Goal: Task Accomplishment & Management: Manage account settings

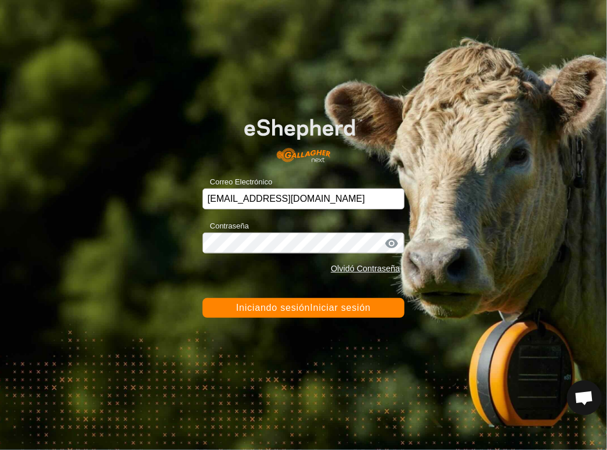
click at [312, 309] on font "Iniciar sesión" at bounding box center [340, 308] width 61 height 10
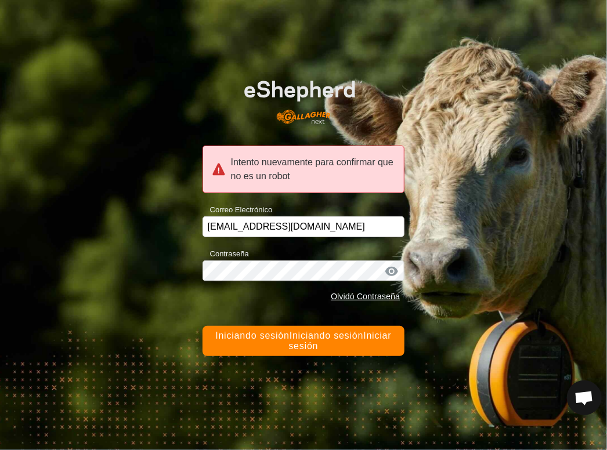
click at [334, 167] on font "Intento nuevamente para confirmar que no es un robot" at bounding box center [312, 169] width 162 height 24
click at [306, 344] on font "Iniciar sesión" at bounding box center [339, 341] width 103 height 20
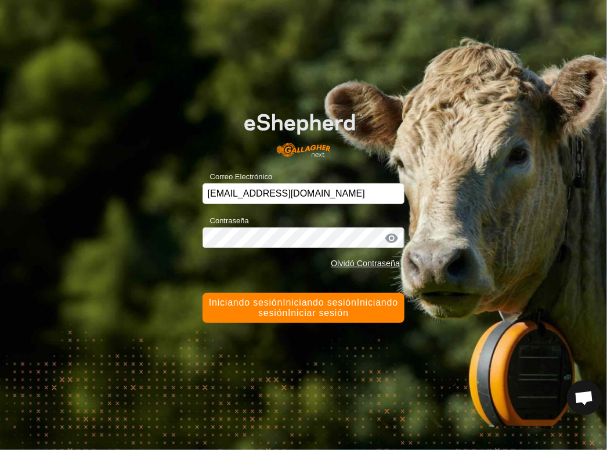
click at [316, 310] on font "Iniciar sesión" at bounding box center [318, 313] width 61 height 10
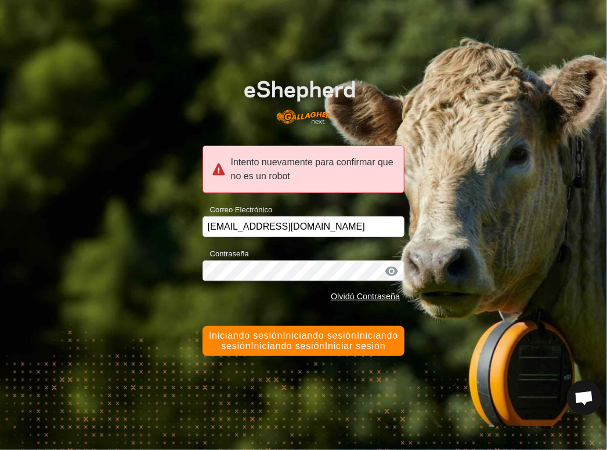
click at [390, 267] on div at bounding box center [391, 272] width 17 height 12
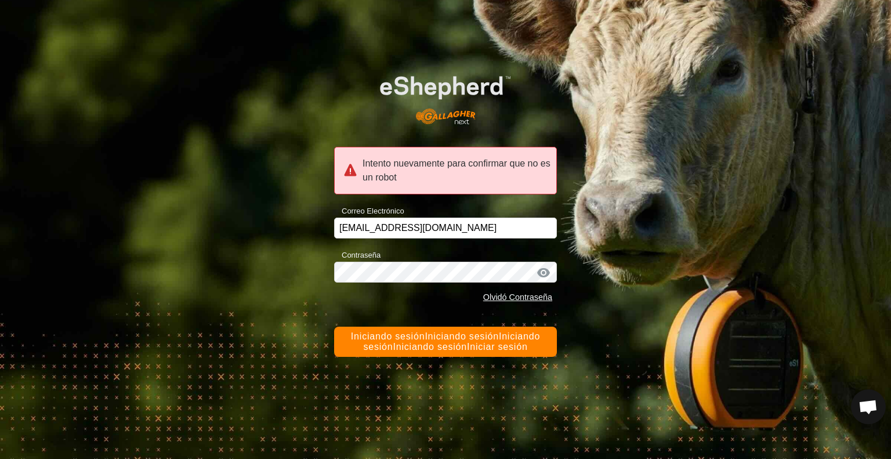
click at [467, 342] on font "Iniciar sesión" at bounding box center [497, 347] width 61 height 10
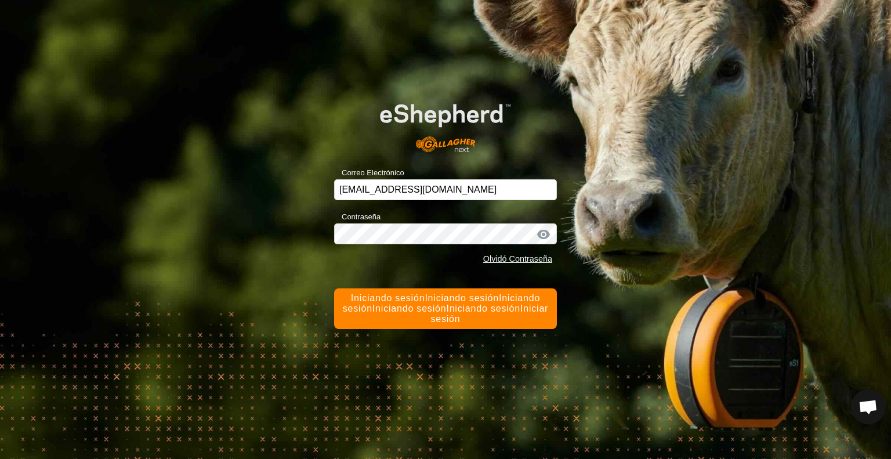
click at [606, 372] on div "Correo Electrónico fyaextremadura@correoganadero.es Contraseña Olvidó Contraseñ…" at bounding box center [445, 229] width 891 height 459
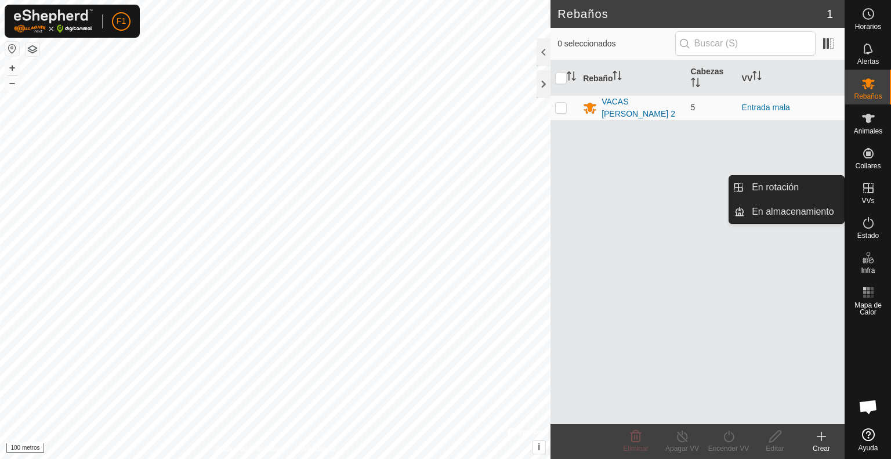
click at [874, 191] on icon at bounding box center [869, 188] width 14 height 14
click at [819, 208] on link "En almacenamiento" at bounding box center [794, 211] width 99 height 23
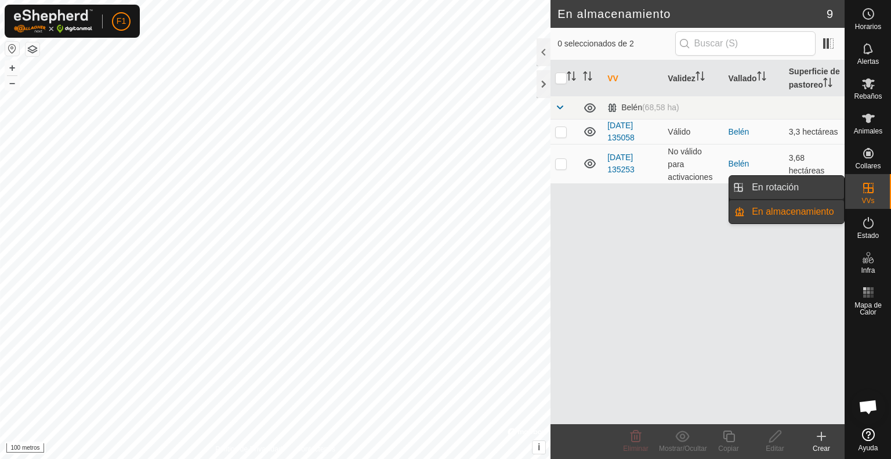
click at [818, 183] on link "En rotación" at bounding box center [794, 187] width 99 height 23
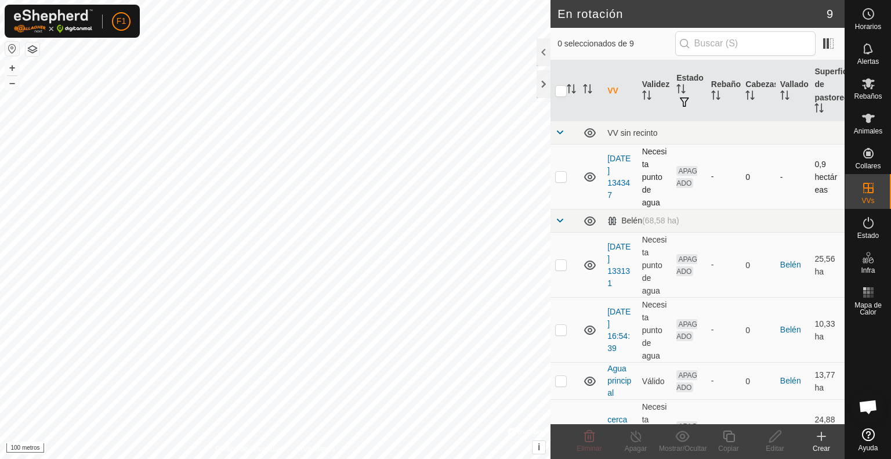
click at [562, 178] on p-checkbox at bounding box center [561, 176] width 12 height 9
checkbox input "false"
click at [560, 264] on p-checkbox at bounding box center [561, 264] width 12 height 9
checkbox input "true"
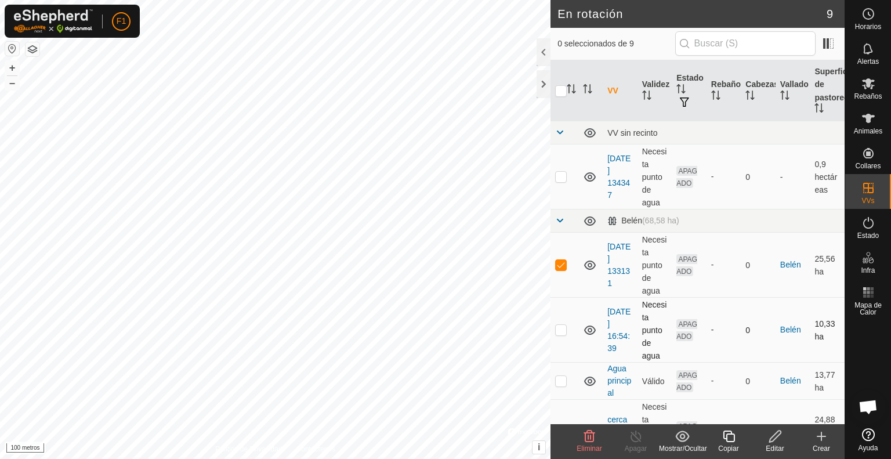
click at [562, 331] on p-checkbox at bounding box center [561, 329] width 12 height 9
checkbox input "true"
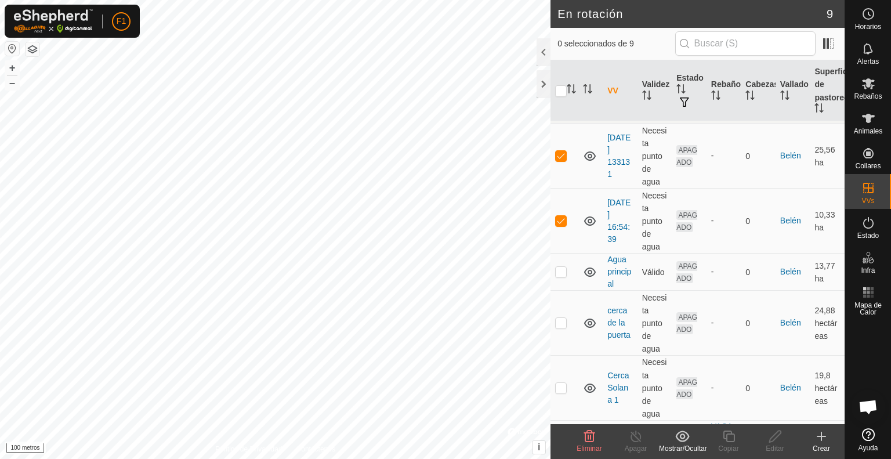
scroll to position [116, 0]
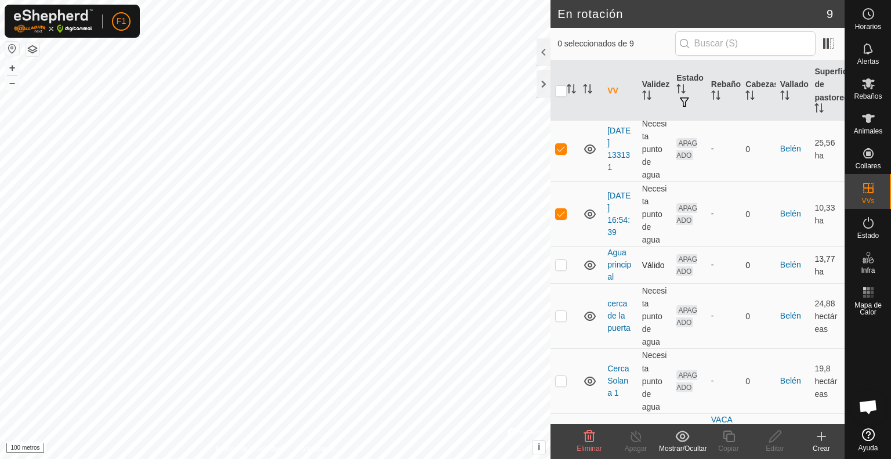
click at [563, 269] on p-checkbox at bounding box center [561, 264] width 12 height 9
checkbox input "true"
click at [561, 320] on p-checkbox at bounding box center [561, 315] width 12 height 9
checkbox input "true"
click at [561, 263] on p-checkbox at bounding box center [561, 264] width 12 height 9
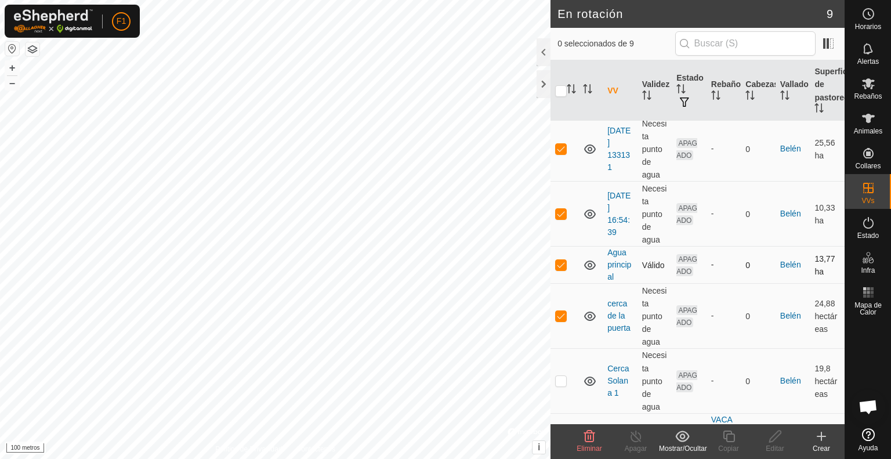
checkbox input "false"
click at [560, 212] on p-checkbox at bounding box center [561, 213] width 12 height 9
checkbox input "false"
click at [562, 150] on p-checkbox at bounding box center [561, 148] width 12 height 9
checkbox input "false"
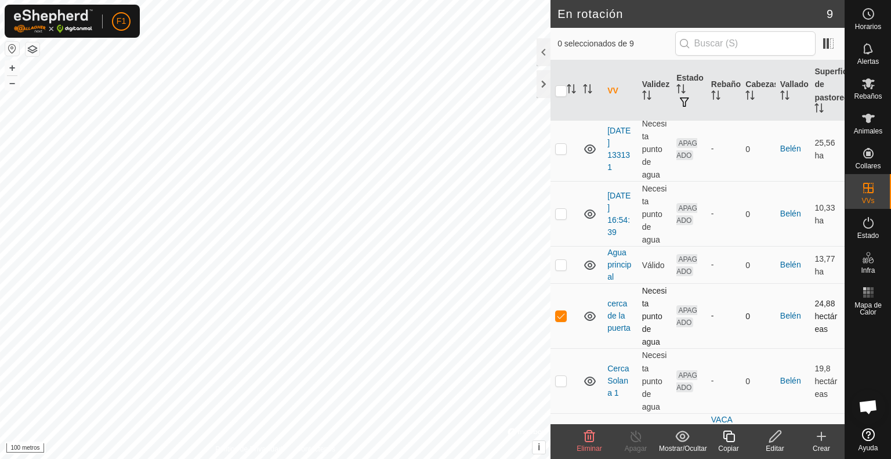
click at [561, 320] on p-checkbox at bounding box center [561, 315] width 12 height 9
checkbox input "false"
click at [590, 149] on icon at bounding box center [590, 148] width 12 height 9
click at [590, 214] on icon at bounding box center [590, 214] width 14 height 14
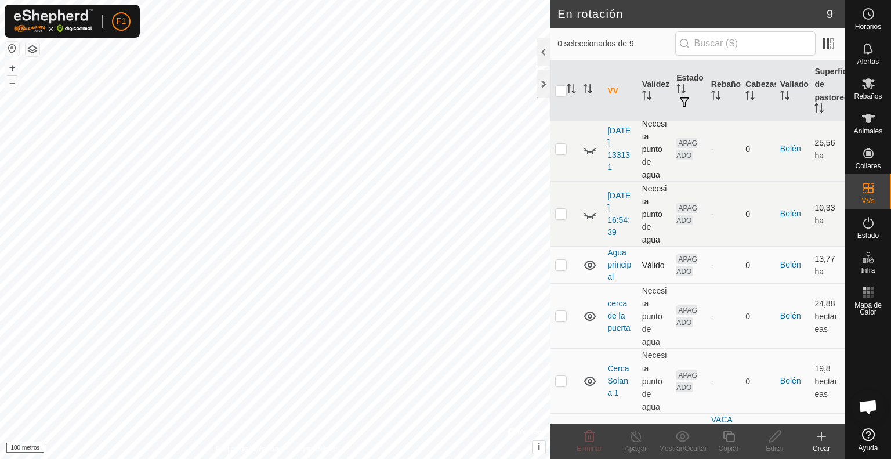
click at [590, 267] on icon at bounding box center [590, 265] width 12 height 9
click at [590, 317] on icon at bounding box center [590, 316] width 14 height 14
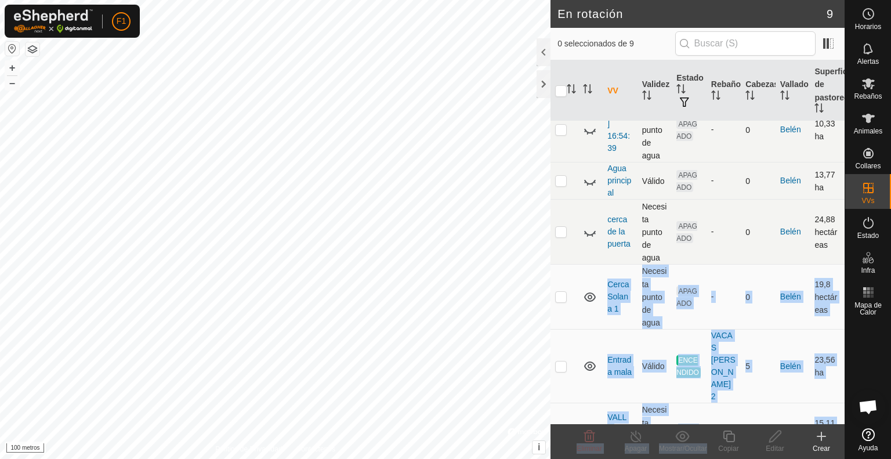
drag, startPoint x: 588, startPoint y: 385, endPoint x: 727, endPoint y: 431, distance: 146.1
click at [727, 431] on article "En rotación 9 0 seleccionados de 9 VV Validez Estado Rebaño Cabezas Vallado Sup…" at bounding box center [698, 229] width 294 height 459
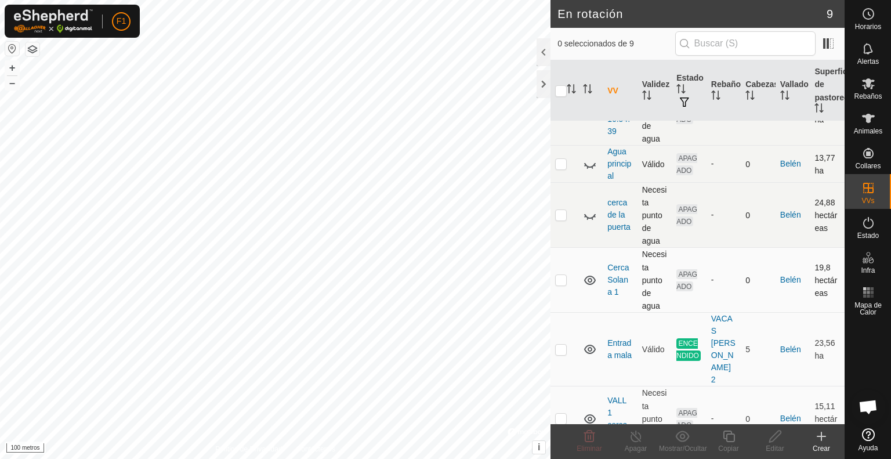
click at [589, 260] on td at bounding box center [591, 280] width 24 height 65
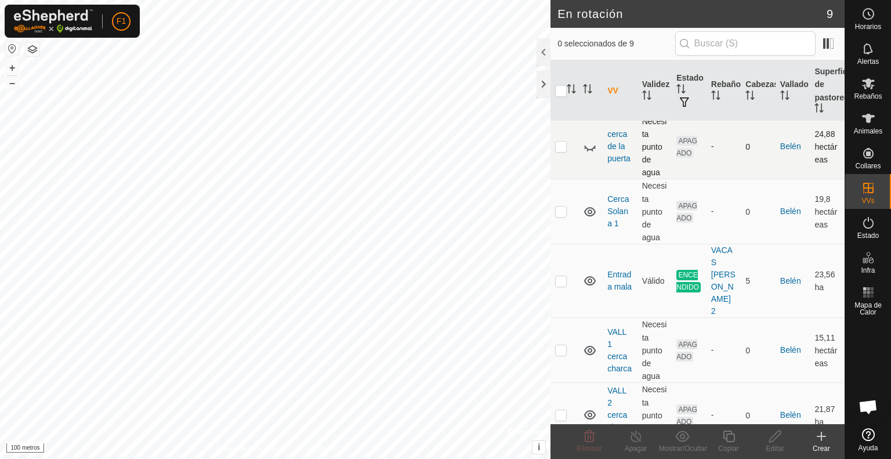
scroll to position [287, 0]
click at [591, 215] on icon at bounding box center [590, 211] width 14 height 14
click at [589, 275] on icon at bounding box center [590, 279] width 12 height 9
click at [588, 273] on icon at bounding box center [590, 280] width 14 height 14
click at [590, 345] on icon at bounding box center [590, 349] width 12 height 9
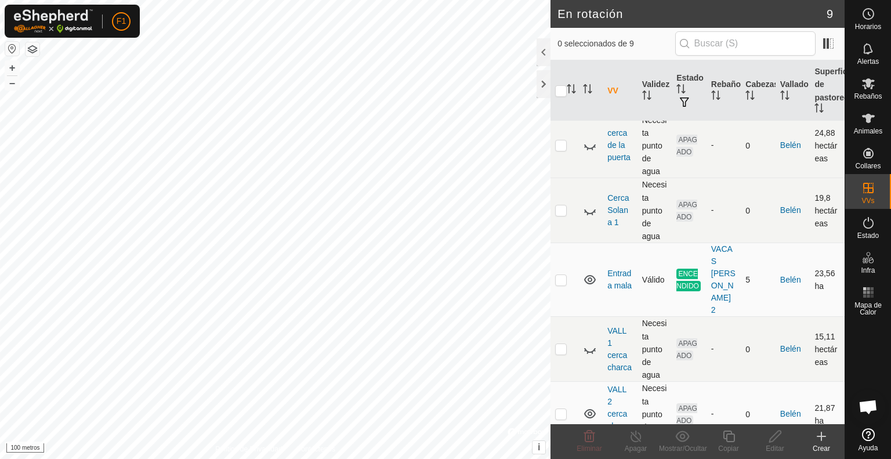
click at [590, 409] on icon at bounding box center [590, 413] width 12 height 9
click at [559, 275] on p-checkbox at bounding box center [561, 279] width 12 height 9
checkbox input "true"
click at [823, 439] on icon at bounding box center [822, 436] width 14 height 14
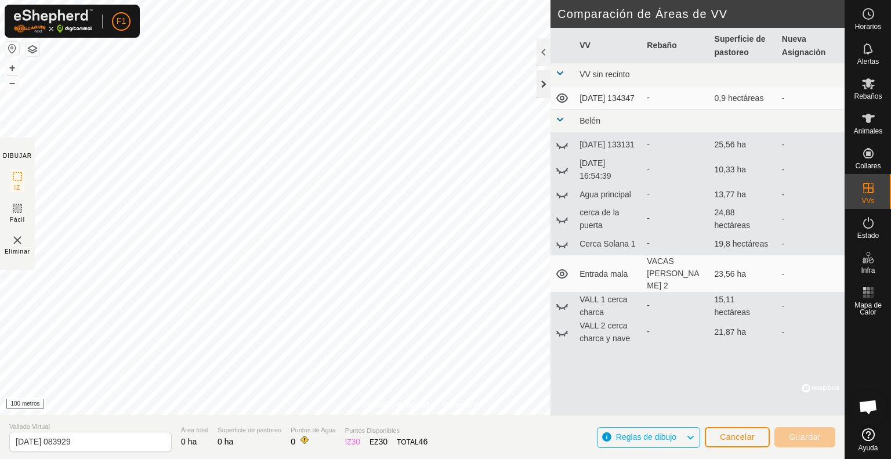
click at [545, 85] on div at bounding box center [544, 84] width 14 height 28
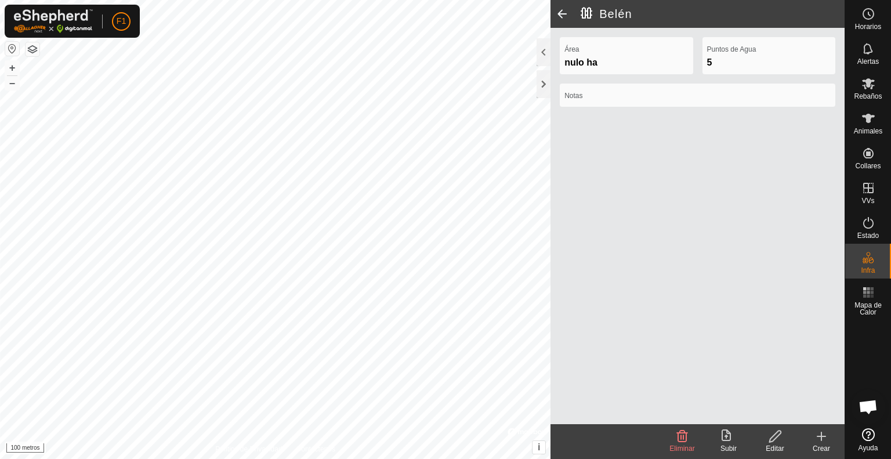
click at [822, 439] on icon at bounding box center [822, 436] width 0 height 8
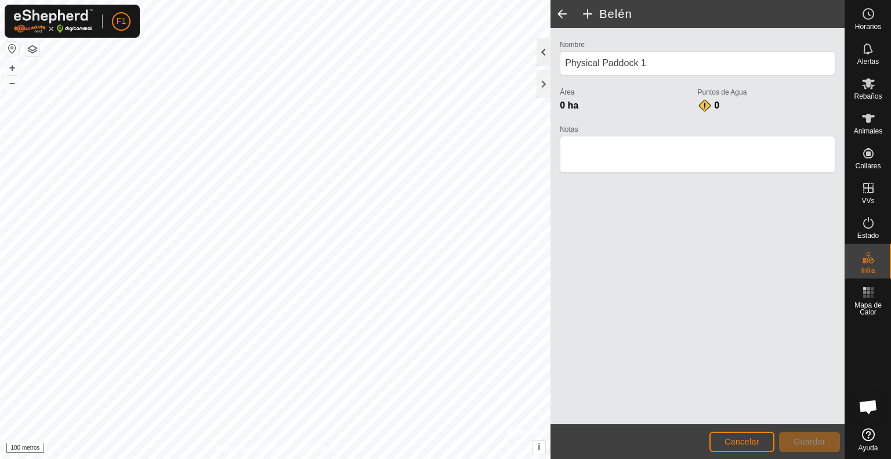
click at [547, 53] on div at bounding box center [544, 52] width 14 height 28
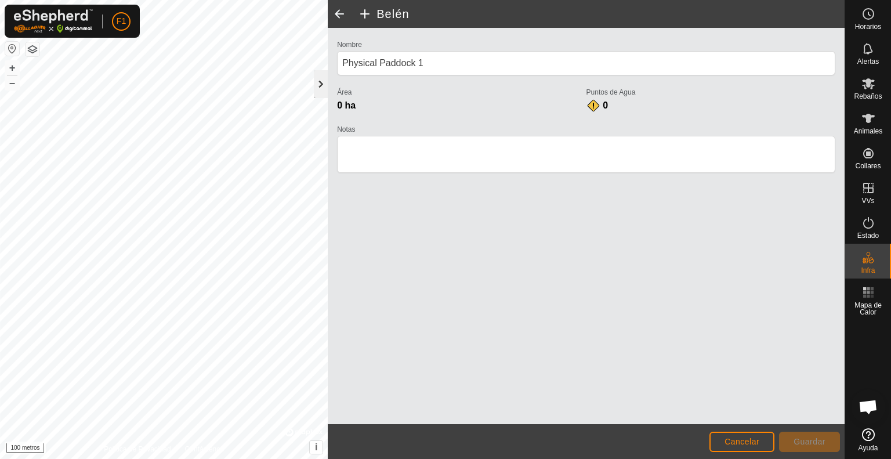
click at [318, 85] on div at bounding box center [321, 84] width 14 height 28
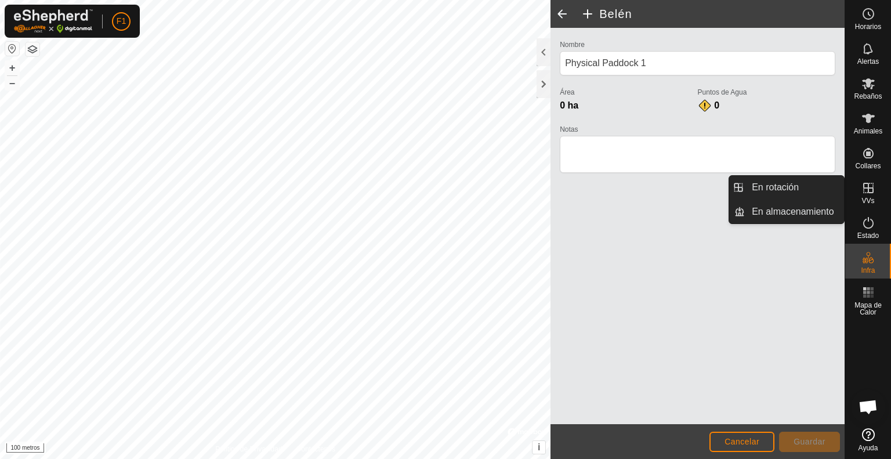
click at [870, 193] on icon at bounding box center [869, 188] width 14 height 14
click at [810, 182] on link "En rotación" at bounding box center [794, 187] width 99 height 23
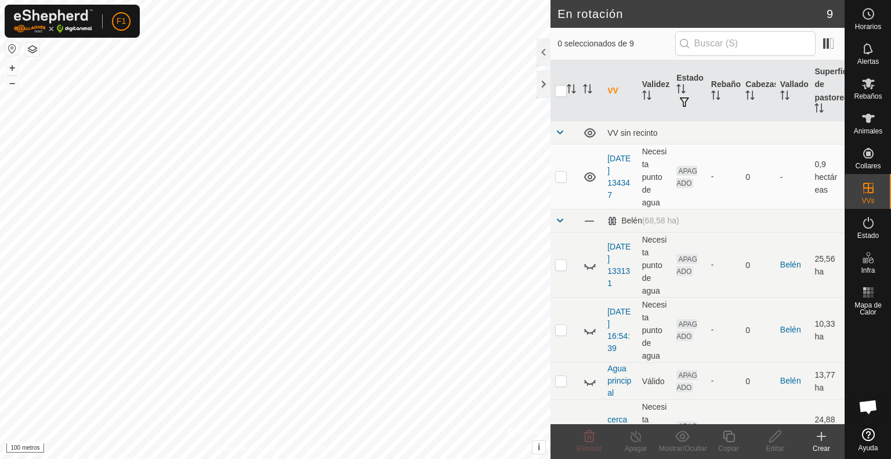
click at [821, 440] on icon at bounding box center [822, 436] width 14 height 14
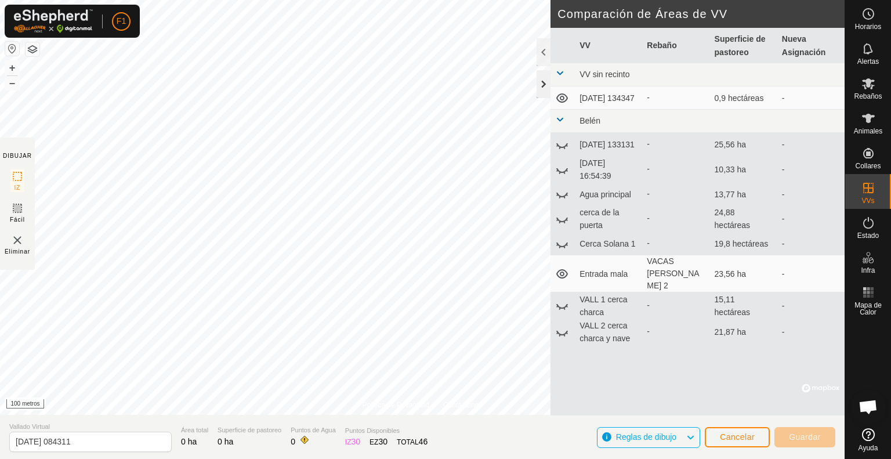
click at [541, 78] on div at bounding box center [544, 84] width 14 height 28
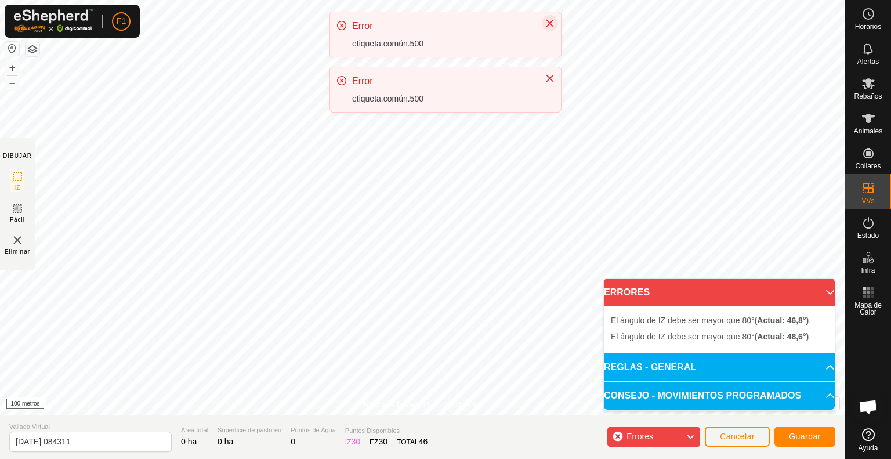
click at [550, 19] on icon "Cerca" at bounding box center [549, 23] width 9 height 9
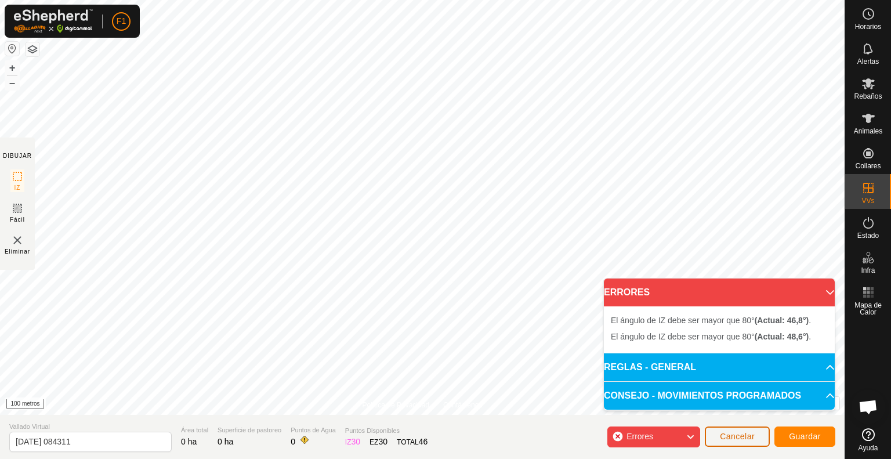
click at [747, 442] on button "Cancelar" at bounding box center [737, 437] width 65 height 20
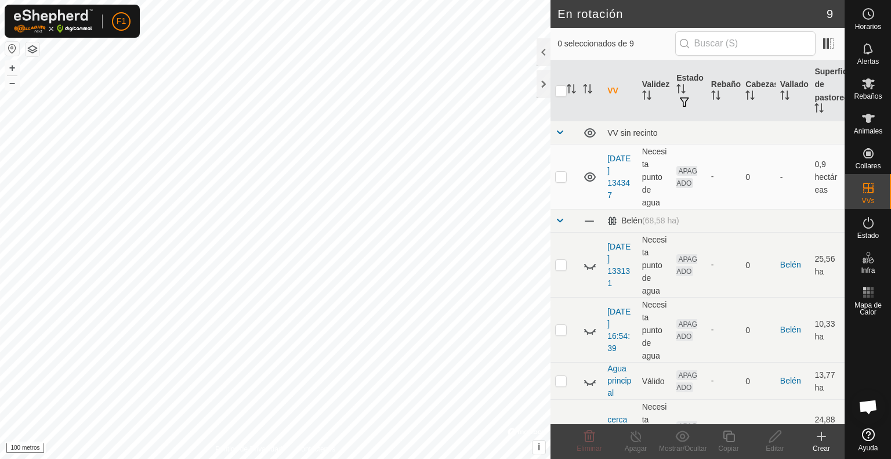
click at [819, 440] on icon at bounding box center [822, 436] width 14 height 14
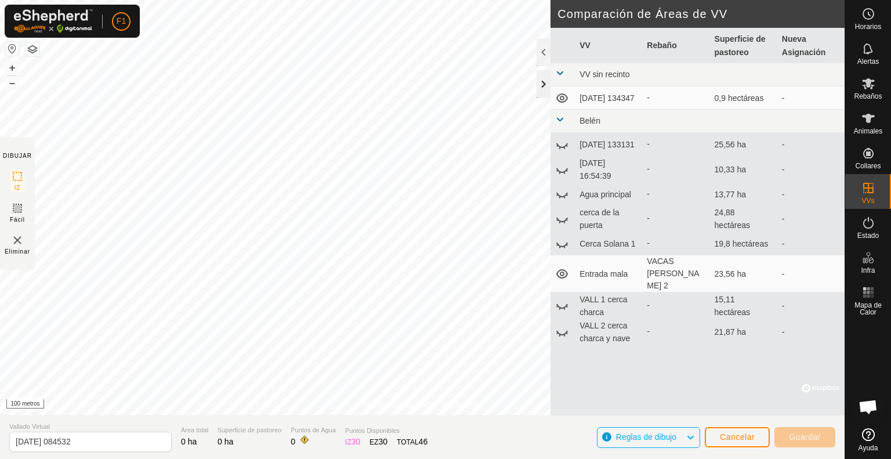
click at [541, 85] on div at bounding box center [544, 84] width 14 height 28
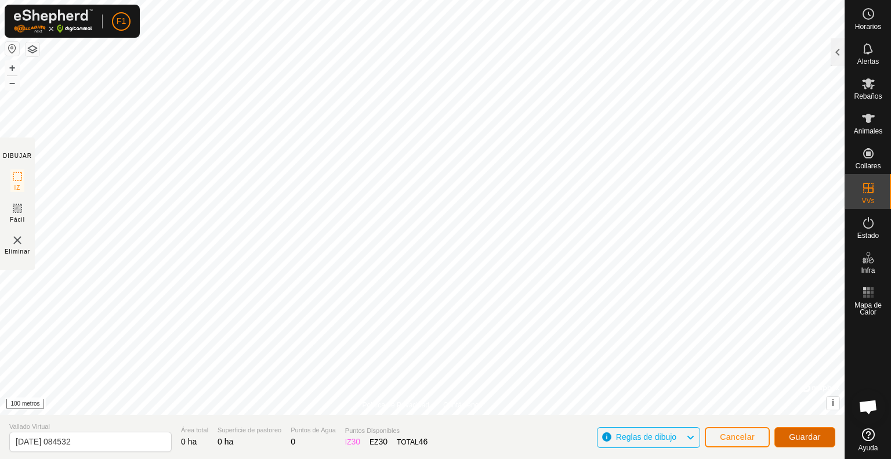
click at [803, 436] on font "Guardar" at bounding box center [805, 436] width 32 height 9
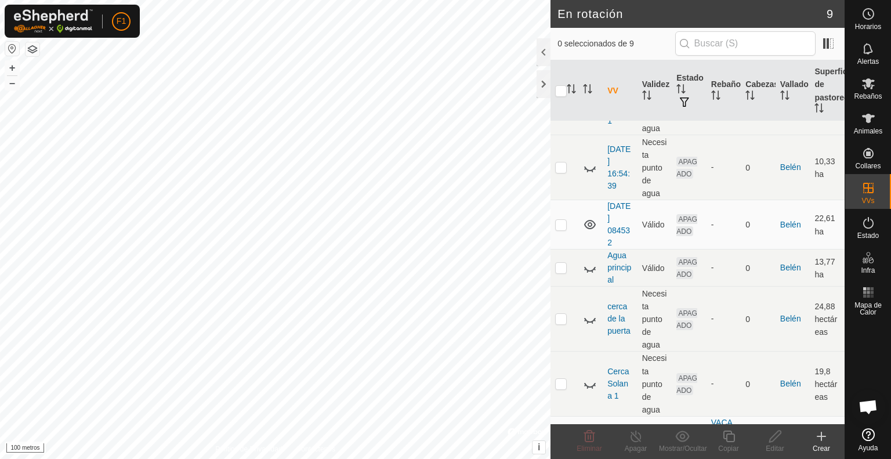
scroll to position [186, 0]
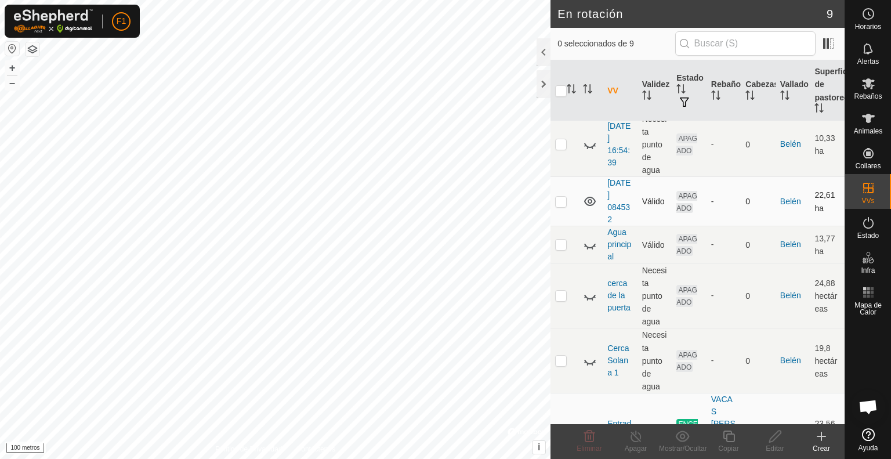
click at [558, 203] on p-checkbox at bounding box center [561, 201] width 12 height 9
checkbox input "true"
click at [615, 208] on font "2025-10-12 084532" at bounding box center [619, 201] width 23 height 46
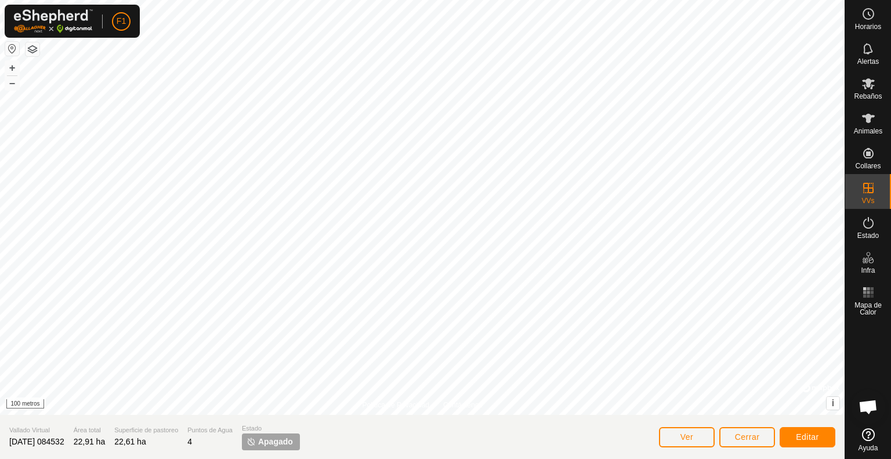
click at [64, 440] on font "2025-10-12 084532" at bounding box center [36, 441] width 55 height 9
click at [810, 433] on font "Editar" at bounding box center [807, 436] width 23 height 9
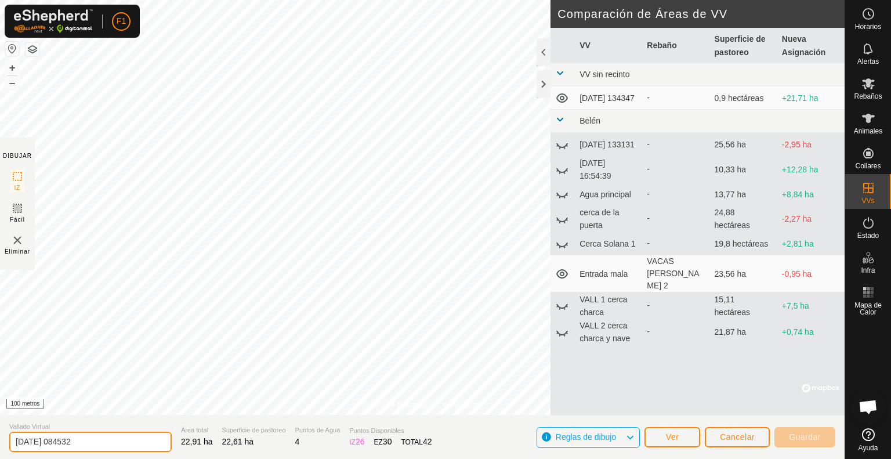
click at [93, 446] on input "2025-10-12 084532" at bounding box center [90, 442] width 162 height 20
type input "2"
type input "saneamiento"
click at [804, 434] on font "Guardar" at bounding box center [805, 436] width 32 height 9
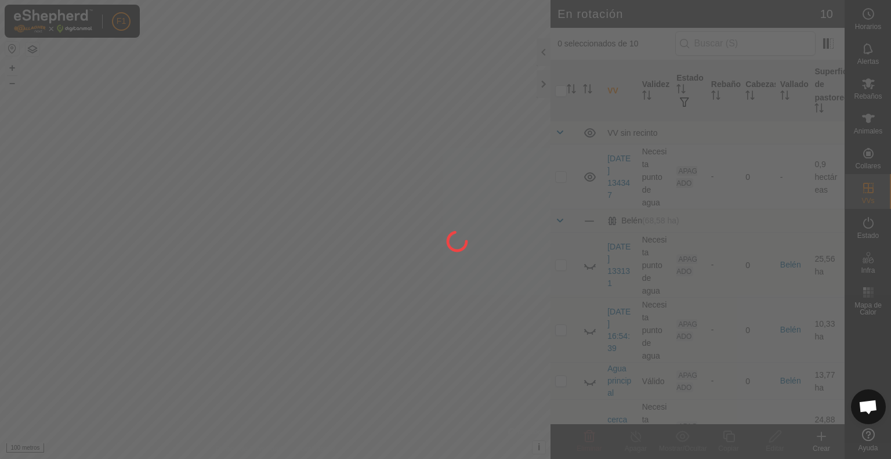
scroll to position [23, 0]
click at [837, 420] on div at bounding box center [445, 229] width 891 height 459
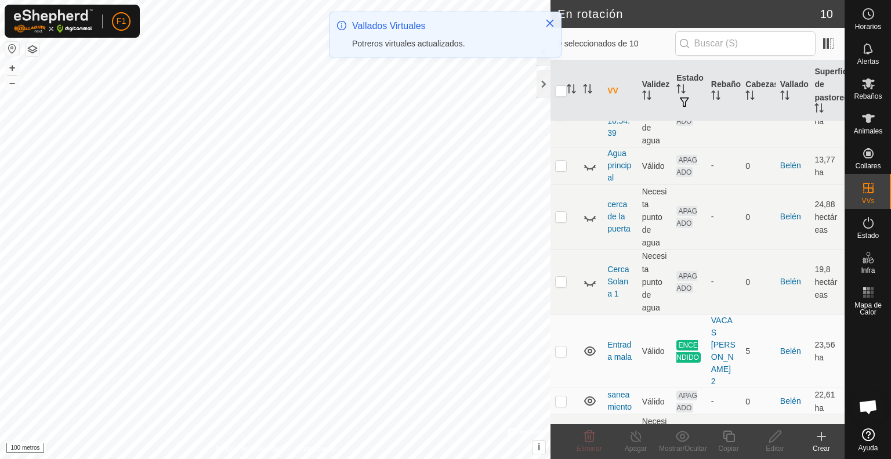
scroll to position [232, 0]
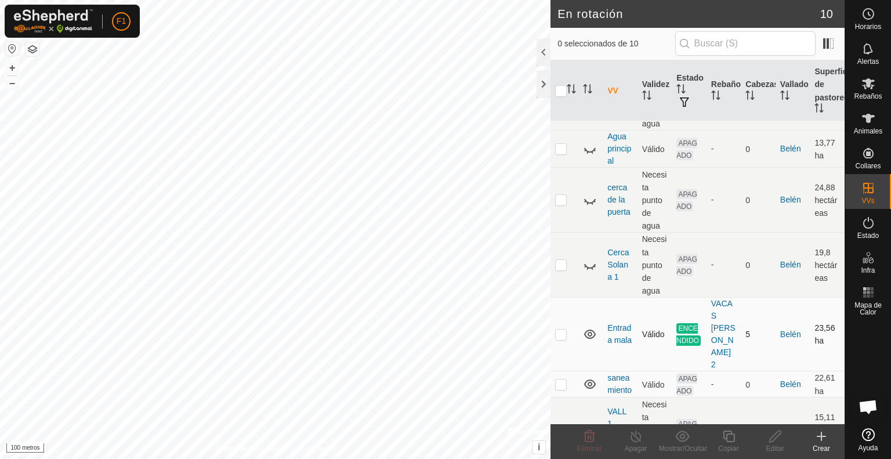
click at [560, 330] on p-checkbox at bounding box center [561, 334] width 12 height 9
checkbox input "true"
click at [633, 440] on icon at bounding box center [636, 437] width 10 height 12
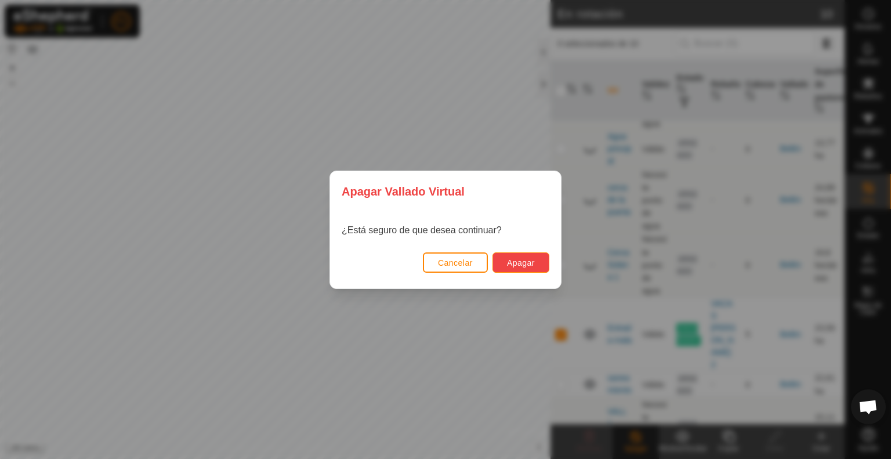
click at [520, 262] on font "Apagar" at bounding box center [521, 262] width 28 height 9
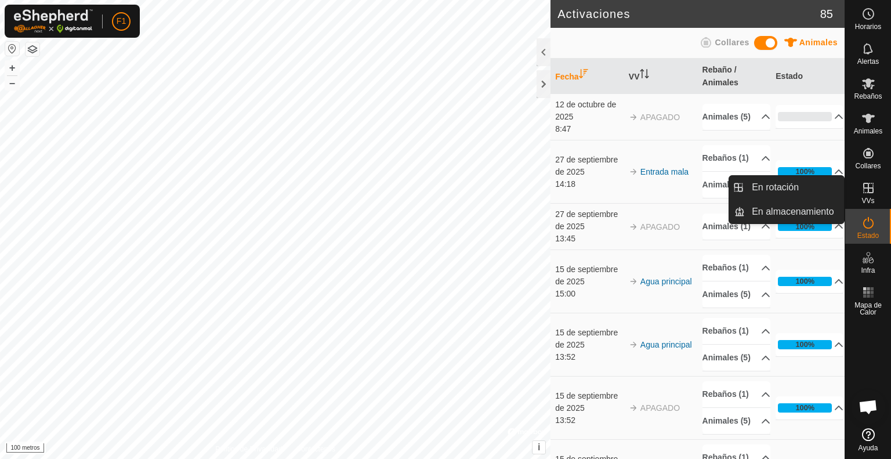
click at [874, 194] on icon at bounding box center [869, 188] width 14 height 14
click at [810, 182] on link "En rotación" at bounding box center [794, 187] width 99 height 23
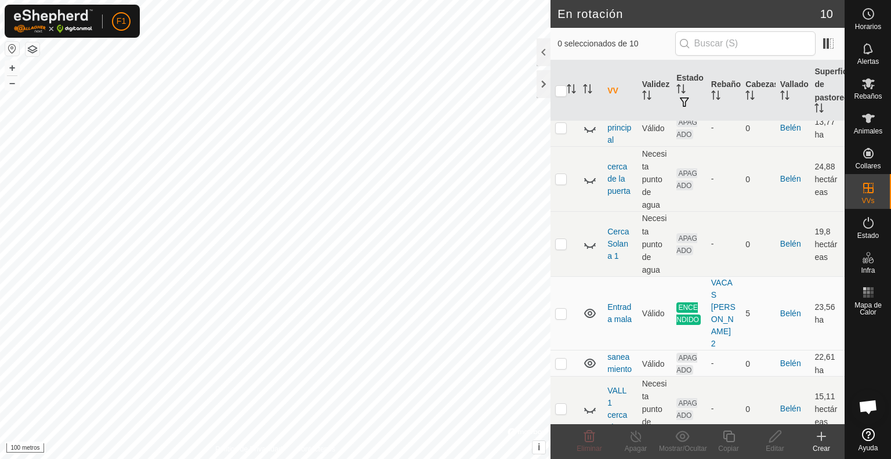
scroll to position [255, 0]
click at [561, 356] on p-checkbox at bounding box center [561, 360] width 12 height 9
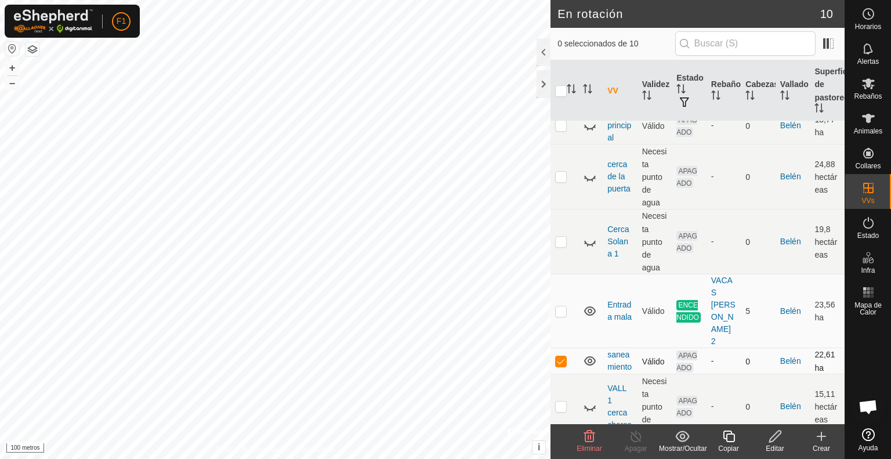
click at [561, 356] on p-checkbox at bounding box center [561, 360] width 12 height 9
checkbox input "false"
click at [613, 350] on font "saneamiento" at bounding box center [620, 360] width 24 height 21
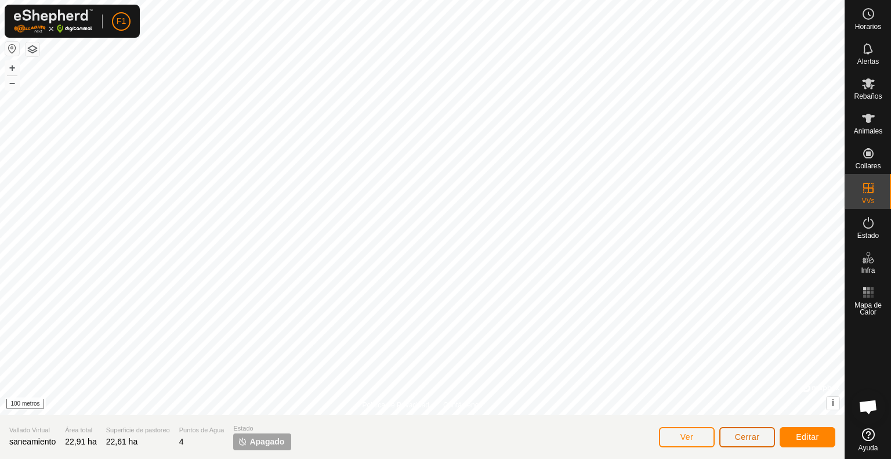
click at [751, 437] on font "Cerrar" at bounding box center [747, 436] width 25 height 9
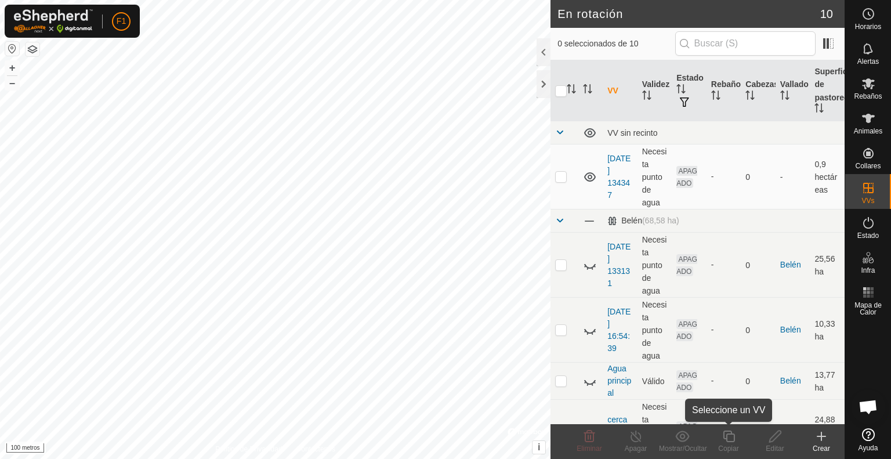
click at [751, 437] on copy-svg-icon at bounding box center [729, 436] width 46 height 14
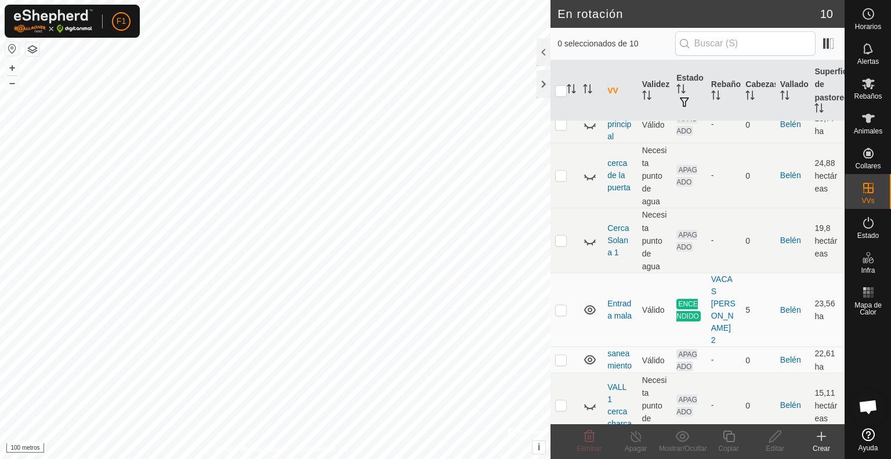
scroll to position [279, 0]
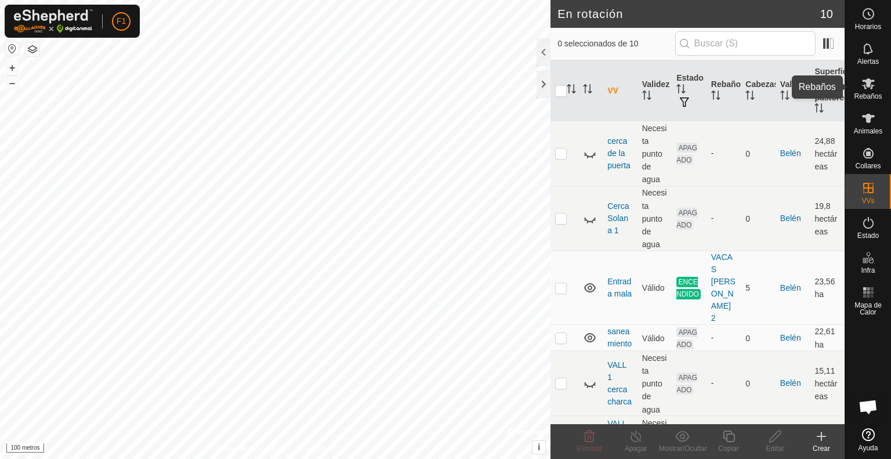
click at [865, 90] on icon at bounding box center [869, 84] width 14 height 14
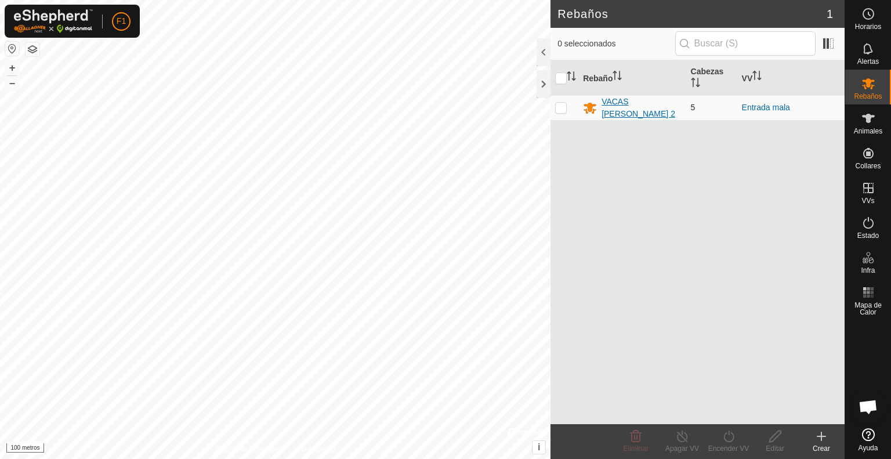
click at [612, 106] on font "VACAS BELÉN 2" at bounding box center [639, 107] width 74 height 21
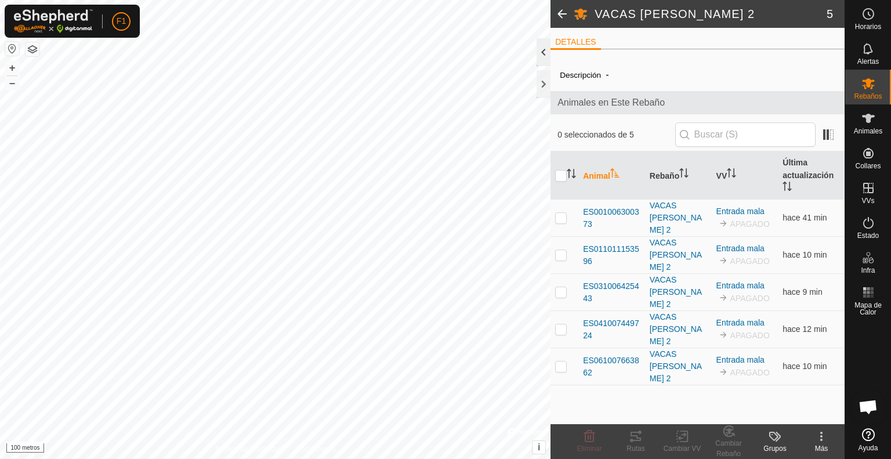
click at [545, 46] on div at bounding box center [544, 52] width 14 height 28
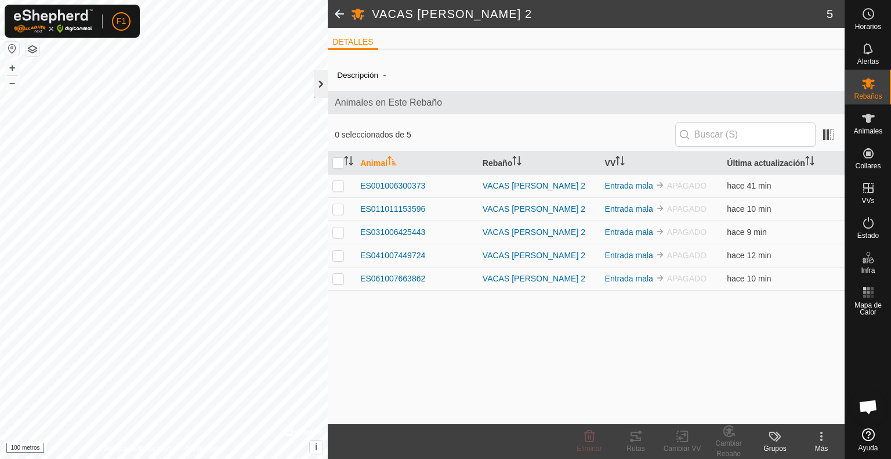
click at [317, 81] on div at bounding box center [321, 84] width 14 height 28
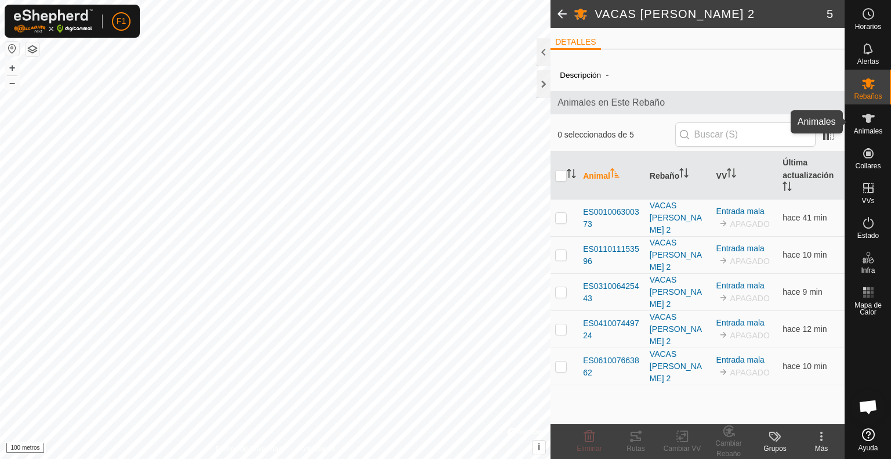
click at [866, 129] on font "Animales" at bounding box center [868, 131] width 28 height 8
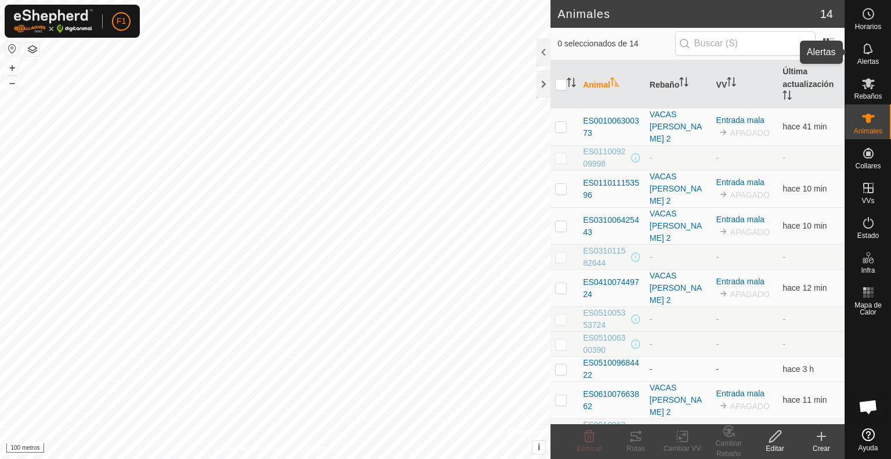
click at [870, 59] on font "Alertas" at bounding box center [868, 61] width 21 height 8
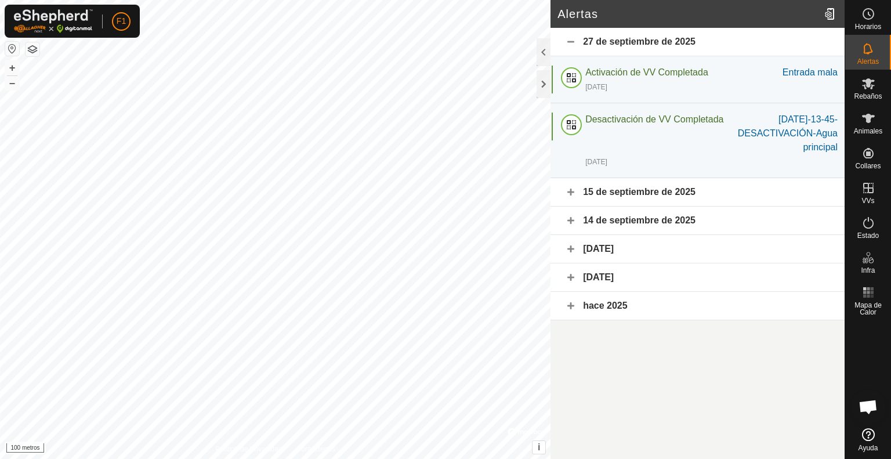
click at [870, 59] on font "Alertas" at bounding box center [868, 61] width 21 height 8
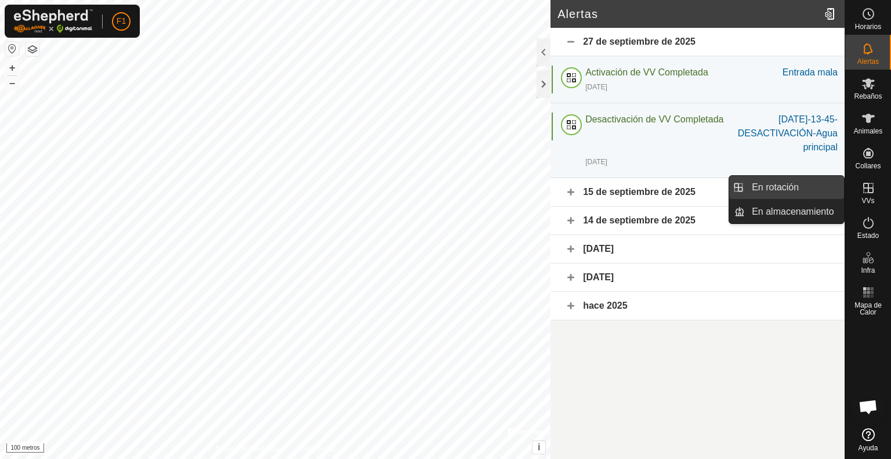
click at [793, 189] on link "En rotación" at bounding box center [794, 187] width 99 height 23
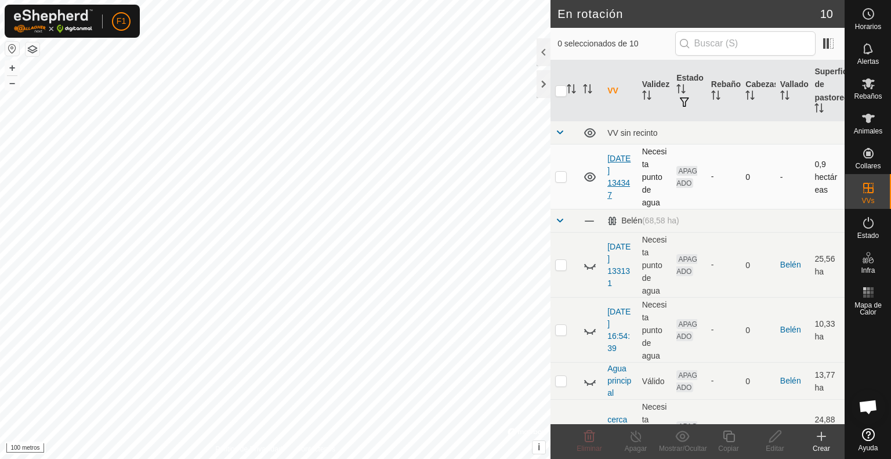
click at [615, 174] on font "13-08-2025 134347" at bounding box center [619, 177] width 23 height 46
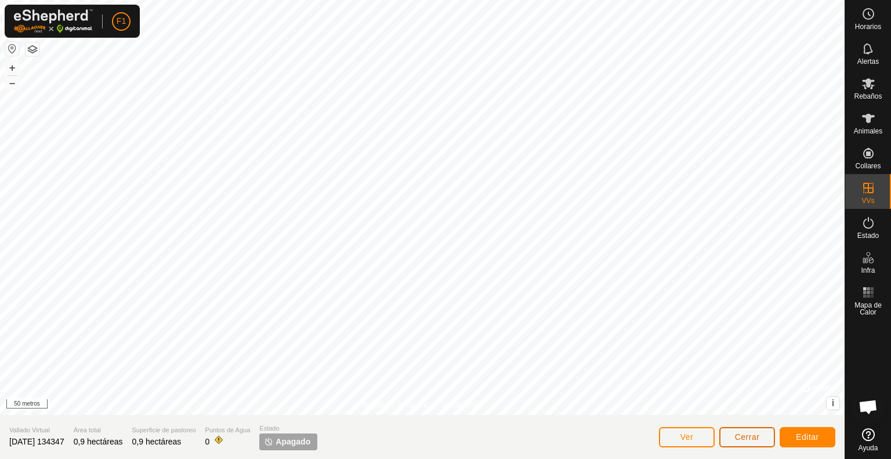
click at [752, 440] on font "Cerrar" at bounding box center [747, 436] width 25 height 9
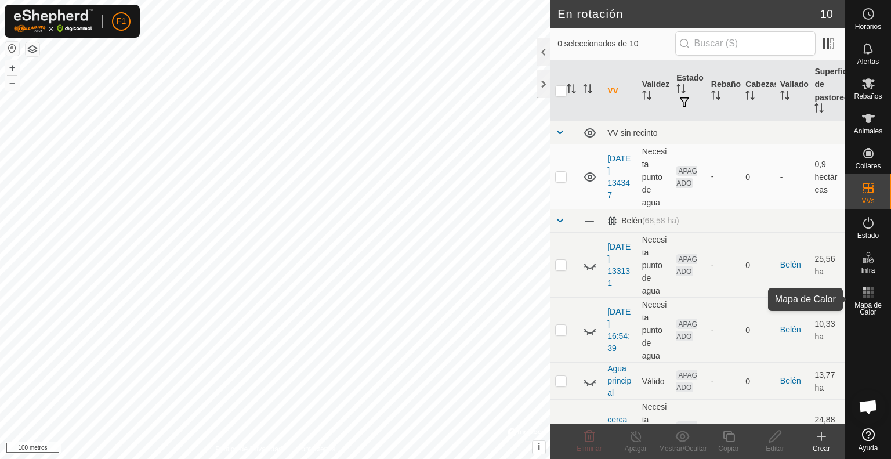
click at [868, 295] on rect at bounding box center [868, 296] width 3 height 3
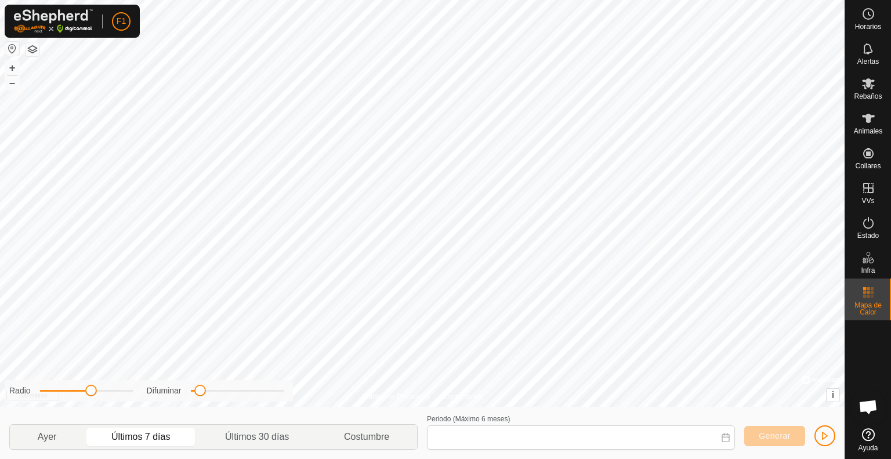
type input "05 Oct, 2025 - 11 Oct, 2025"
click at [149, 432] on p-togglebutton "Últimos 7 días" at bounding box center [141, 437] width 114 height 24
click at [771, 432] on font "Generar" at bounding box center [775, 435] width 32 height 9
click at [385, 440] on p-togglebutton "Costumbre" at bounding box center [367, 437] width 100 height 24
click at [764, 431] on font "Generar" at bounding box center [775, 435] width 32 height 9
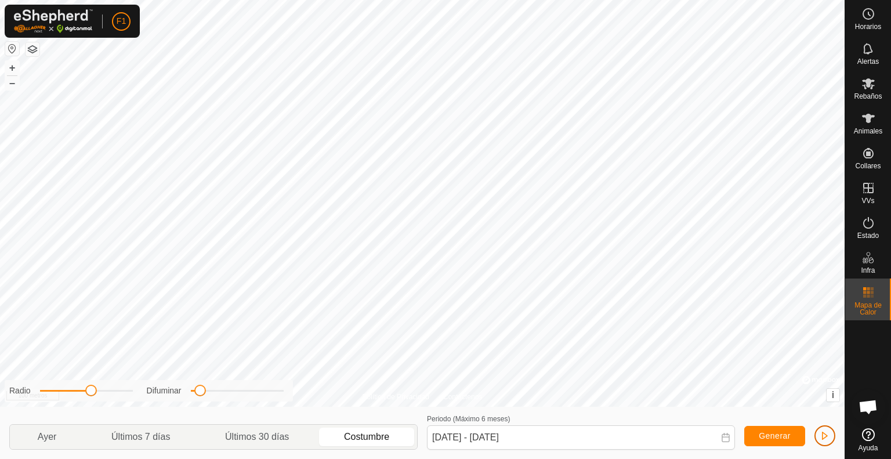
click at [826, 433] on span "button" at bounding box center [825, 435] width 9 height 9
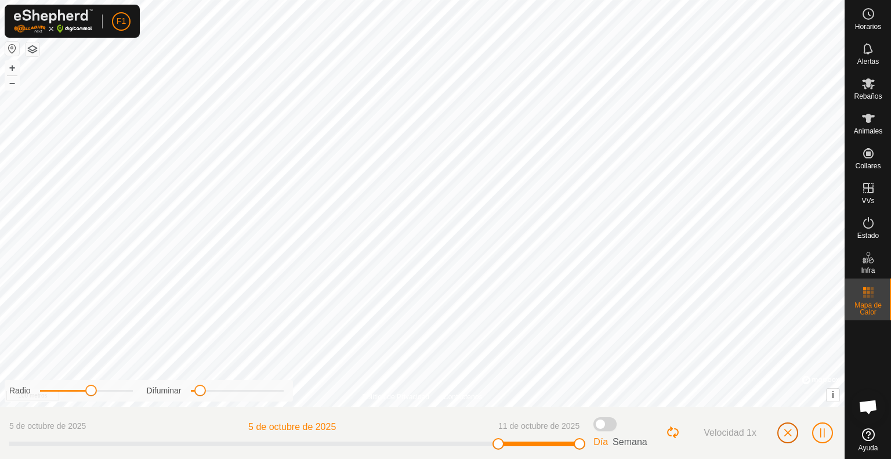
click at [781, 426] on button "button" at bounding box center [788, 432] width 21 height 21
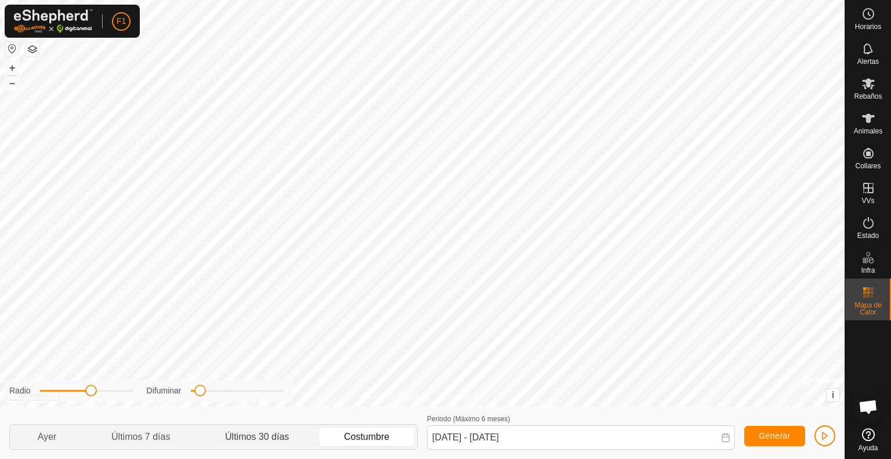
click at [270, 438] on p-togglebutton "Últimos 30 días" at bounding box center [257, 437] width 119 height 24
type input "12 Sep, 2025 - 11 Oct, 2025"
click at [823, 435] on span "button" at bounding box center [825, 435] width 9 height 9
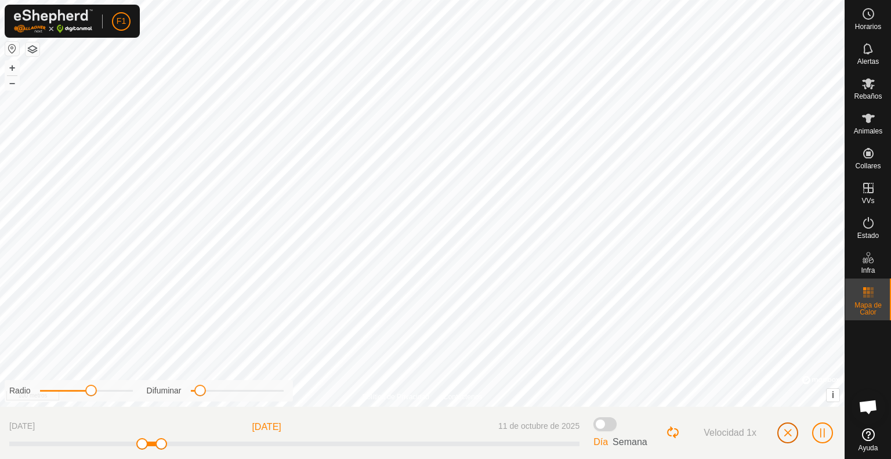
click at [787, 427] on button "button" at bounding box center [788, 432] width 21 height 21
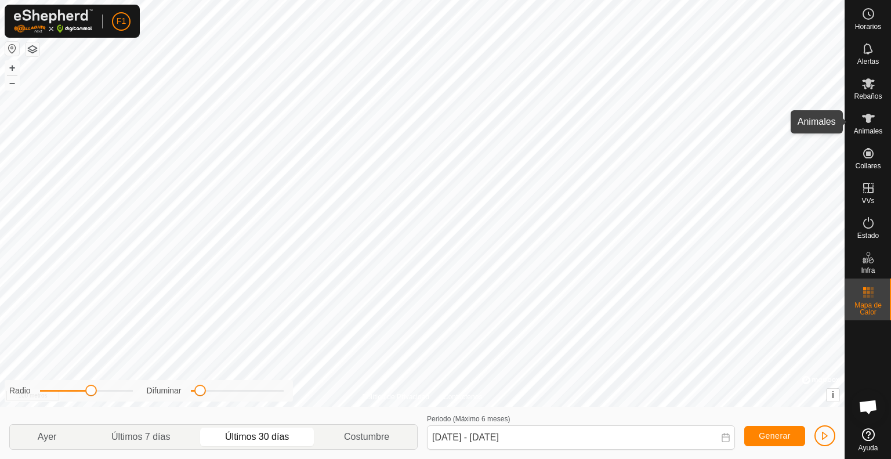
click at [868, 121] on icon at bounding box center [868, 118] width 13 height 9
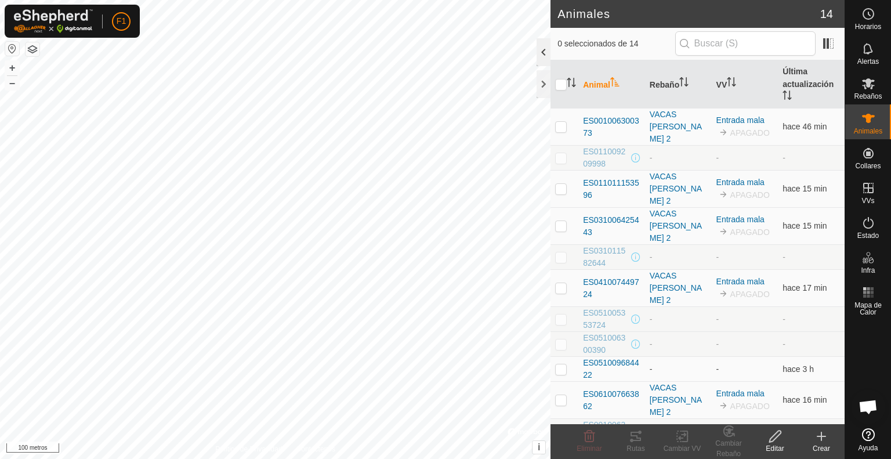
click at [547, 49] on div at bounding box center [544, 52] width 14 height 28
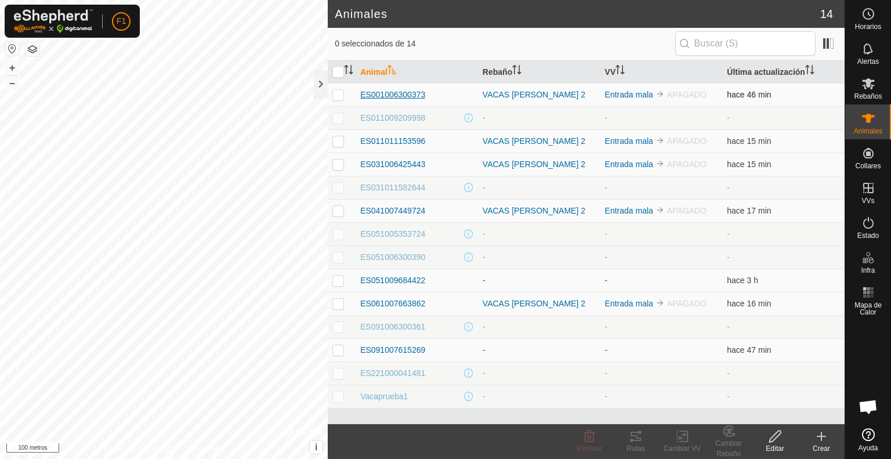
click at [413, 92] on font "ES001006300373" at bounding box center [392, 94] width 65 height 9
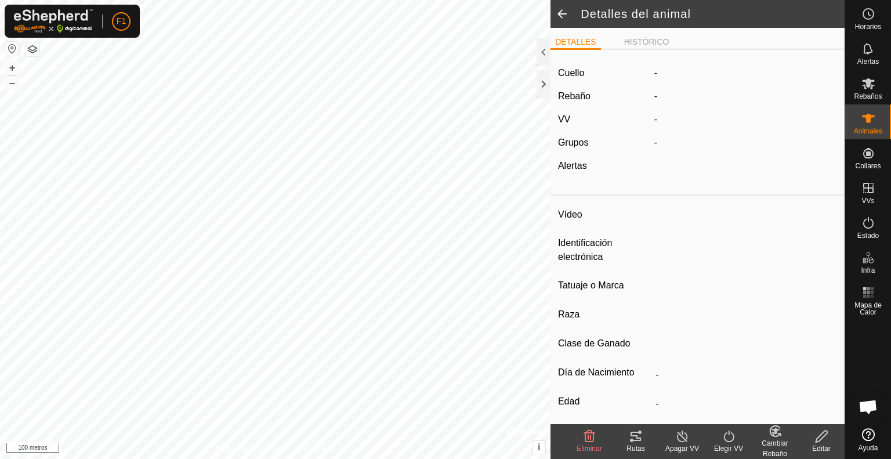
type input "ES001006300373"
type input "-"
type input "Cruzada"
type input "-"
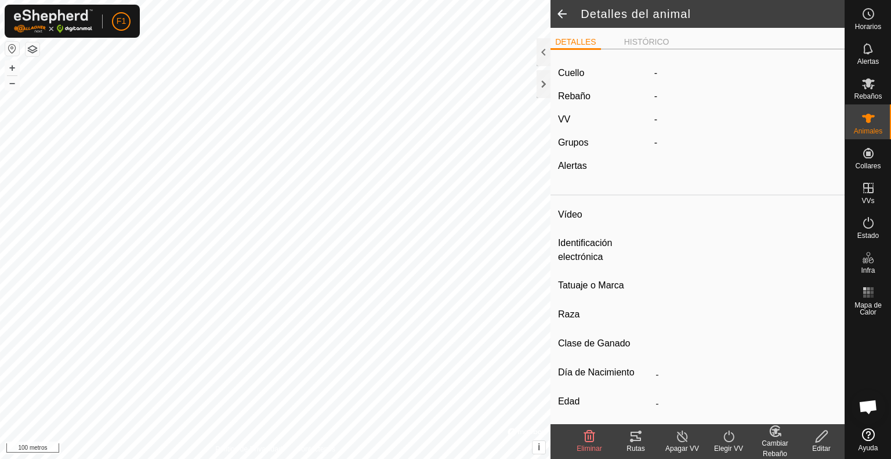
type input "02/2010"
type input "15 years 11 months"
type input "Preñada"
type input "500 kg"
type input "-"
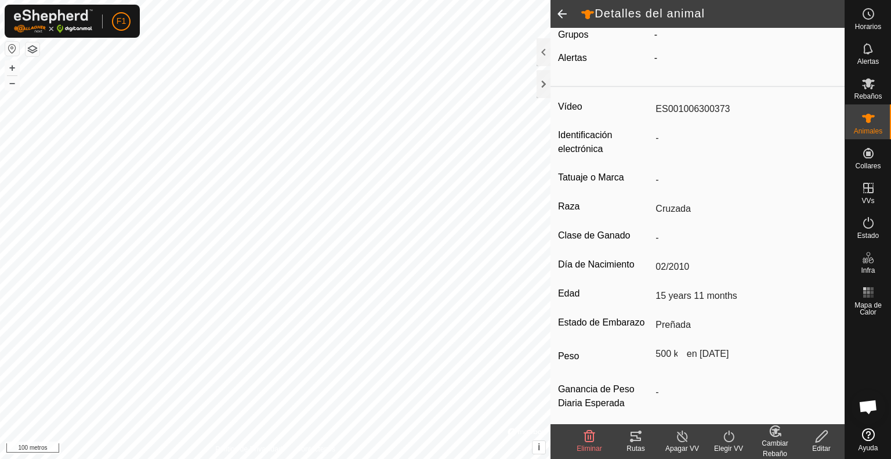
scroll to position [121, 0]
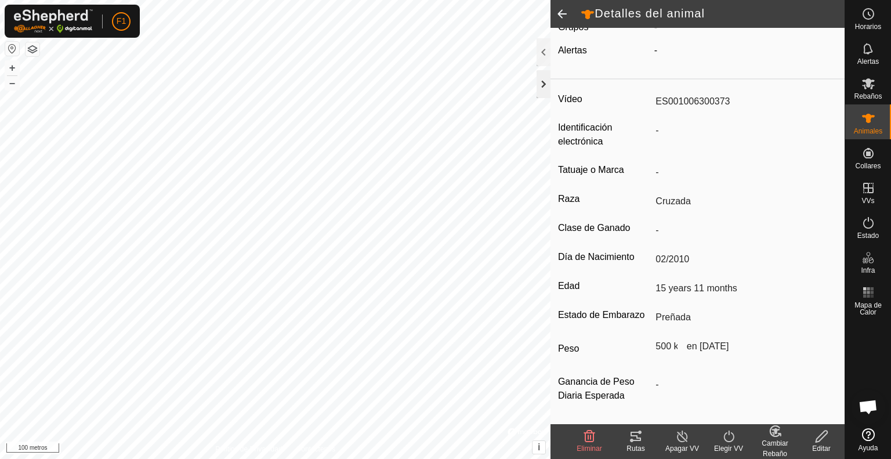
click at [545, 77] on div at bounding box center [544, 84] width 14 height 28
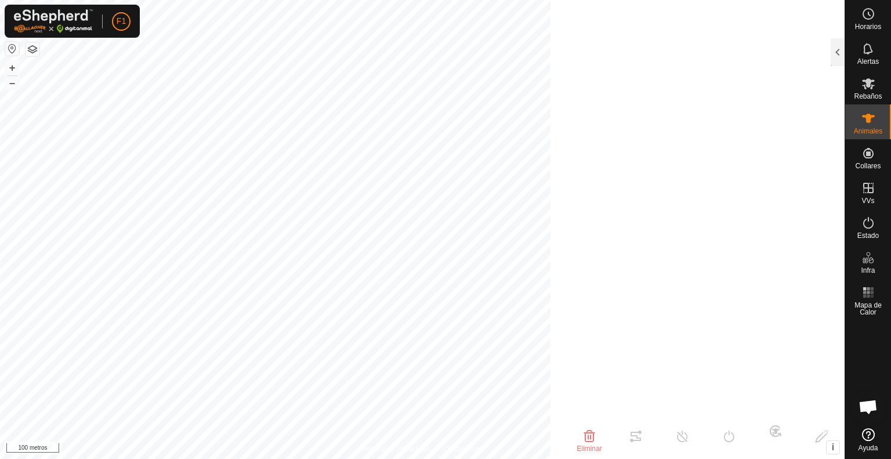
scroll to position [229, 0]
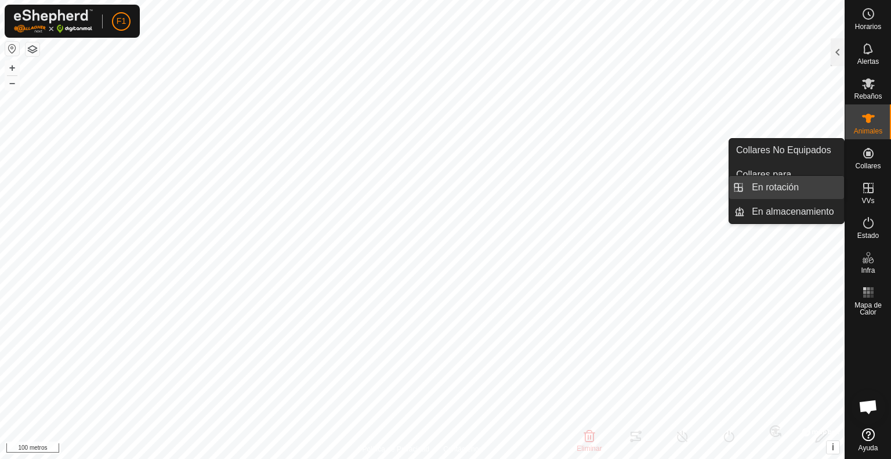
click at [808, 189] on link "En rotación" at bounding box center [794, 187] width 99 height 23
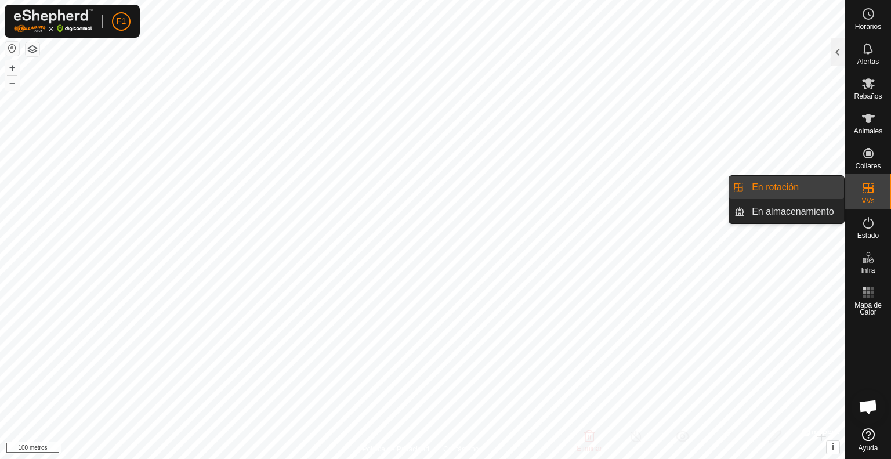
click at [808, 189] on link "En rotación" at bounding box center [794, 187] width 99 height 23
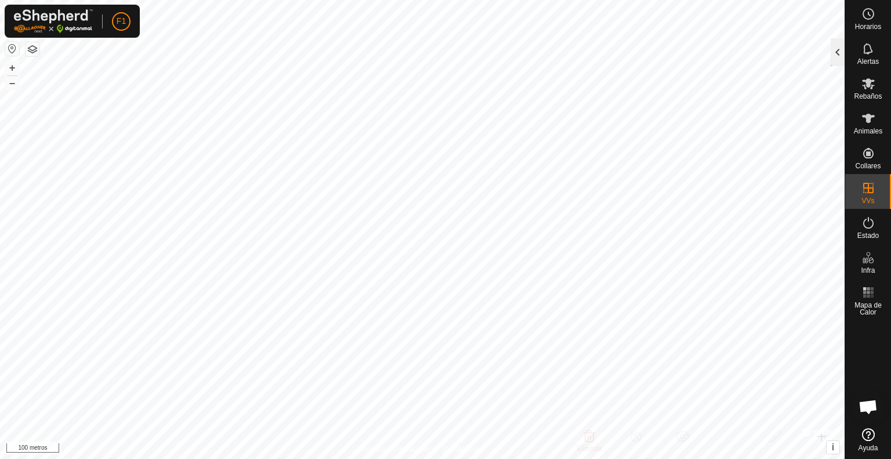
click at [834, 49] on div at bounding box center [838, 52] width 14 height 28
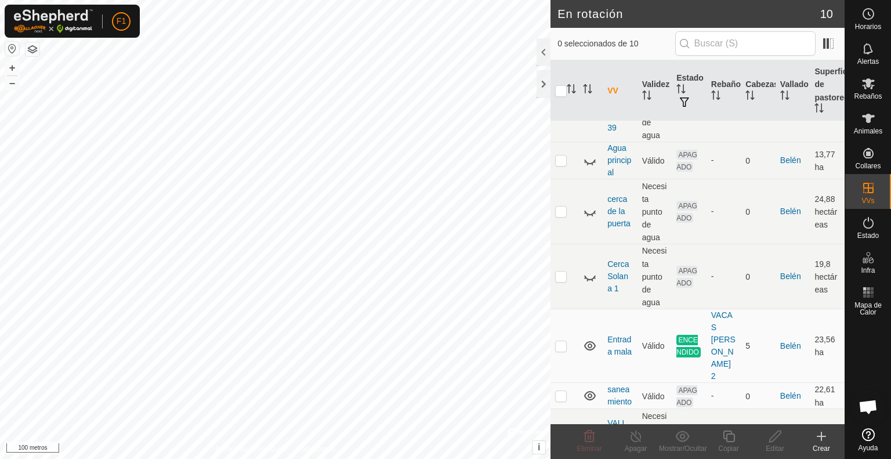
scroll to position [232, 0]
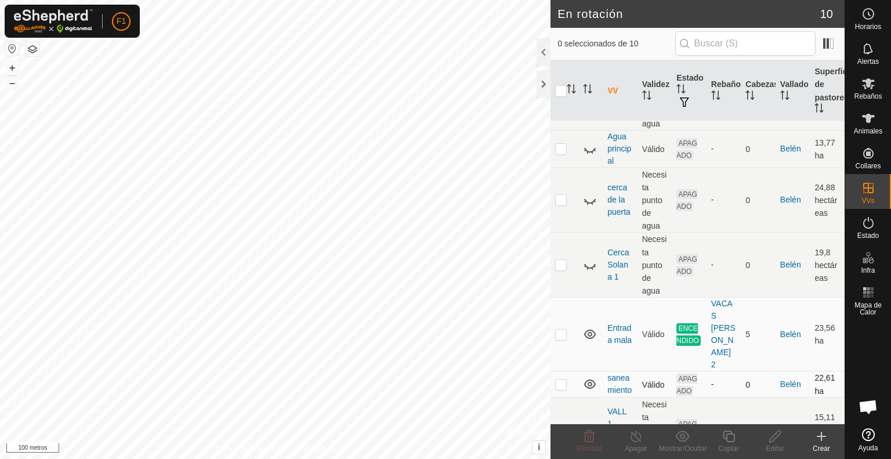
click at [562, 380] on p-checkbox at bounding box center [561, 384] width 12 height 9
click at [559, 380] on p-checkbox at bounding box center [561, 384] width 12 height 9
checkbox input "false"
click at [615, 323] on font "Entrada mala" at bounding box center [620, 333] width 24 height 21
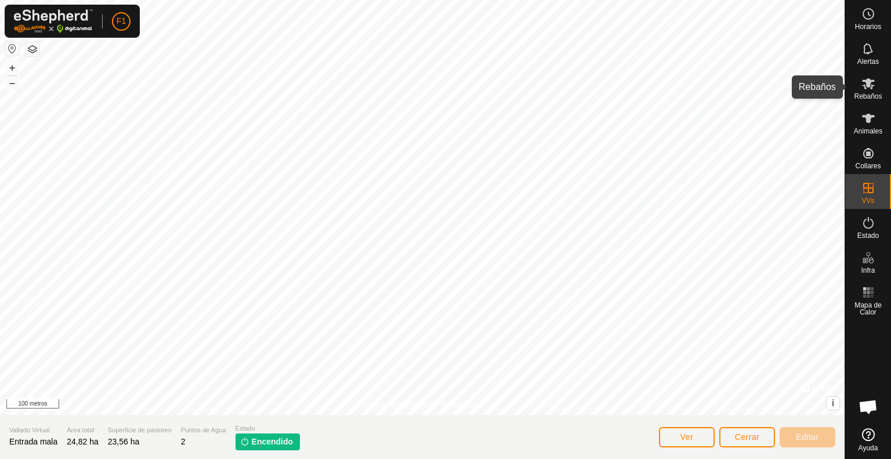
click at [863, 92] on es-mob-svg-icon at bounding box center [868, 83] width 21 height 19
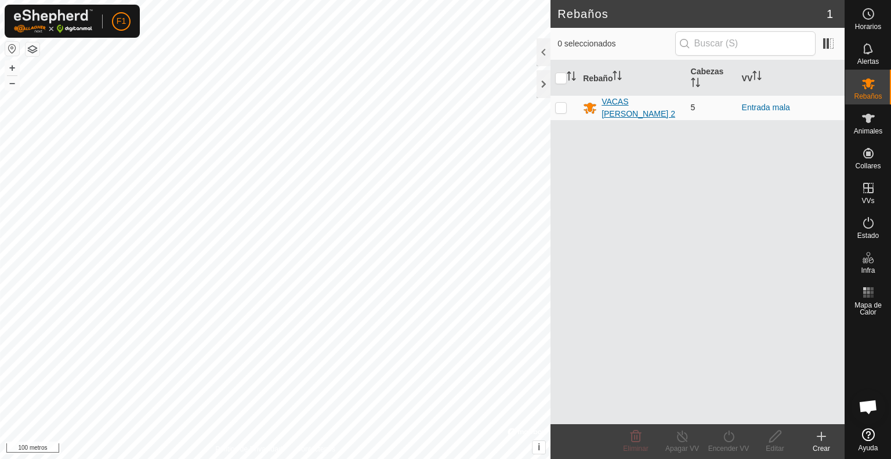
click at [624, 104] on font "VACAS BELÉN 2" at bounding box center [639, 107] width 74 height 21
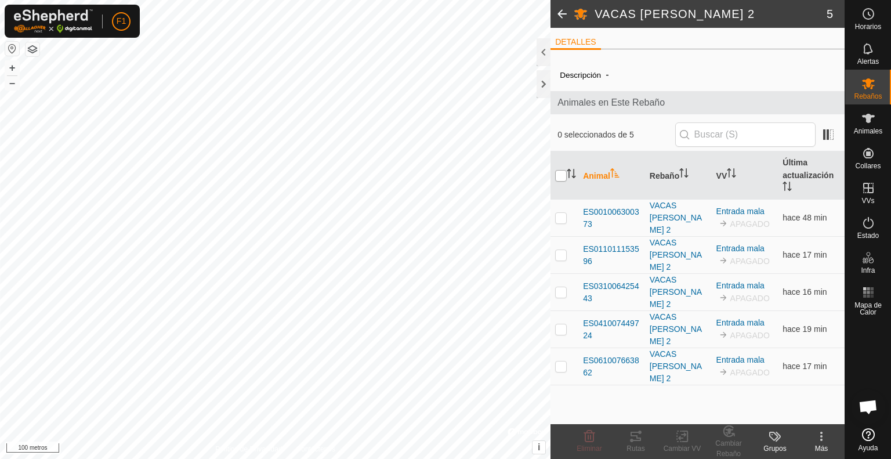
click at [562, 176] on input "checkbox" at bounding box center [561, 176] width 12 height 12
checkbox input "true"
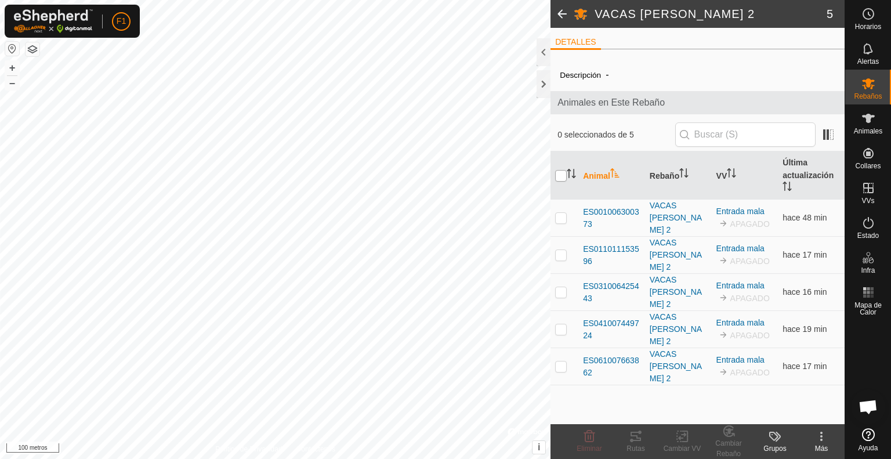
checkbox input "true"
click at [683, 433] on icon at bounding box center [682, 436] width 15 height 14
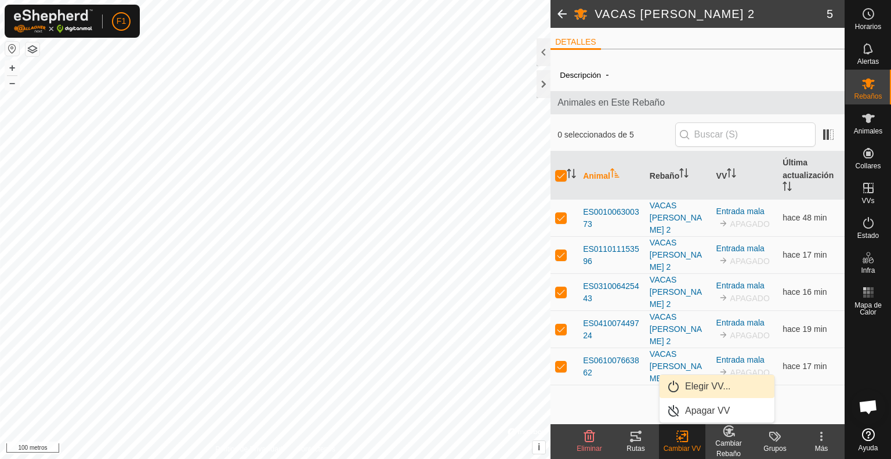
click at [689, 384] on link "Elegir VV..." at bounding box center [717, 386] width 115 height 23
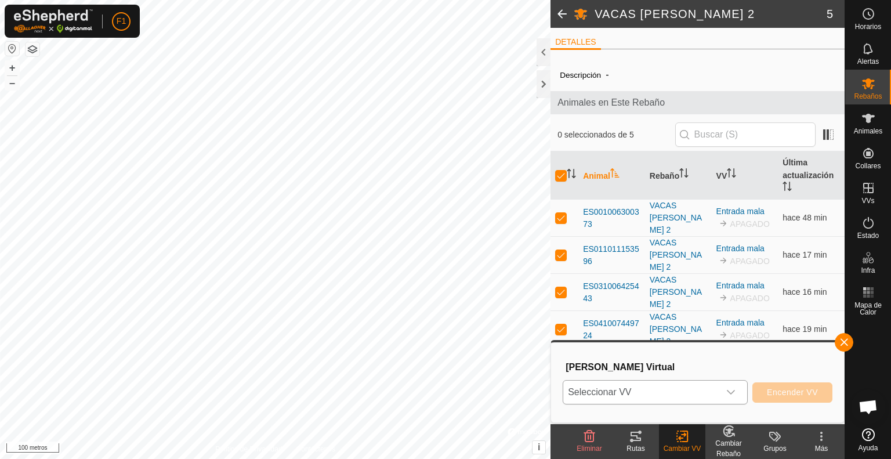
click at [731, 393] on icon "disparador desplegable" at bounding box center [731, 392] width 8 height 5
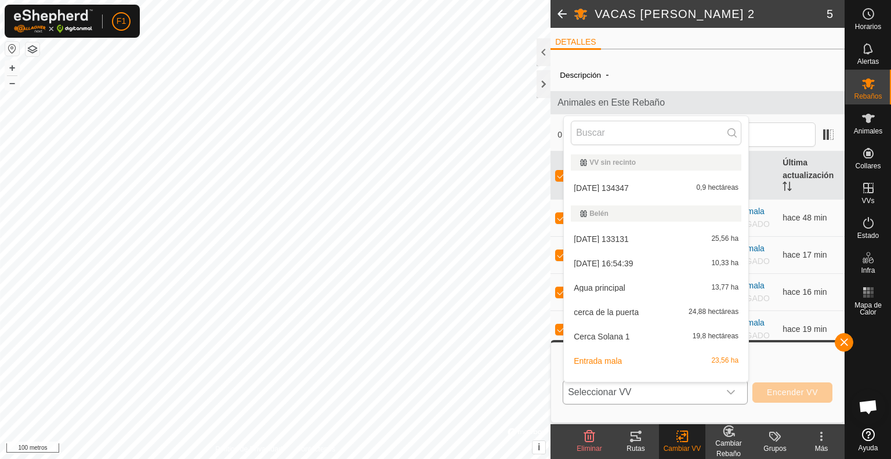
scroll to position [15, 0]
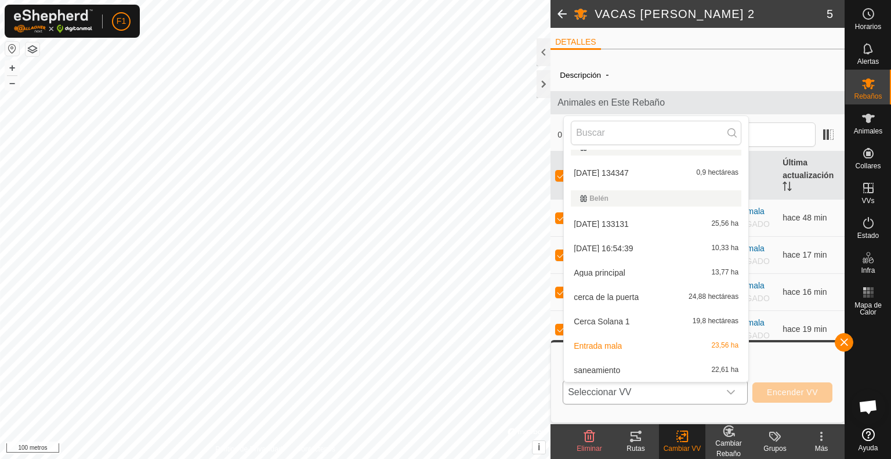
click at [686, 371] on li "saneamiento 22,61 ha" at bounding box center [656, 370] width 185 height 23
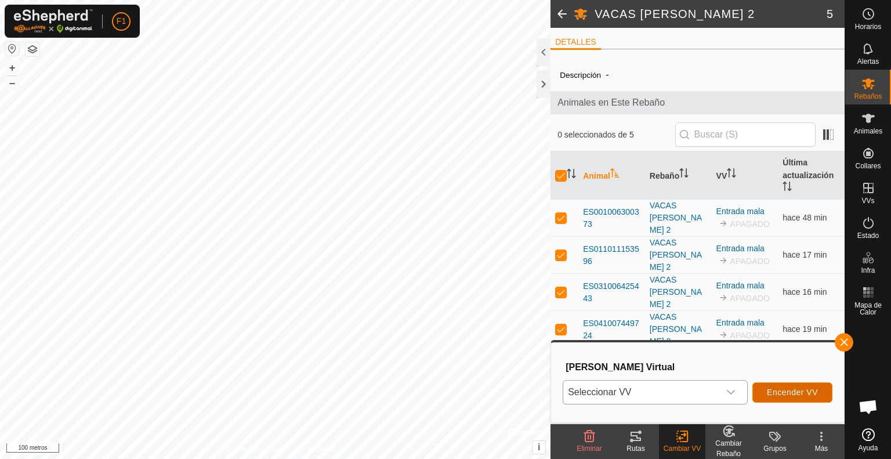
click at [773, 391] on font "Encender VV" at bounding box center [792, 392] width 51 height 9
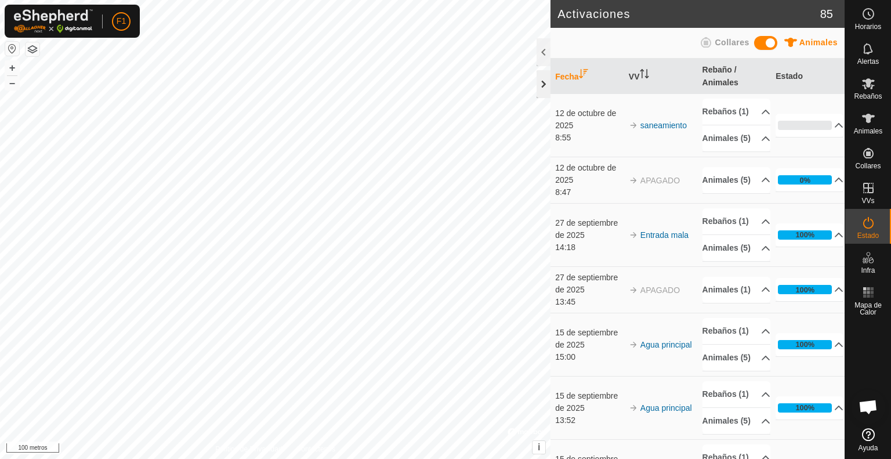
click at [541, 79] on div at bounding box center [544, 84] width 14 height 28
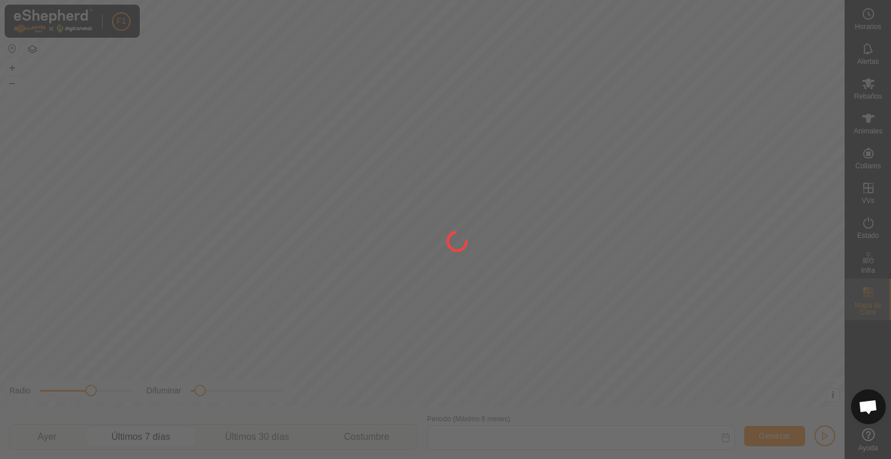
type input "05 Oct, 2025 - 11 Oct, 2025"
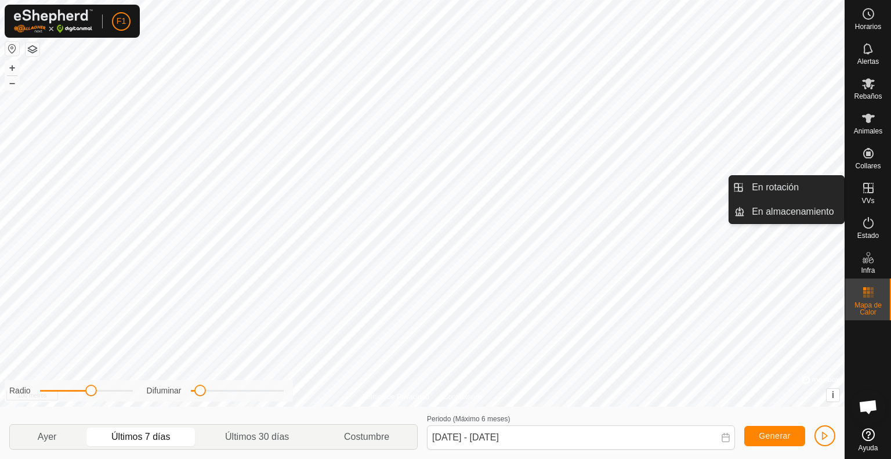
click at [869, 191] on icon at bounding box center [869, 188] width 14 height 14
click at [797, 183] on link "En rotación" at bounding box center [794, 187] width 99 height 23
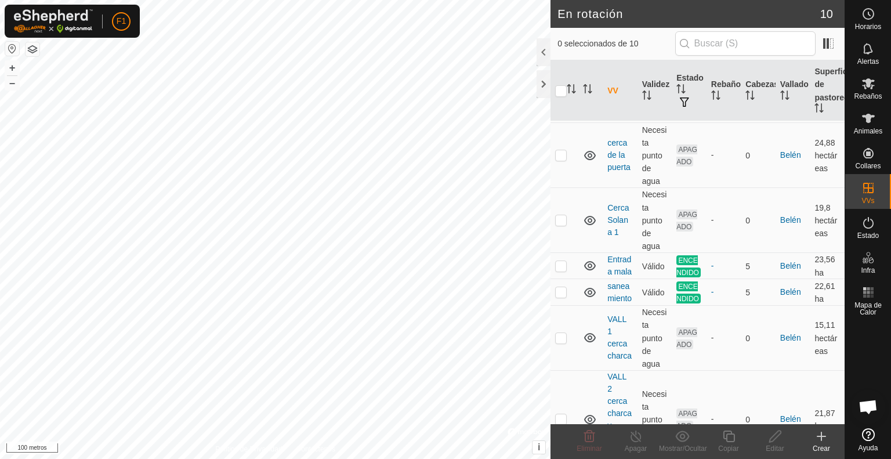
scroll to position [279, 0]
click at [615, 274] on font "Entrada mala" at bounding box center [620, 263] width 24 height 21
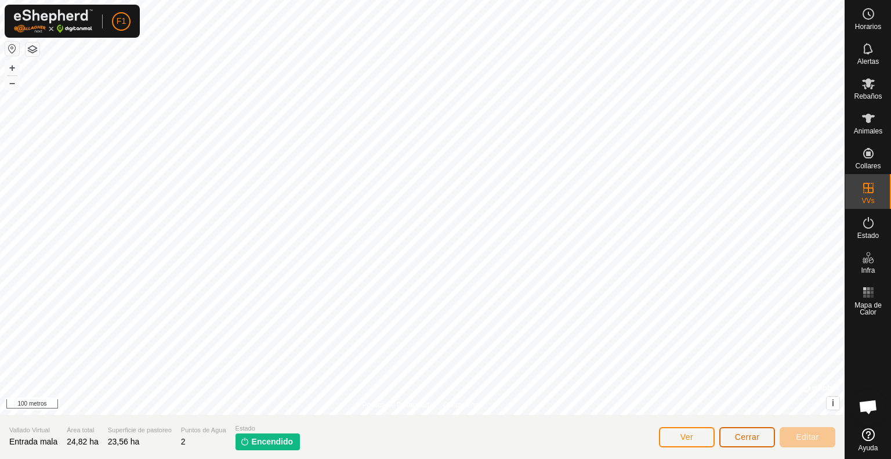
click at [756, 434] on font "Cerrar" at bounding box center [747, 436] width 25 height 9
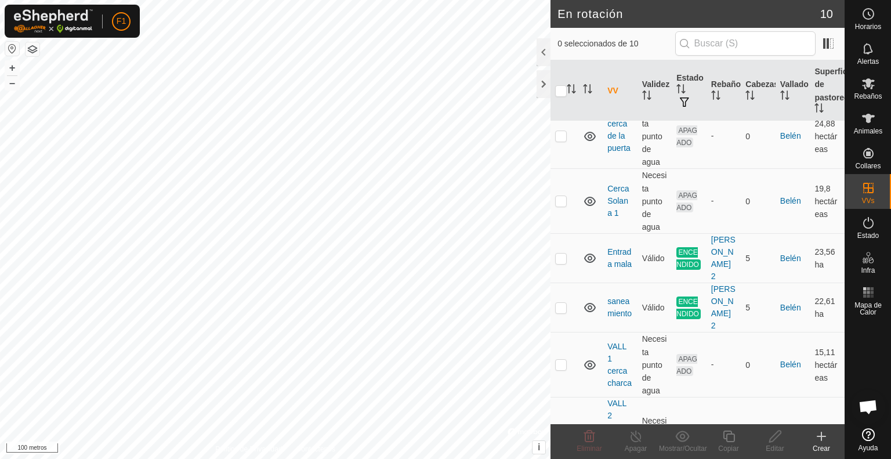
scroll to position [302, 0]
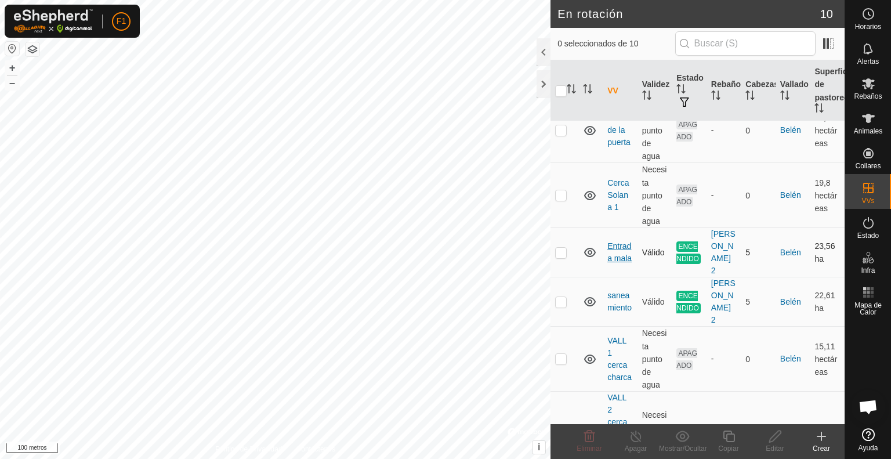
click at [614, 263] on font "Entrada mala" at bounding box center [620, 251] width 24 height 21
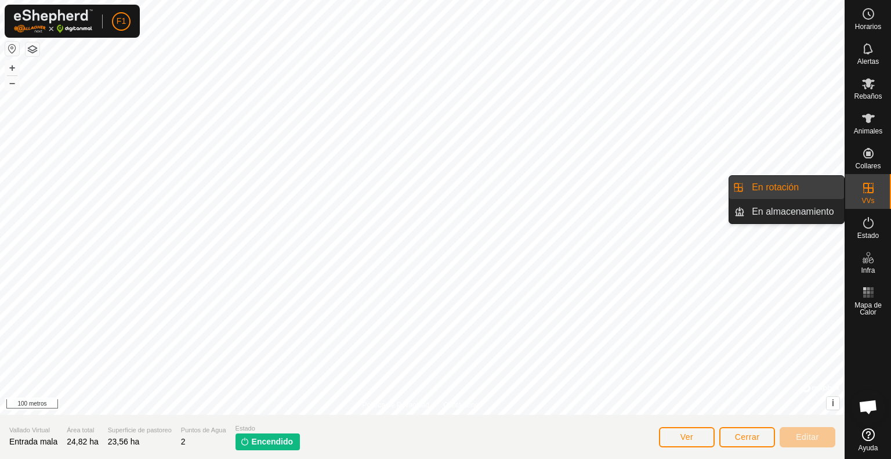
click at [805, 192] on link "En rotación" at bounding box center [794, 187] width 99 height 23
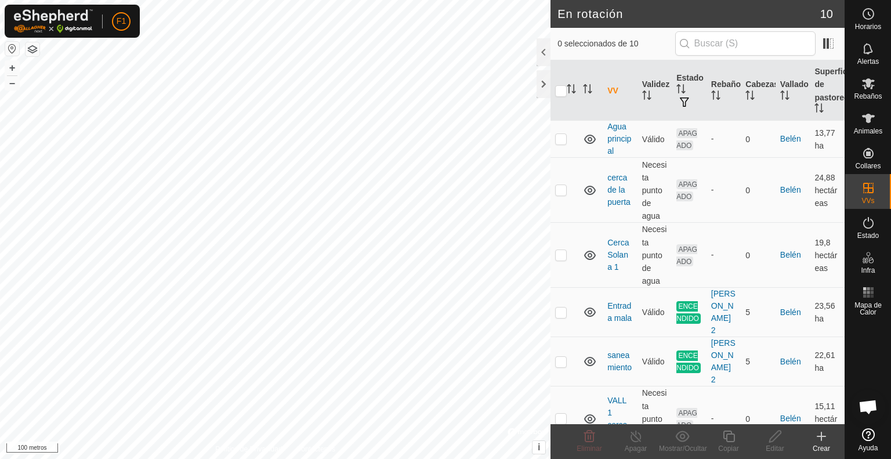
scroll to position [255, 0]
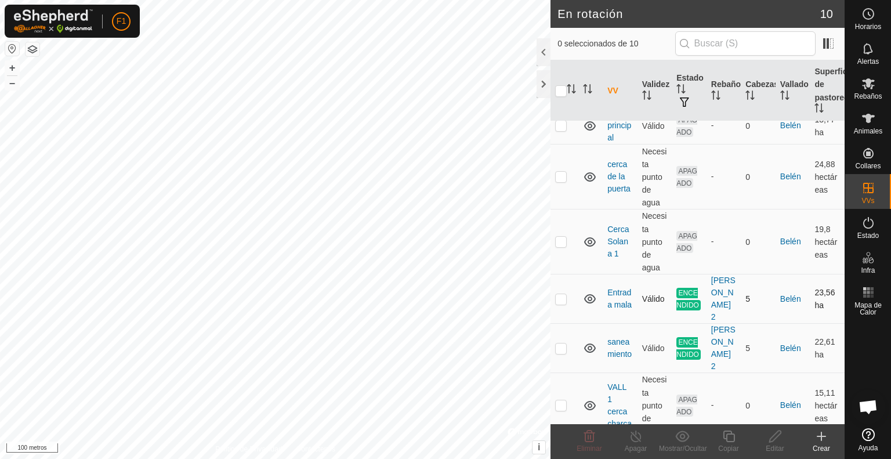
click at [557, 303] on p-checkbox at bounding box center [561, 298] width 12 height 9
checkbox input "true"
click at [639, 440] on line at bounding box center [635, 436] width 9 height 9
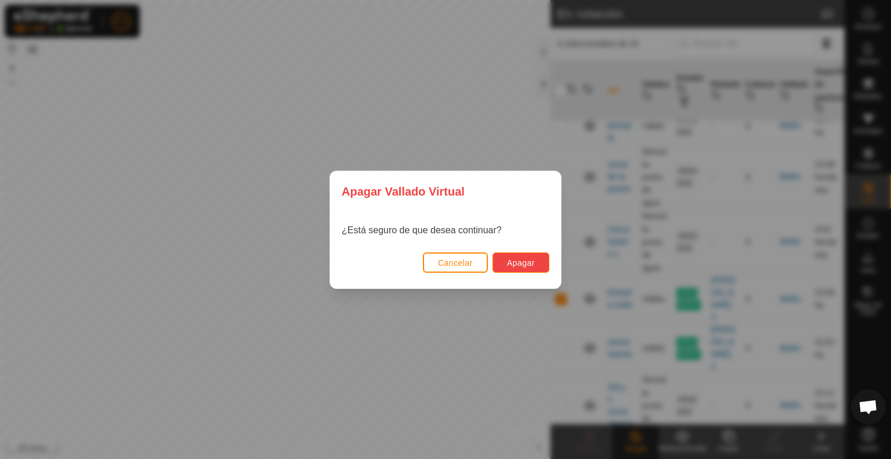
click at [519, 257] on button "Apagar" at bounding box center [521, 262] width 57 height 20
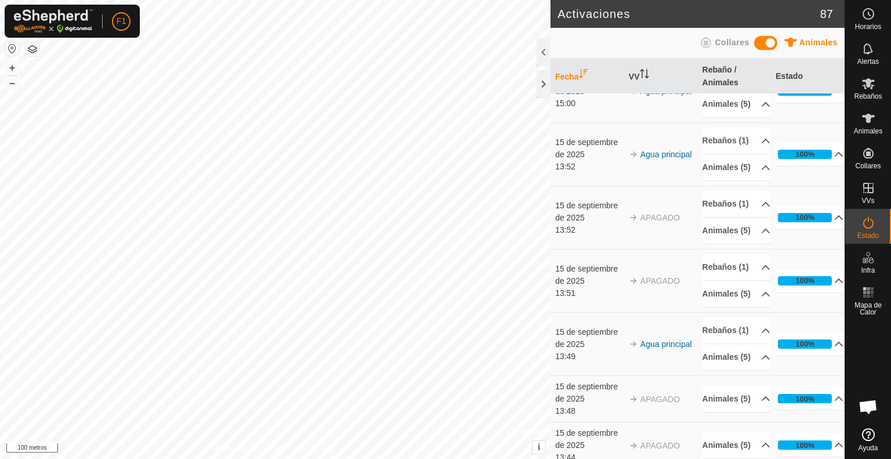
scroll to position [302, 0]
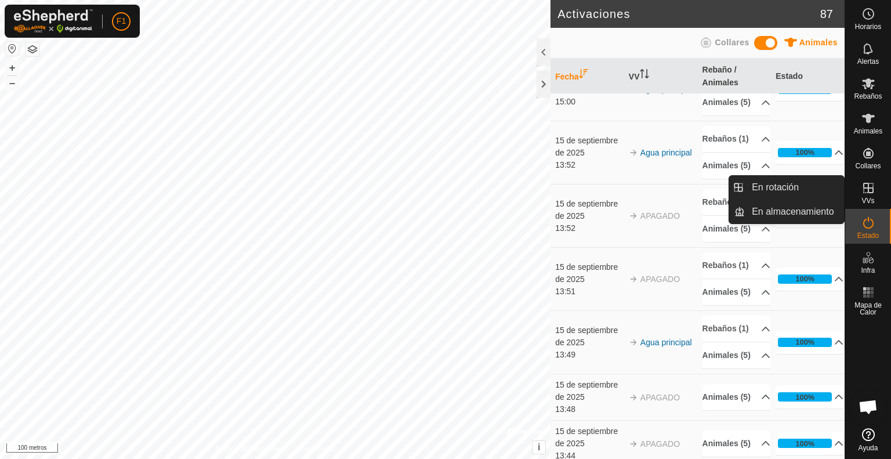
click at [866, 189] on icon at bounding box center [869, 188] width 14 height 14
click at [789, 183] on link "En rotación" at bounding box center [794, 187] width 99 height 23
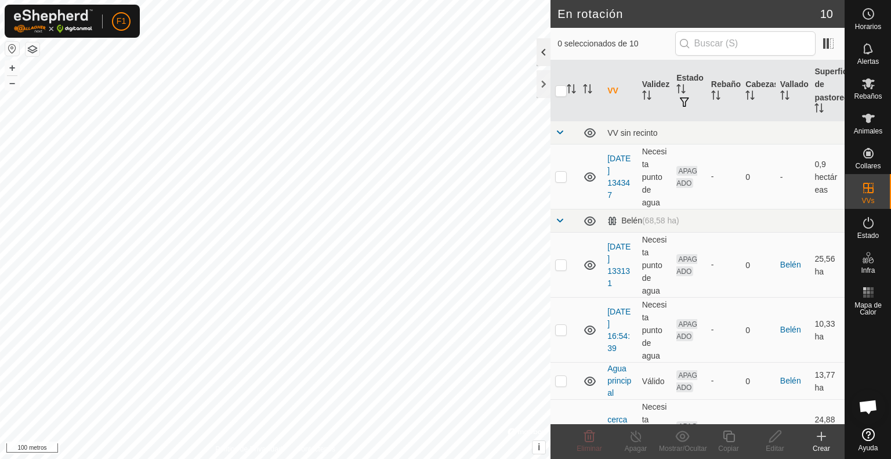
click at [541, 55] on div at bounding box center [544, 52] width 14 height 28
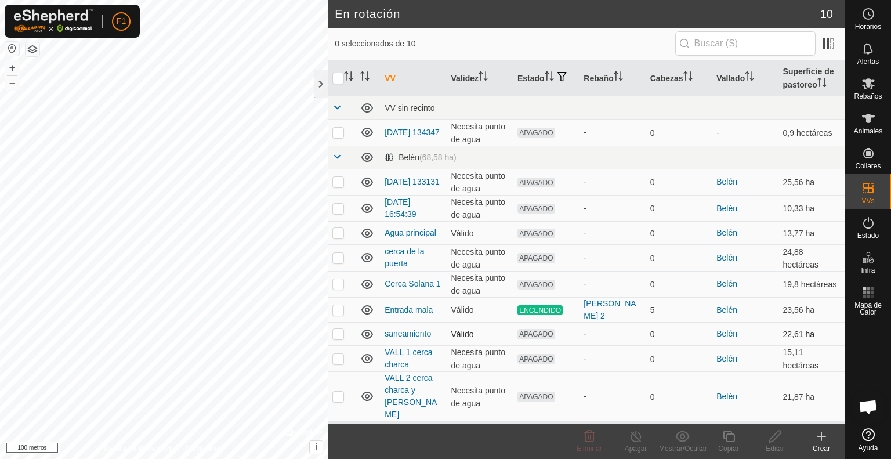
click at [340, 337] on p-checkbox at bounding box center [339, 333] width 12 height 9
checkbox input "true"
click at [337, 309] on p-checkbox at bounding box center [339, 309] width 12 height 9
checkbox input "true"
click at [339, 329] on td at bounding box center [342, 334] width 28 height 23
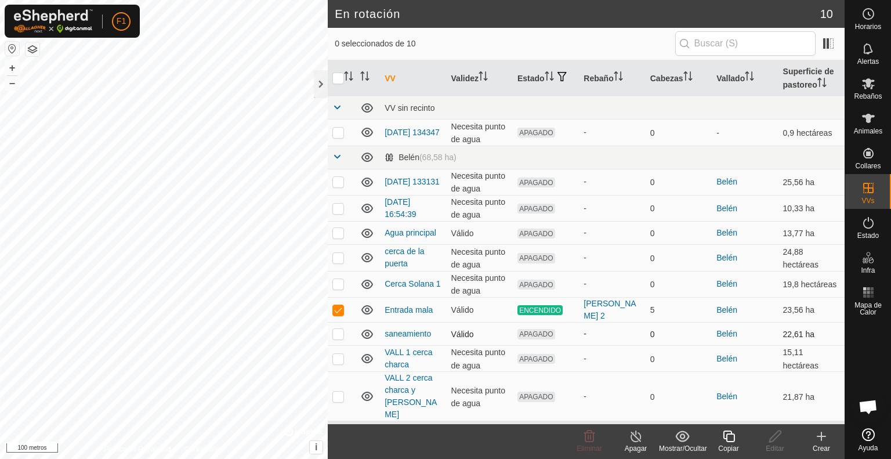
checkbox input "false"
click at [634, 443] on div "Apagar" at bounding box center [636, 448] width 46 height 10
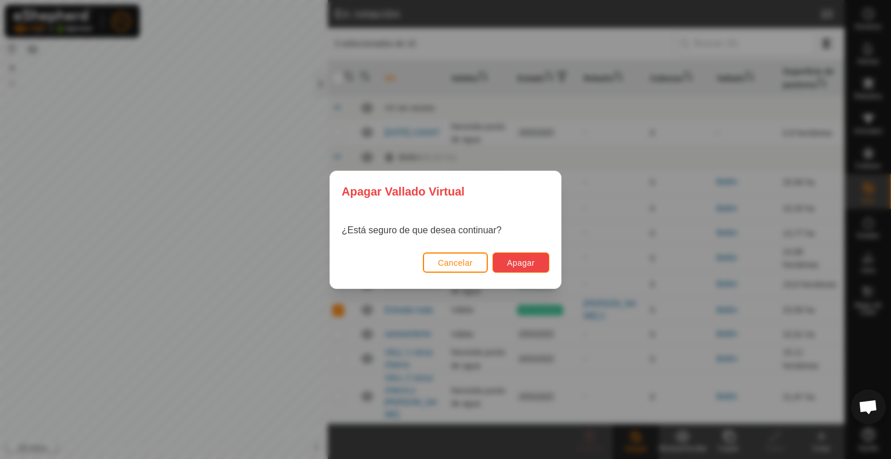
click at [520, 265] on font "Apagar" at bounding box center [521, 262] width 28 height 9
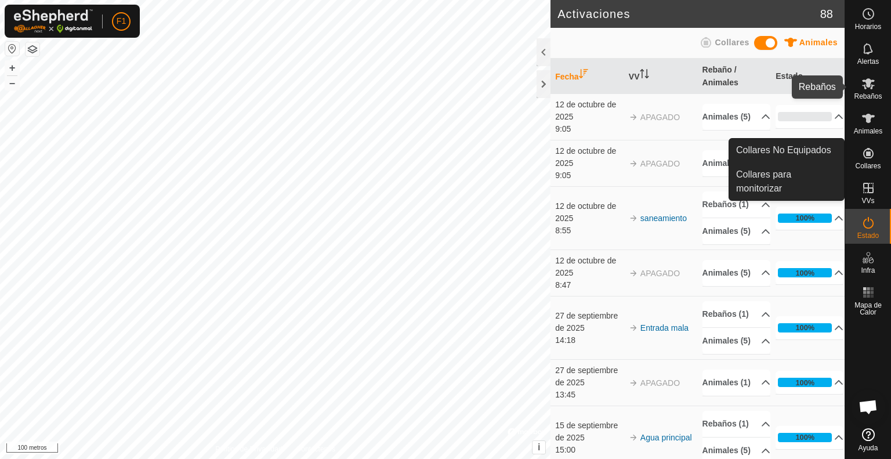
click at [869, 90] on icon at bounding box center [869, 84] width 14 height 14
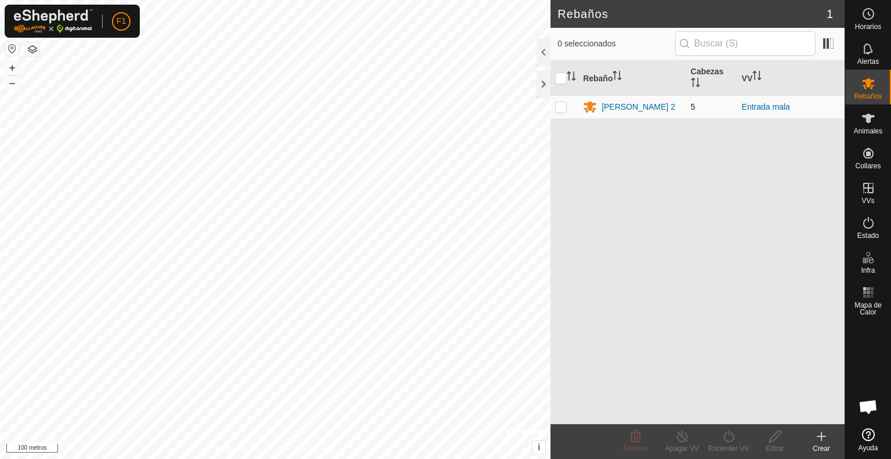
click at [562, 104] on p-checkbox at bounding box center [561, 106] width 12 height 9
checkbox input "true"
click at [562, 77] on input "checkbox" at bounding box center [561, 79] width 12 height 12
checkbox input "false"
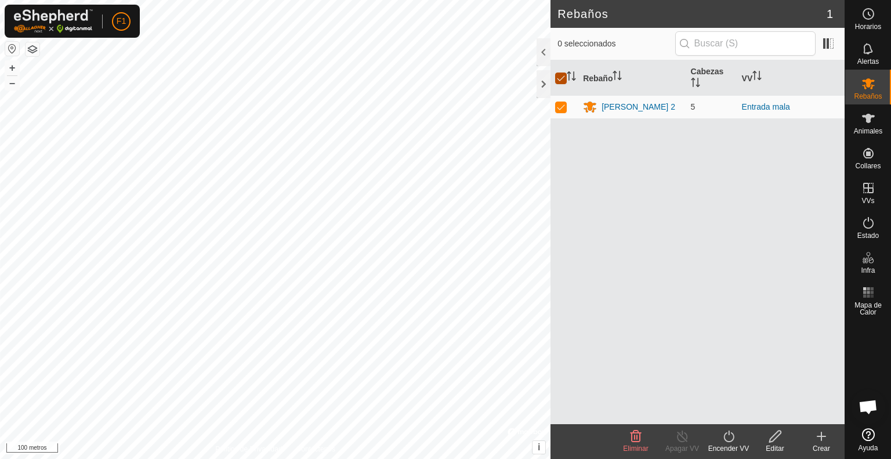
checkbox input "false"
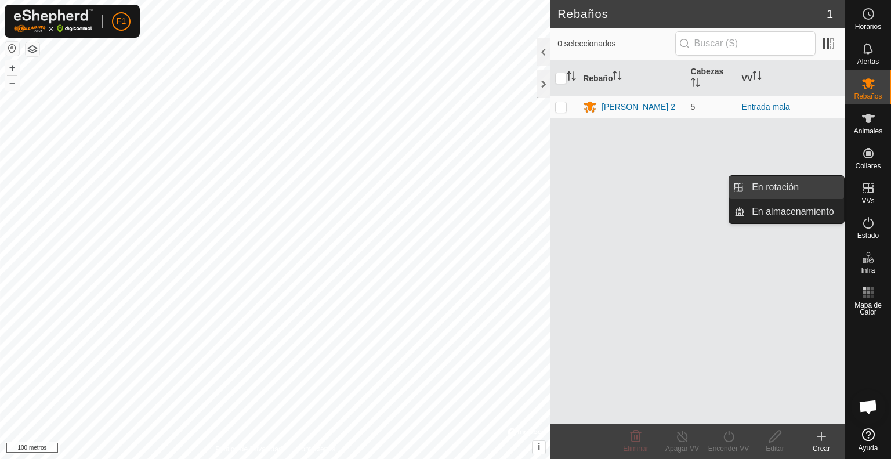
click at [816, 185] on link "En rotación" at bounding box center [794, 187] width 99 height 23
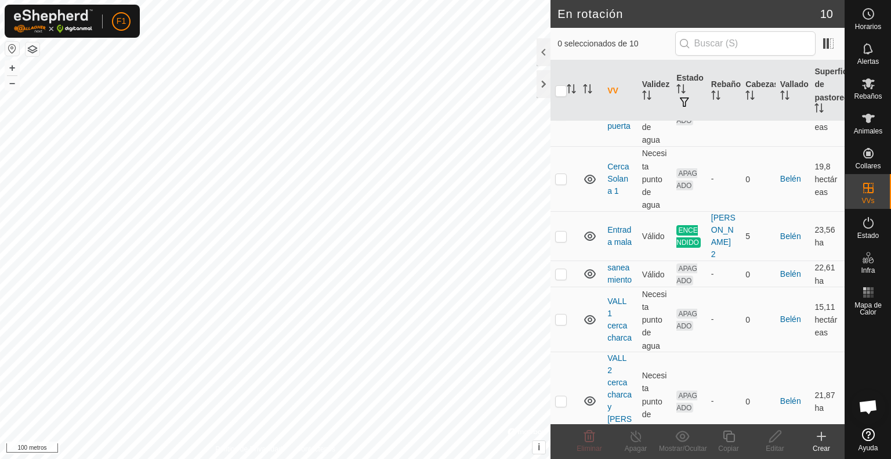
scroll to position [325, 0]
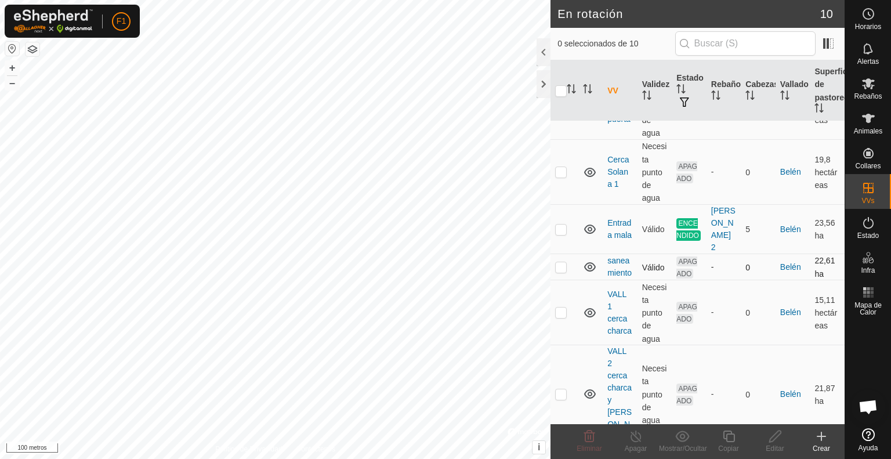
click at [563, 272] on p-checkbox at bounding box center [561, 266] width 12 height 9
checkbox input "true"
click at [863, 92] on font "Rebaños" at bounding box center [868, 96] width 28 height 8
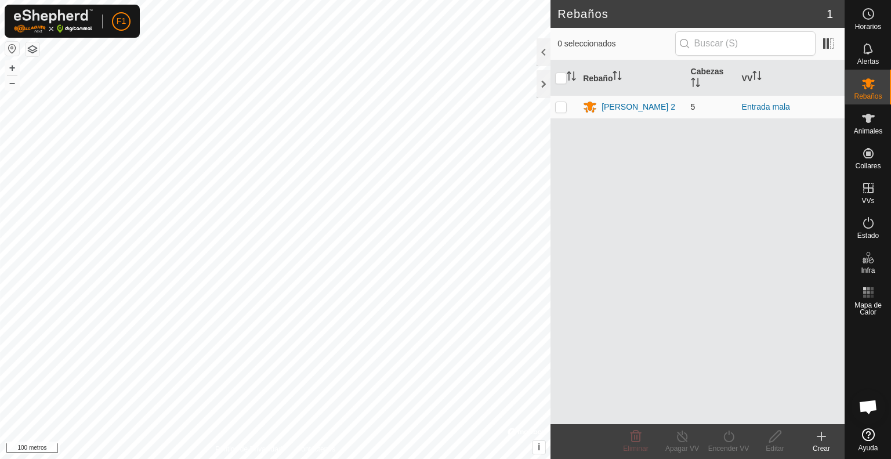
click at [564, 106] on p-checkbox at bounding box center [561, 106] width 12 height 9
checkbox input "true"
click at [729, 436] on icon at bounding box center [729, 436] width 15 height 14
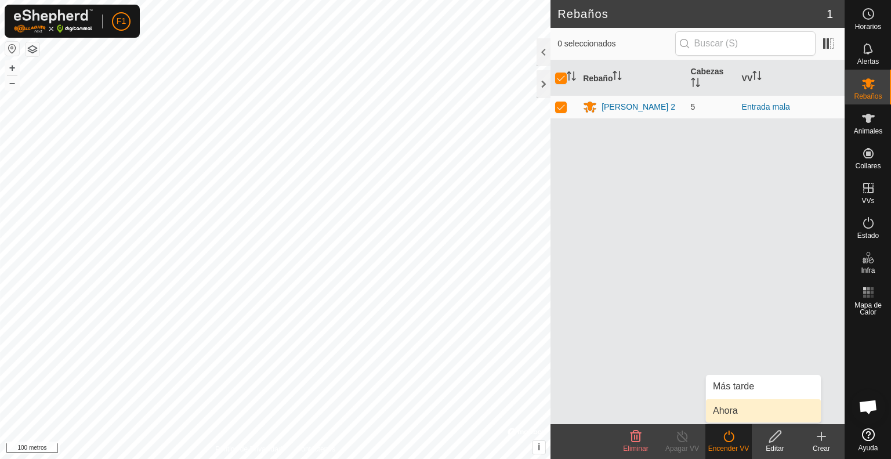
click at [736, 410] on link "Ahora" at bounding box center [763, 410] width 115 height 23
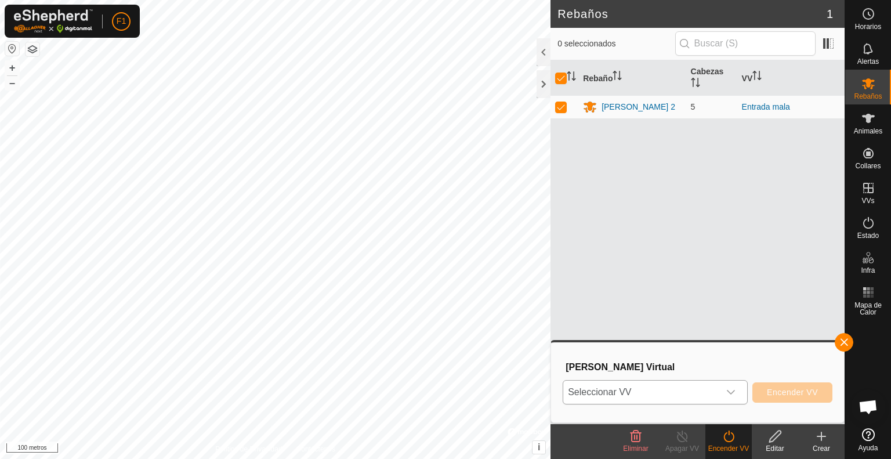
click at [725, 392] on div "disparador desplegable" at bounding box center [731, 392] width 23 height 23
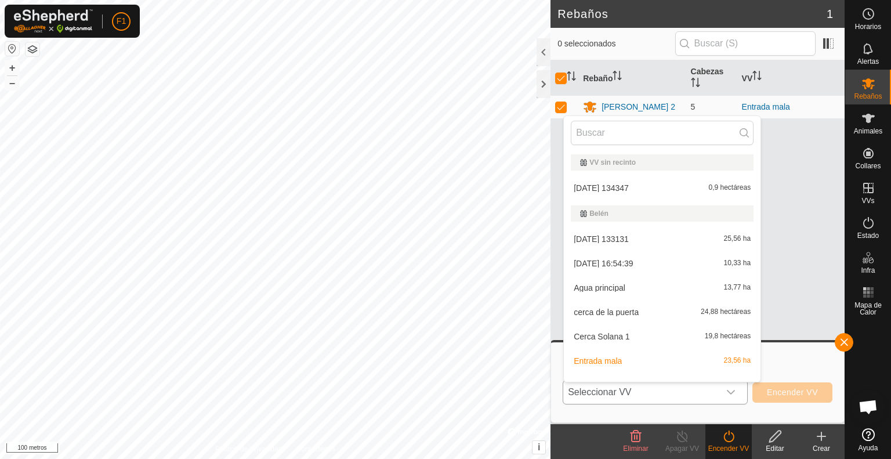
scroll to position [15, 0]
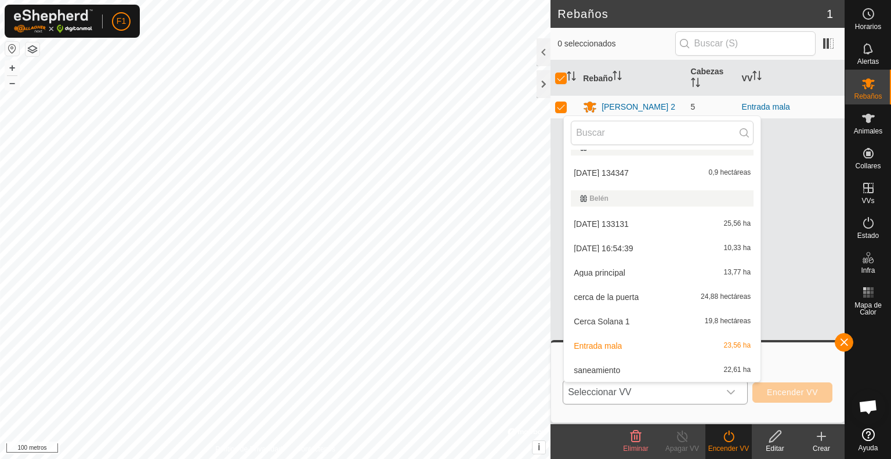
click at [635, 366] on li "saneamiento 22,61 ha" at bounding box center [662, 370] width 197 height 23
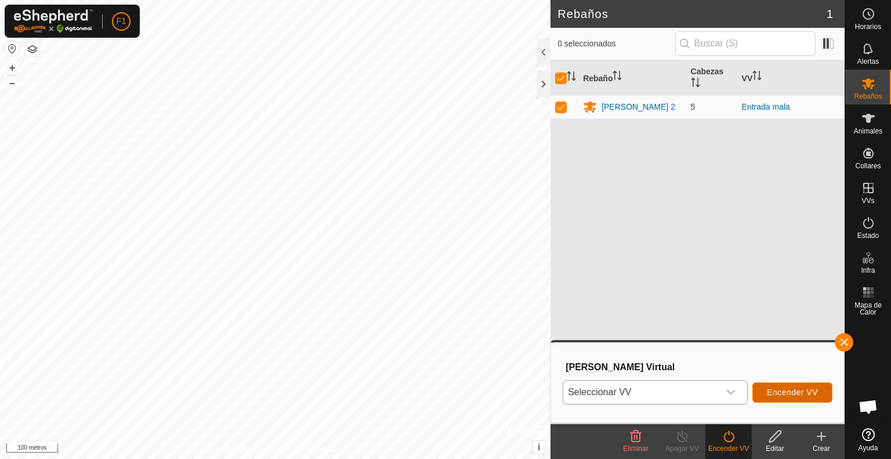
click at [775, 389] on font "Encender VV" at bounding box center [792, 392] width 51 height 9
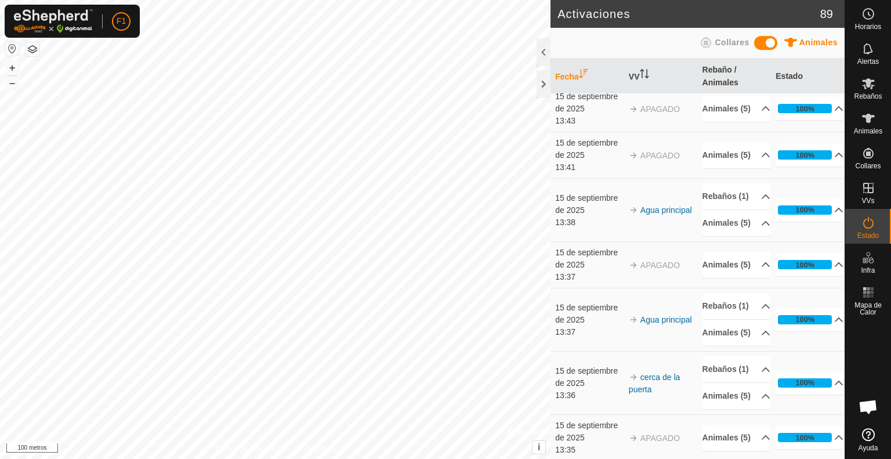
scroll to position [905, 0]
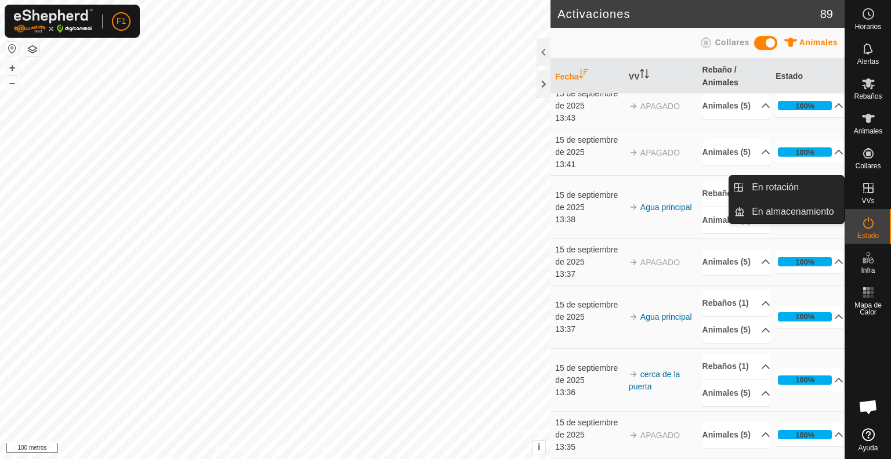
click at [866, 193] on icon at bounding box center [869, 188] width 14 height 14
click at [840, 188] on link "En rotación" at bounding box center [794, 187] width 99 height 23
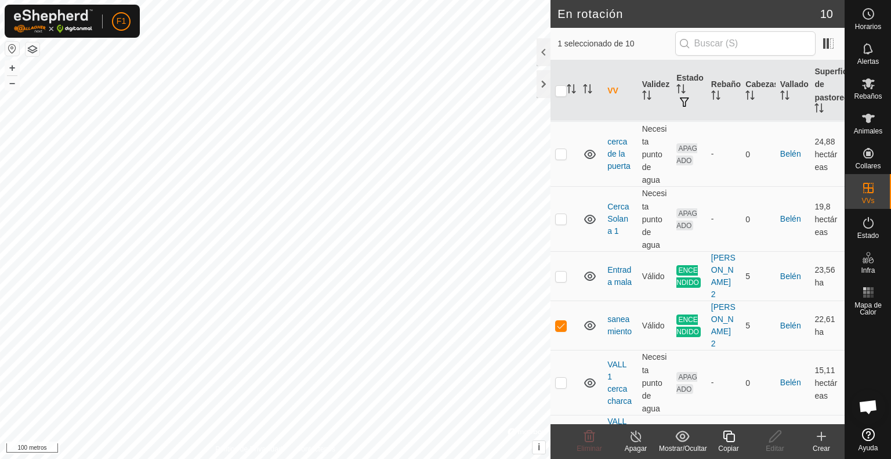
scroll to position [279, 0]
click at [559, 279] on p-checkbox at bounding box center [561, 275] width 12 height 9
checkbox input "true"
click at [561, 330] on p-checkbox at bounding box center [561, 324] width 12 height 9
checkbox input "false"
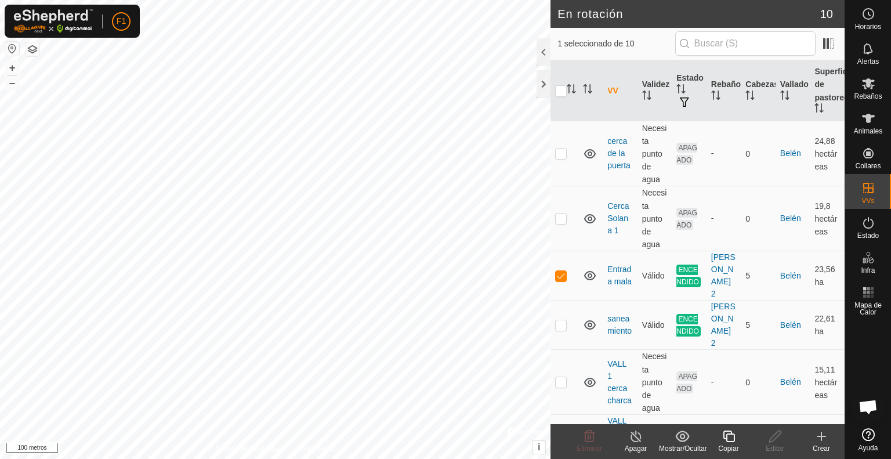
click at [634, 440] on icon at bounding box center [636, 436] width 15 height 14
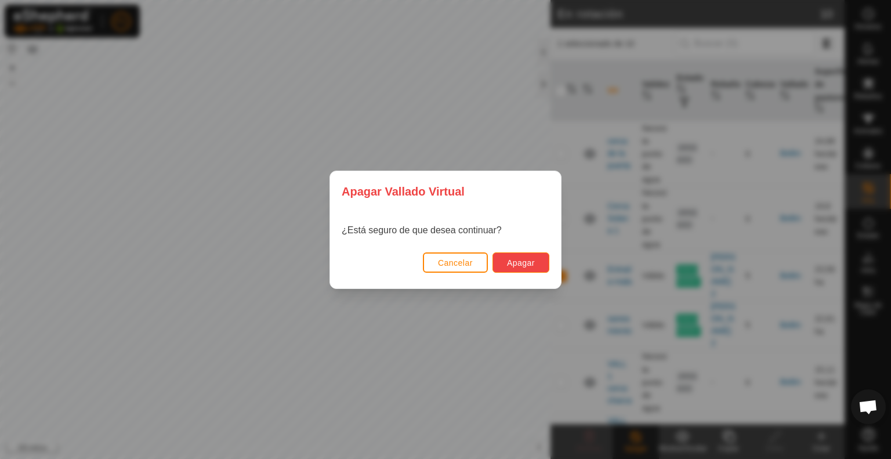
click at [534, 261] on font "Apagar" at bounding box center [521, 262] width 28 height 9
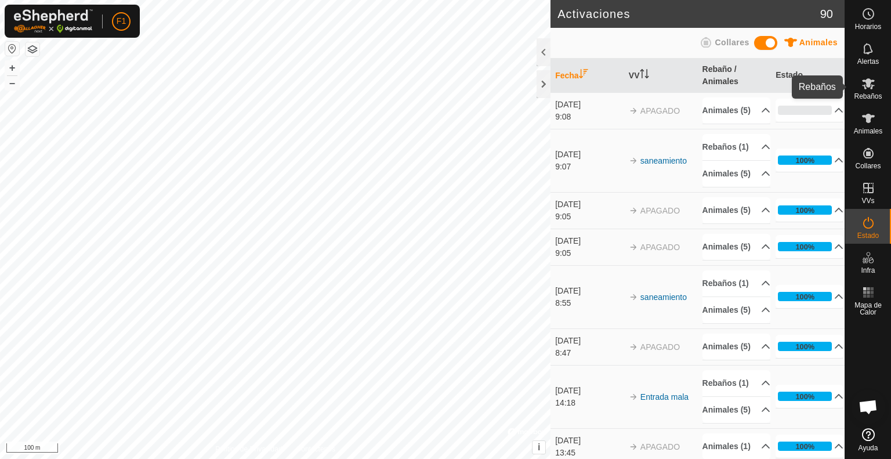
click at [866, 84] on icon at bounding box center [868, 83] width 13 height 11
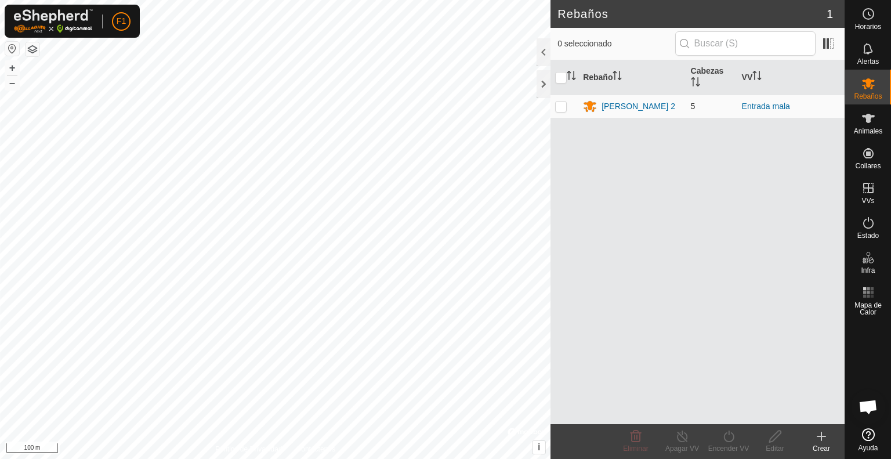
click at [559, 106] on p-checkbox at bounding box center [561, 106] width 12 height 9
checkbox input "true"
click at [727, 434] on icon at bounding box center [729, 436] width 15 height 14
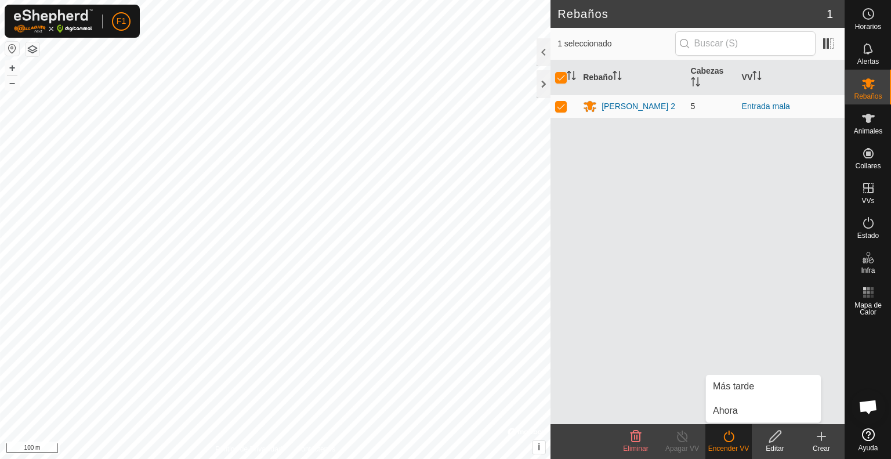
click at [556, 107] on p-checkbox at bounding box center [561, 106] width 12 height 9
checkbox input "false"
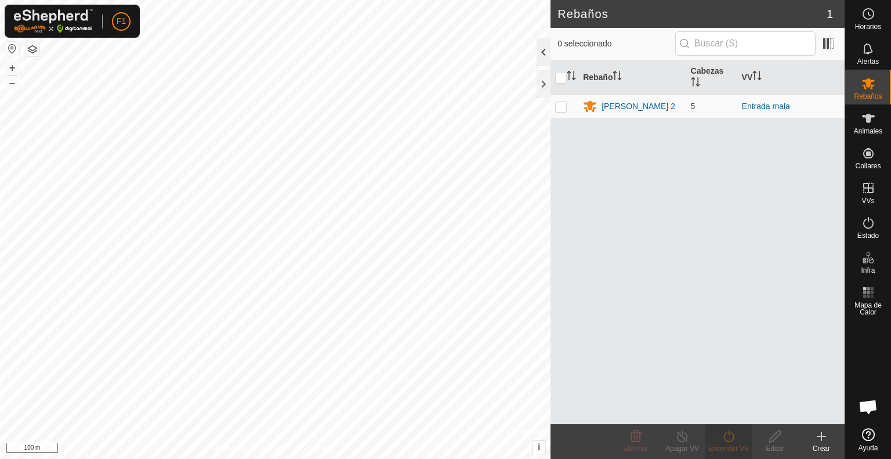
click at [543, 53] on div at bounding box center [544, 52] width 14 height 28
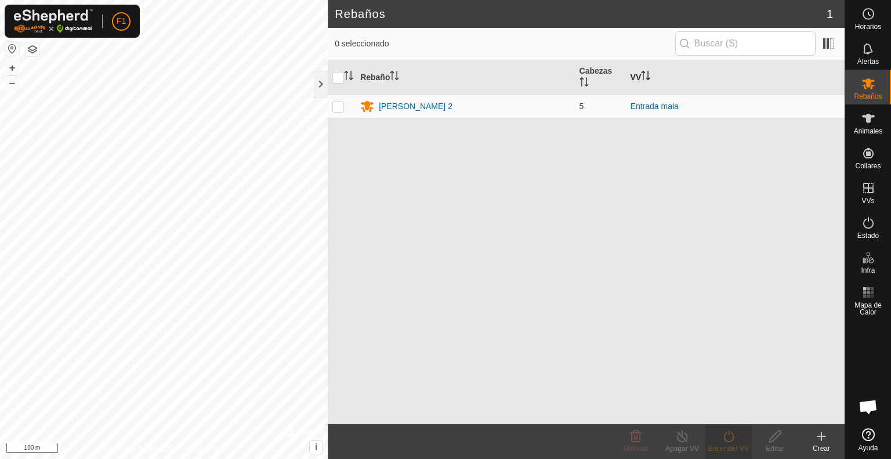
click at [642, 73] on th "VV" at bounding box center [735, 77] width 219 height 35
click at [652, 107] on link "Entrada mala" at bounding box center [655, 106] width 48 height 9
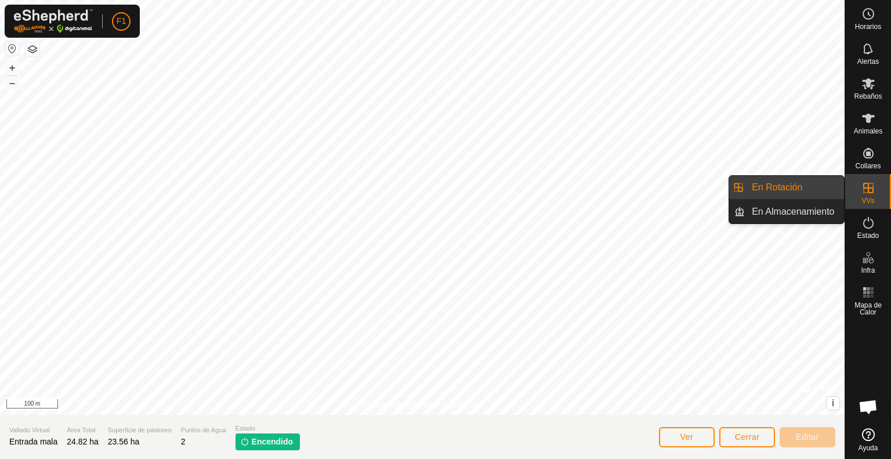
click at [831, 187] on link "En Rotación" at bounding box center [794, 187] width 99 height 23
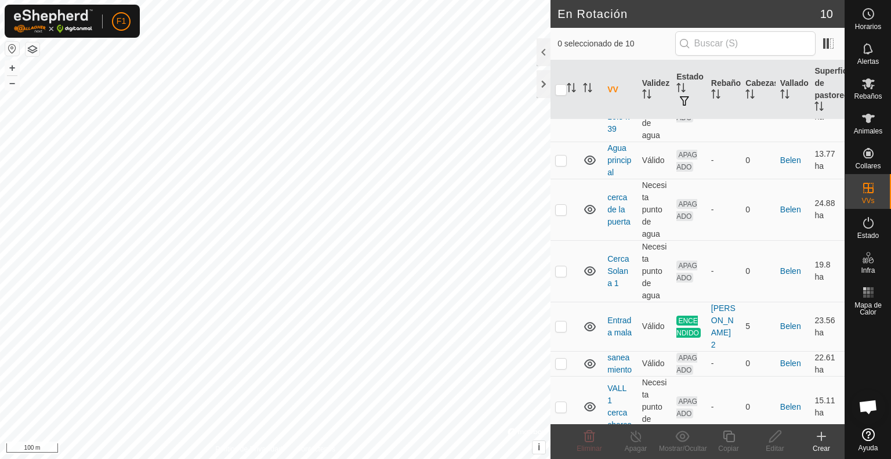
scroll to position [209, 0]
click at [564, 324] on p-checkbox at bounding box center [561, 325] width 12 height 9
checkbox input "true"
click at [638, 445] on div "Apagar" at bounding box center [636, 448] width 46 height 10
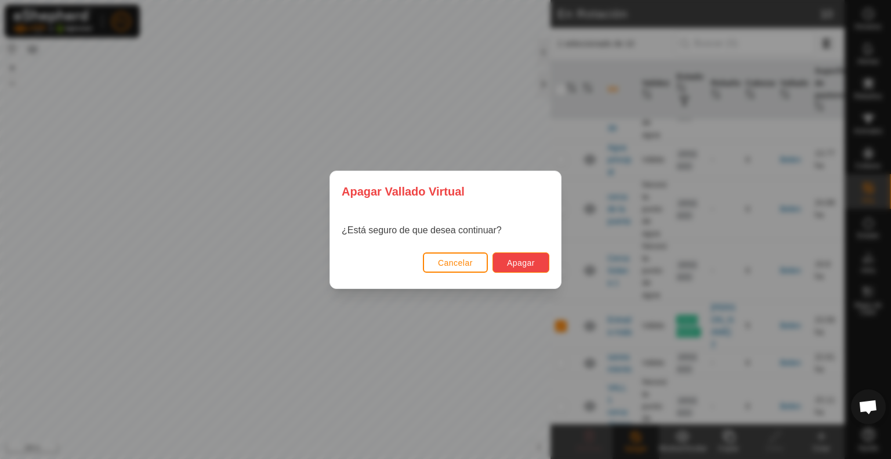
click at [518, 264] on span "Apagar" at bounding box center [521, 262] width 28 height 9
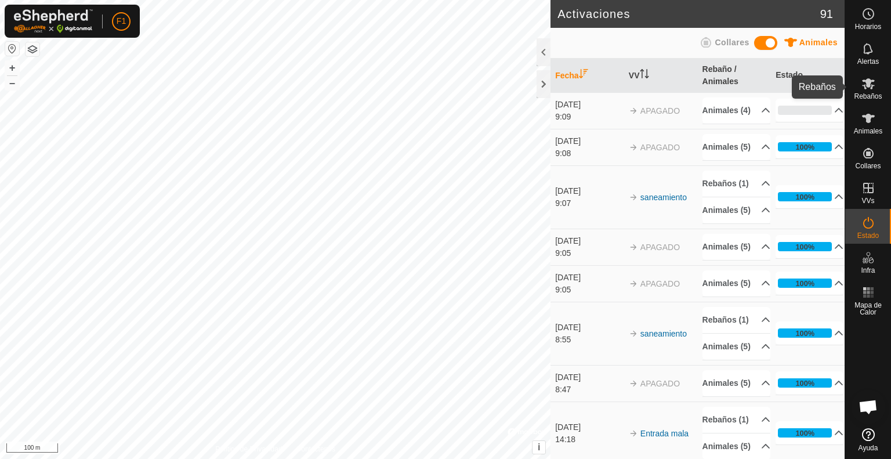
click at [867, 93] on span "Rebaños" at bounding box center [868, 96] width 28 height 7
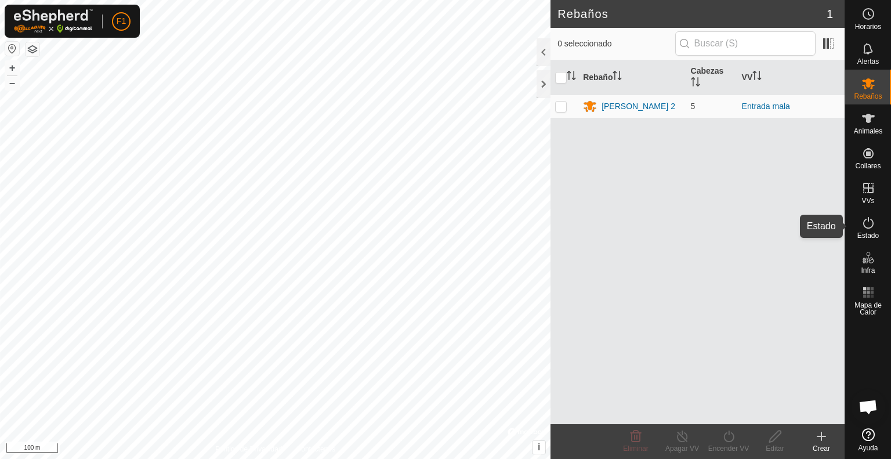
click at [867, 222] on icon at bounding box center [869, 223] width 14 height 14
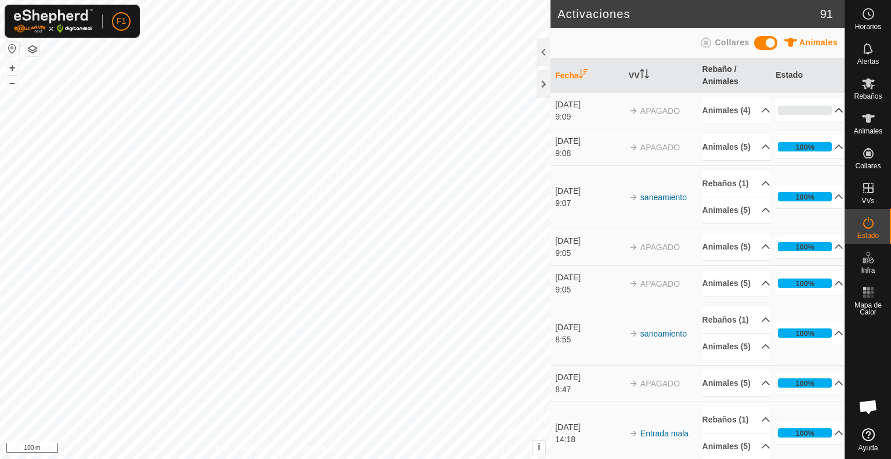
click at [822, 116] on p-accordion-header "0%" at bounding box center [810, 110] width 68 height 23
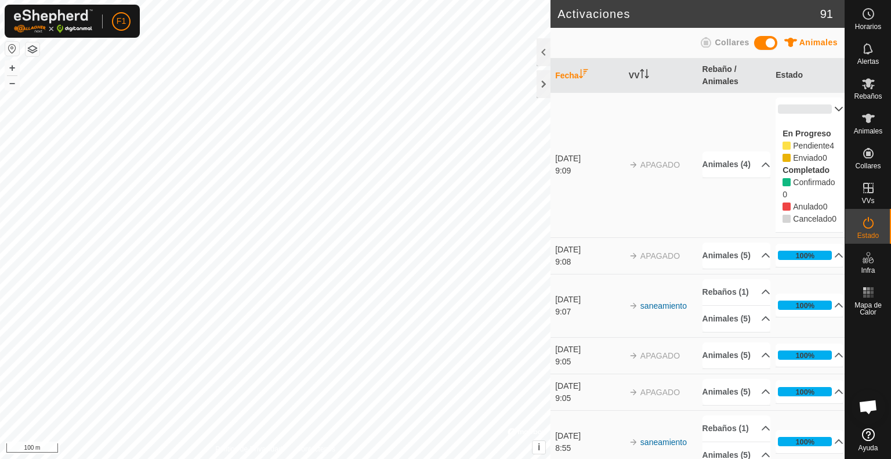
click at [823, 102] on p-accordion-header "0%" at bounding box center [810, 108] width 68 height 23
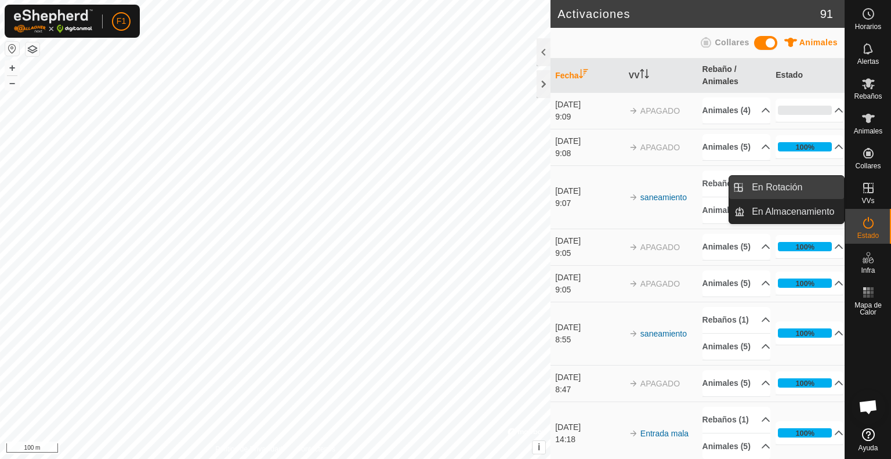
click at [819, 181] on link "En Rotación" at bounding box center [794, 187] width 99 height 23
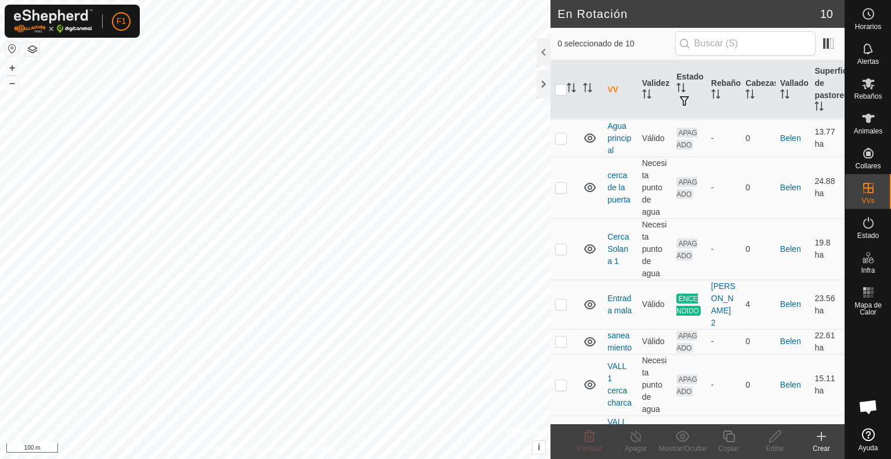
scroll to position [255, 0]
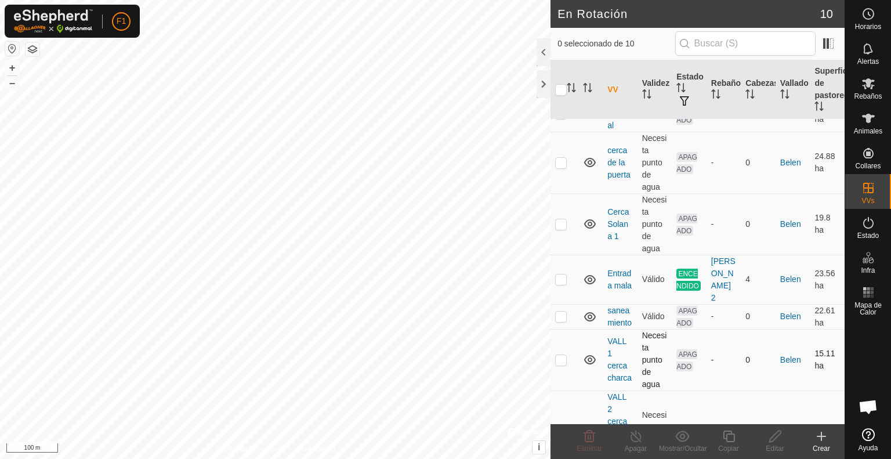
click at [638, 339] on td "Necesita punto de agua" at bounding box center [655, 360] width 35 height 62
click at [565, 279] on p-checkbox at bounding box center [561, 278] width 12 height 9
checkbox input "true"
click at [561, 321] on p-checkbox at bounding box center [561, 316] width 12 height 9
checkbox input "true"
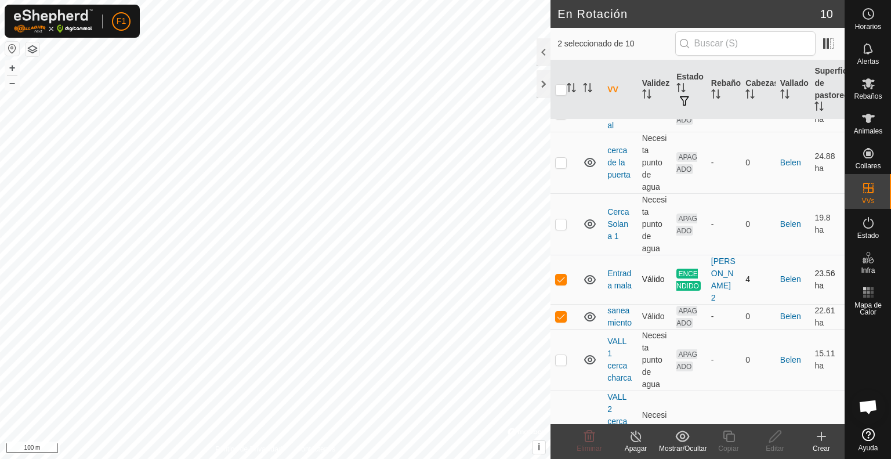
click at [558, 274] on p-checkbox at bounding box center [561, 278] width 12 height 9
click at [559, 278] on p-checkbox at bounding box center [561, 278] width 12 height 9
checkbox input "true"
click at [561, 321] on p-checkbox at bounding box center [561, 316] width 12 height 9
checkbox input "false"
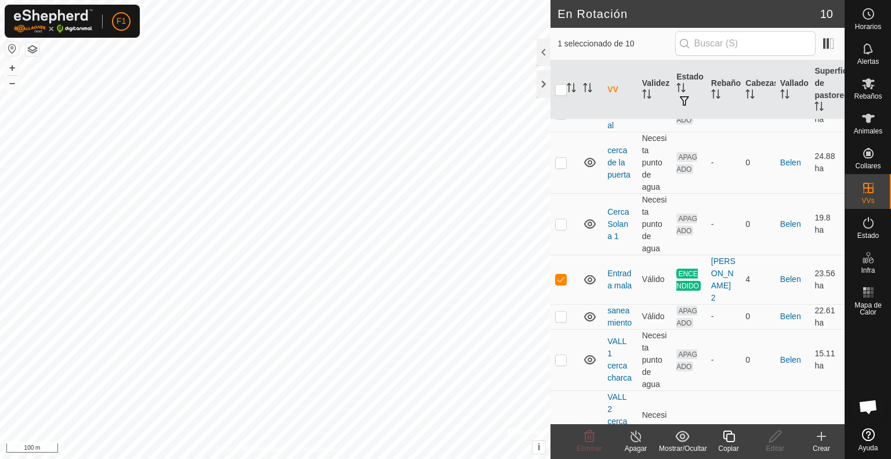
click at [634, 435] on line at bounding box center [635, 436] width 9 height 9
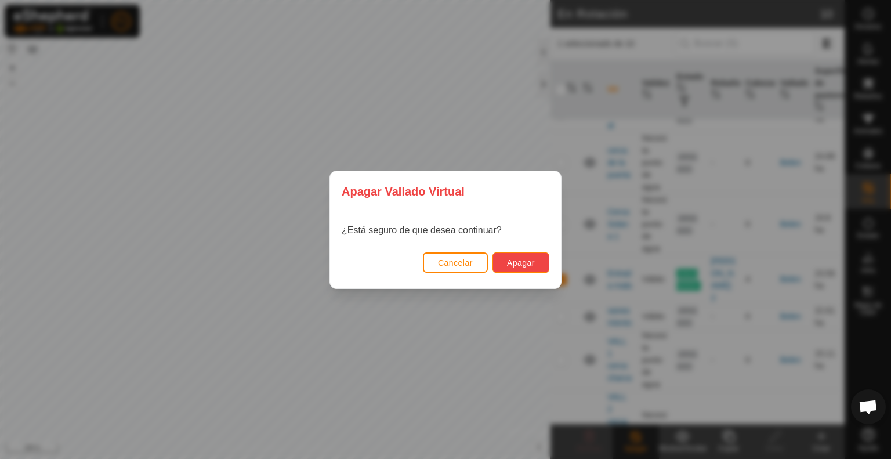
click at [532, 263] on span "Apagar" at bounding box center [521, 262] width 28 height 9
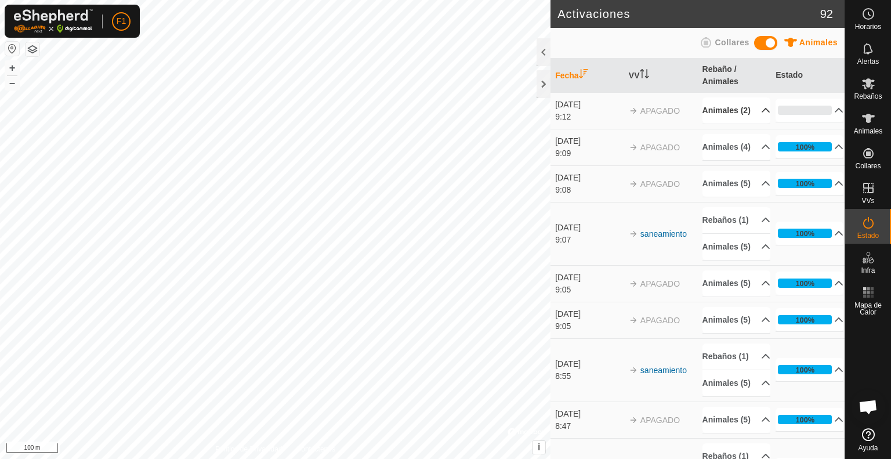
click at [753, 115] on p-accordion-header "Animales (2)" at bounding box center [737, 110] width 68 height 26
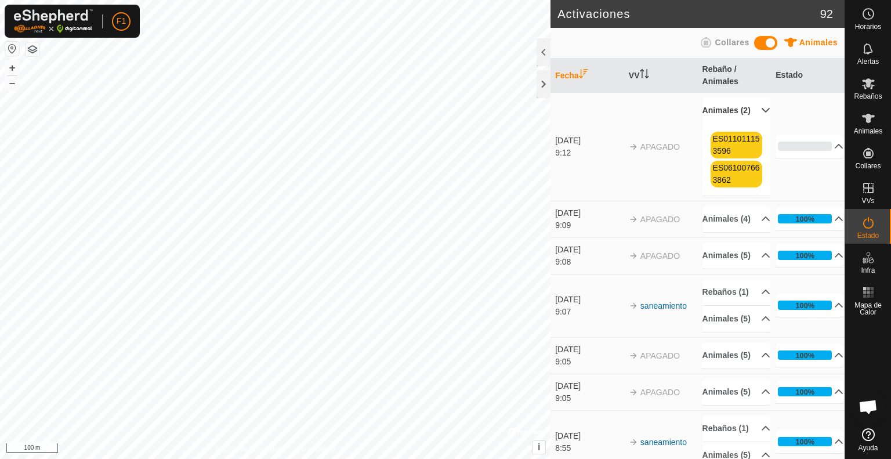
click at [753, 115] on p-accordion-header "Animales (2)" at bounding box center [737, 110] width 68 height 26
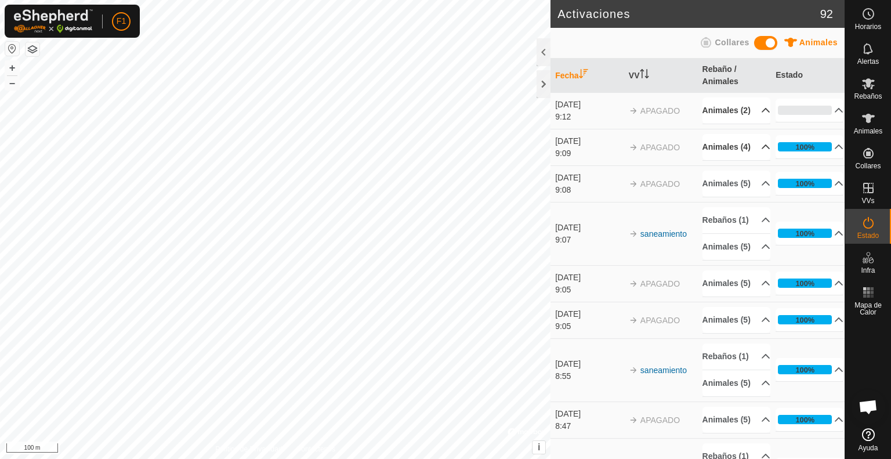
click at [749, 160] on p-accordion-header "Animales (4)" at bounding box center [737, 147] width 68 height 26
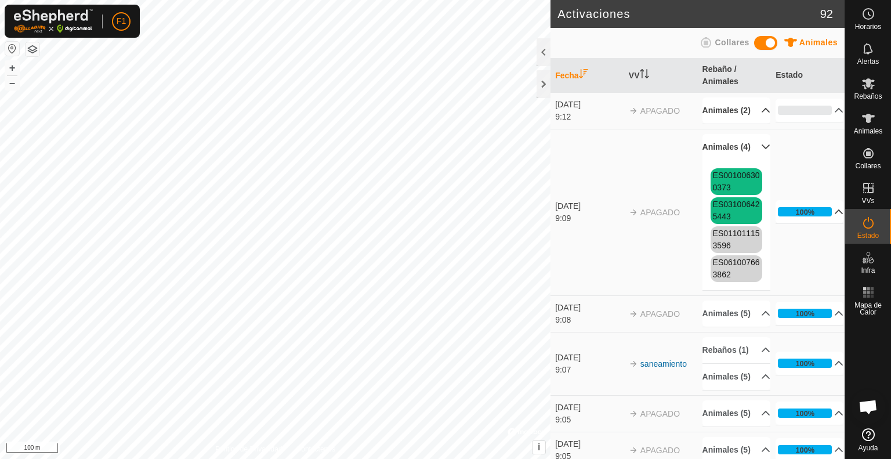
click at [822, 223] on p-accordion-header "100%" at bounding box center [810, 211] width 68 height 23
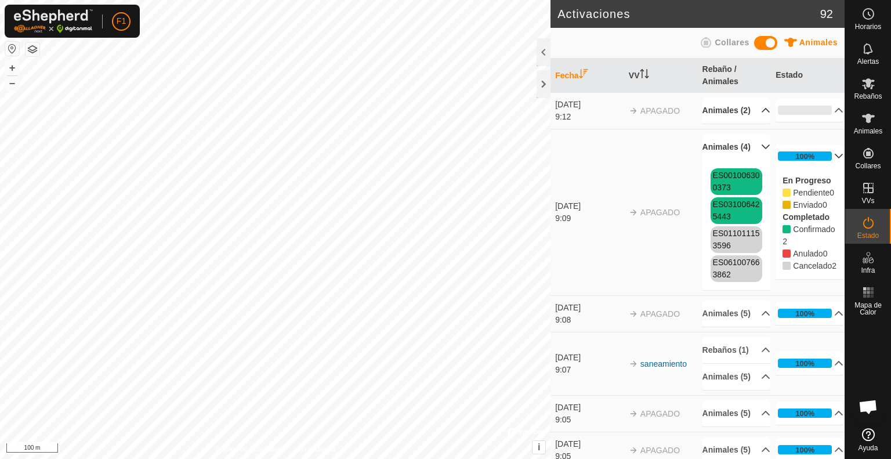
click at [669, 265] on td "APAGADO" at bounding box center [661, 212] width 74 height 167
click at [747, 390] on p-accordion-header "Animales (5)" at bounding box center [737, 377] width 68 height 26
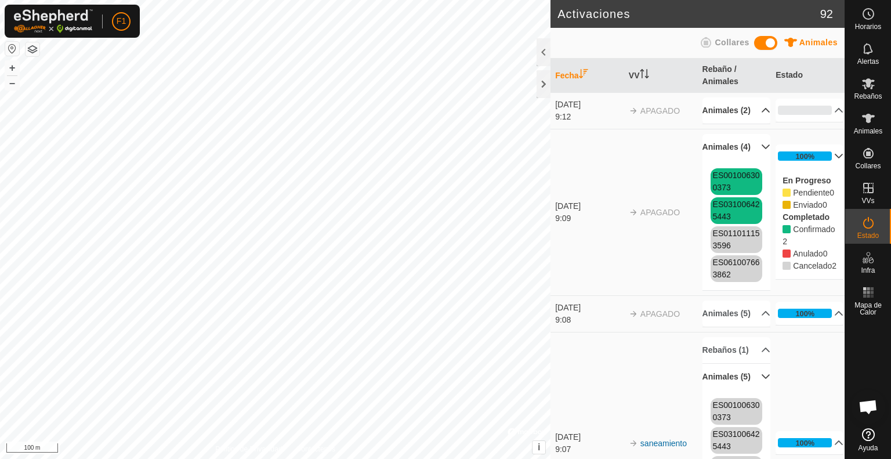
click at [747, 390] on p-accordion-header "Animales (5)" at bounding box center [737, 377] width 68 height 26
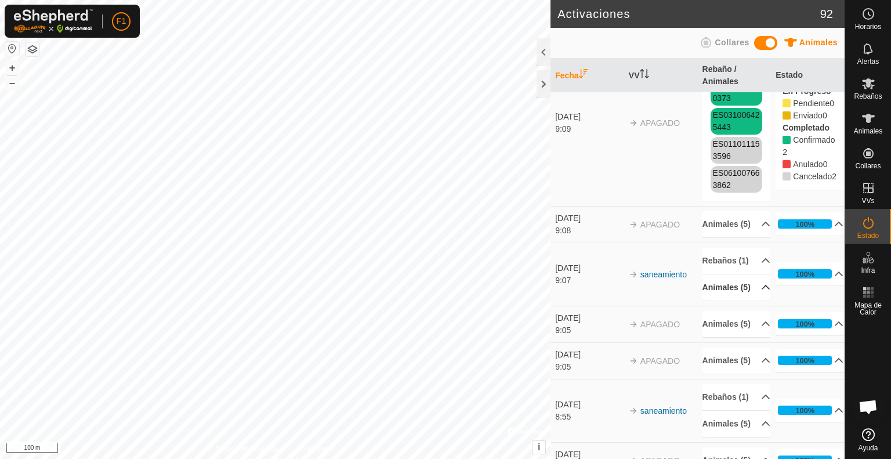
scroll to position [93, 0]
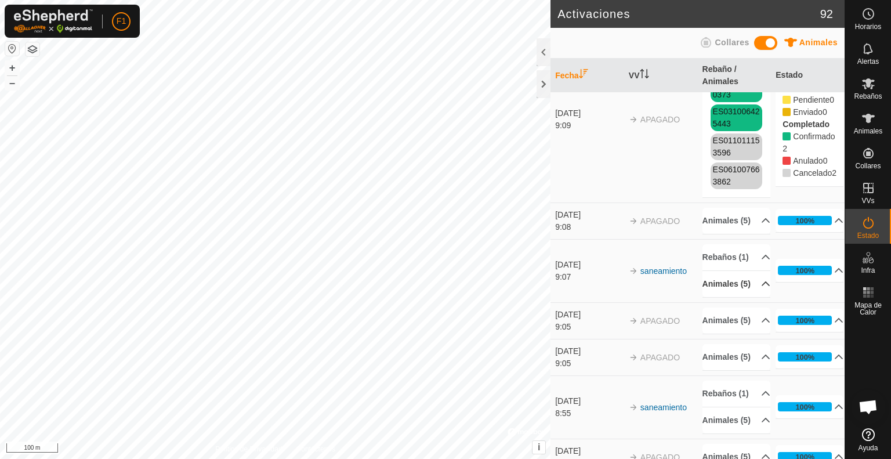
click at [749, 297] on p-accordion-header "Animales (5)" at bounding box center [737, 284] width 68 height 26
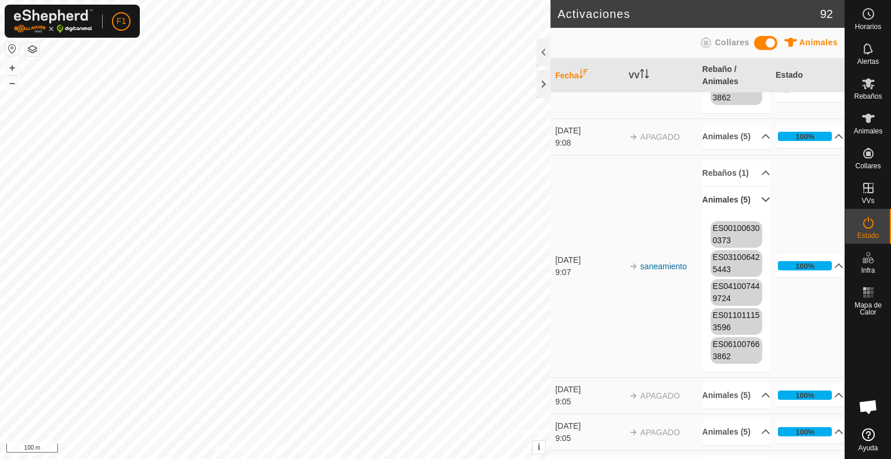
scroll to position [186, 0]
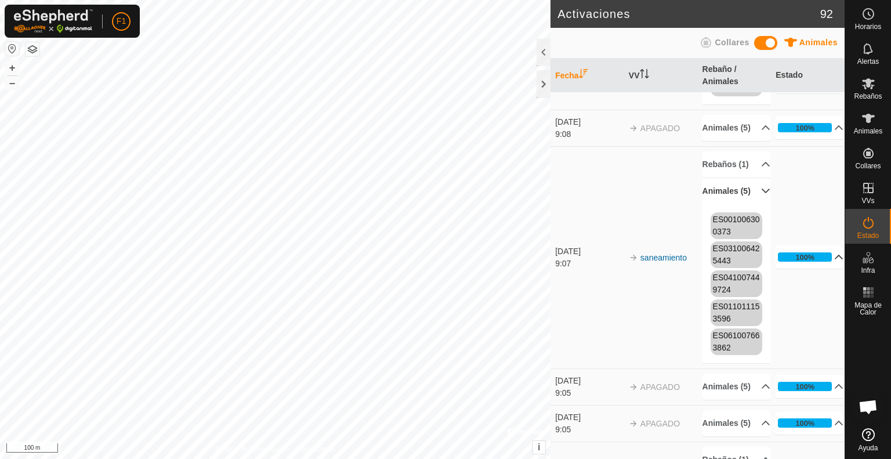
click at [834, 262] on icon at bounding box center [838, 256] width 9 height 9
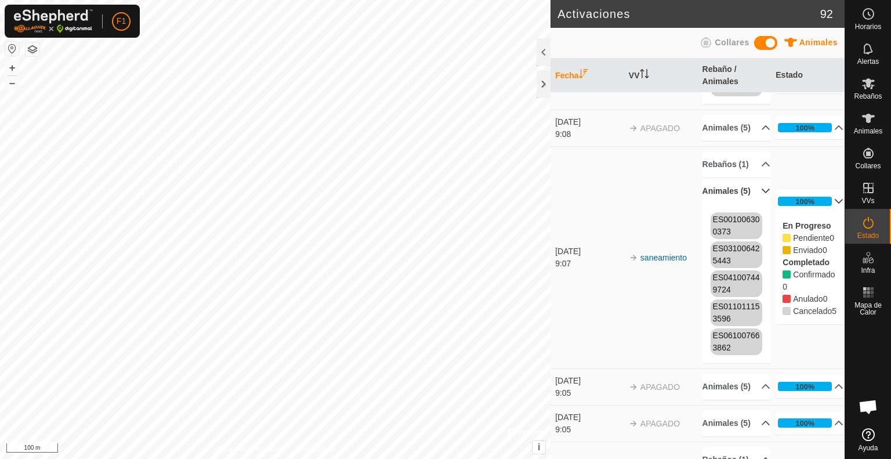
click at [808, 368] on td "100% En Progreso Pendiente 0 Enviado 0 Completado Confirmado 0 Anulado 0 Cancel…" at bounding box center [808, 257] width 74 height 222
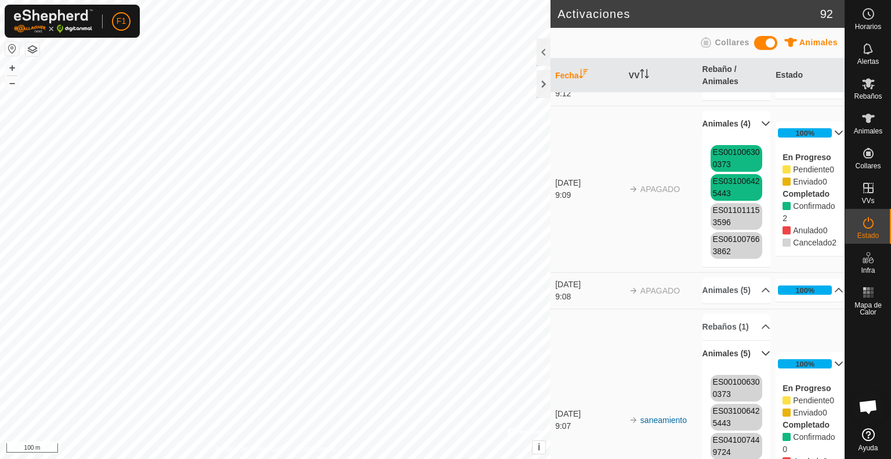
scroll to position [0, 0]
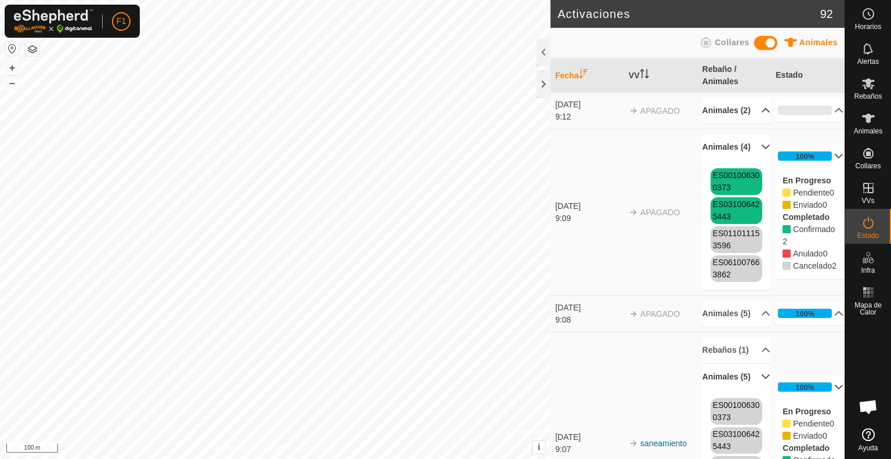
click at [751, 113] on p-accordion-header "Animales (2)" at bounding box center [737, 110] width 68 height 26
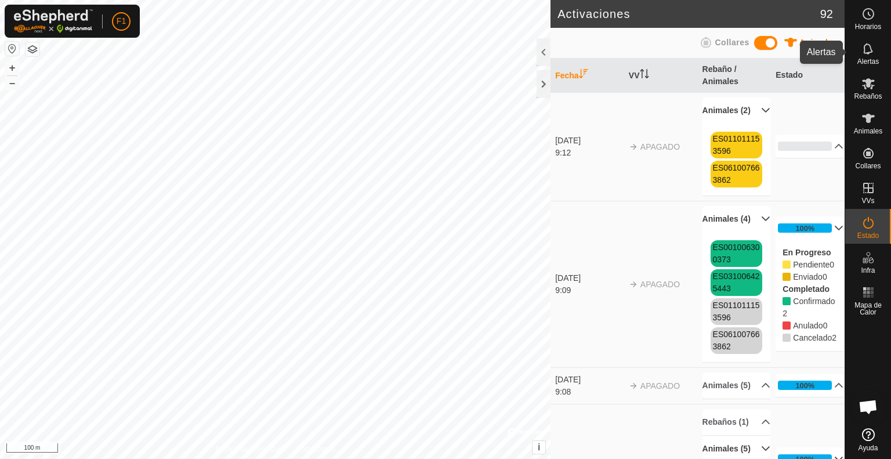
click at [873, 58] on span "Alertas" at bounding box center [868, 61] width 21 height 7
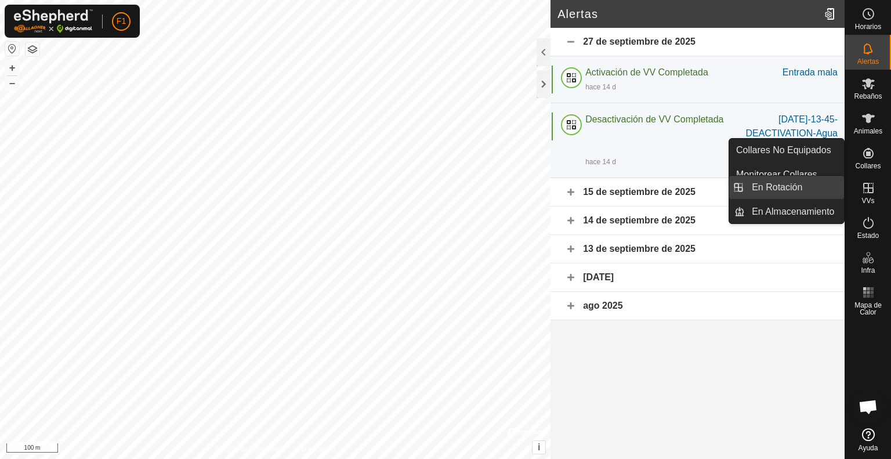
click at [813, 190] on link "En Rotación" at bounding box center [794, 187] width 99 height 23
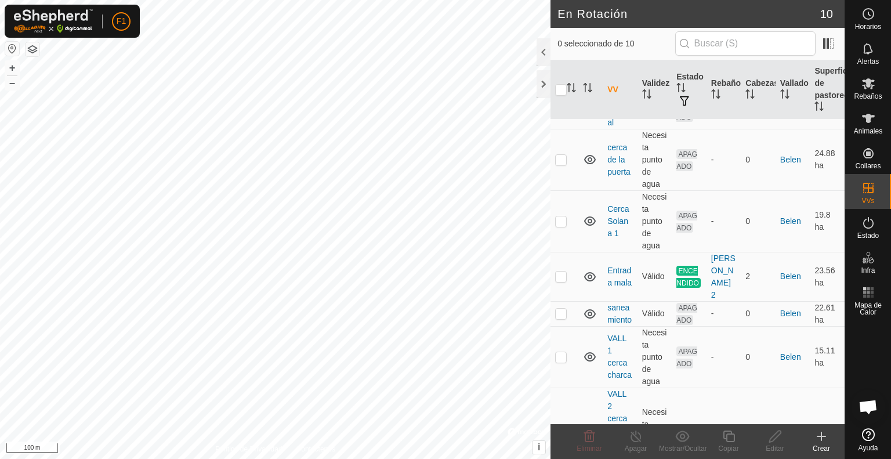
scroll to position [279, 0]
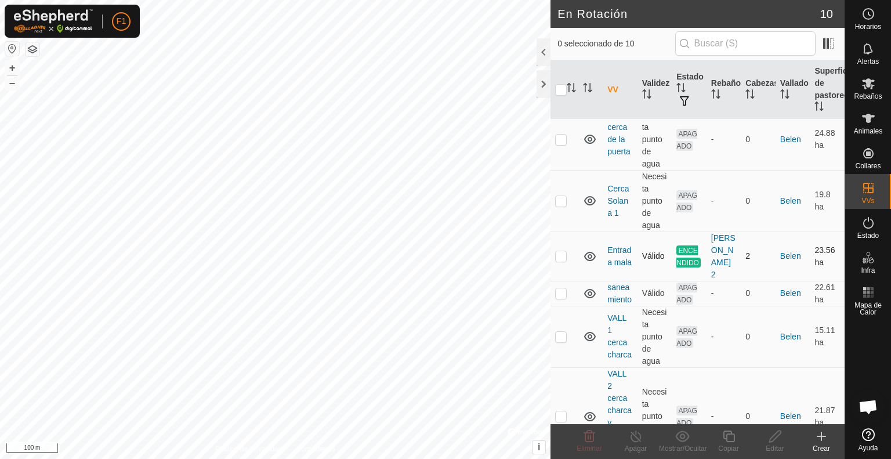
click at [561, 256] on p-checkbox at bounding box center [561, 255] width 12 height 9
checkbox input "true"
click at [636, 432] on icon at bounding box center [636, 437] width 10 height 12
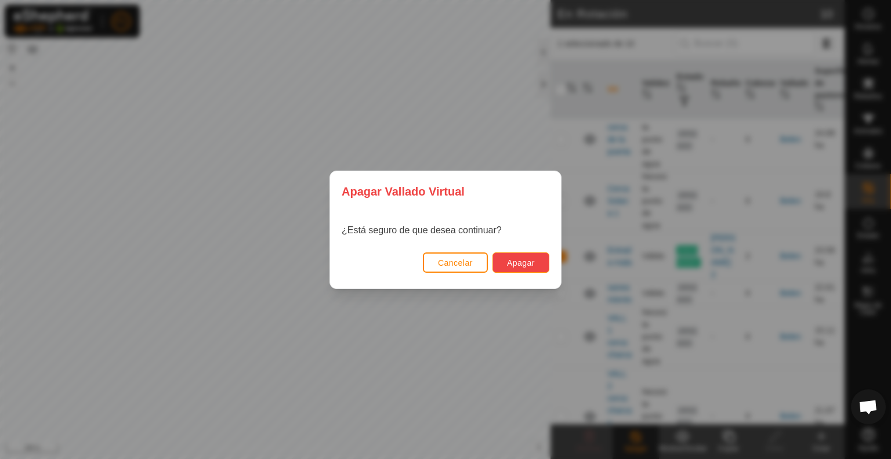
click at [532, 265] on span "Apagar" at bounding box center [521, 262] width 28 height 9
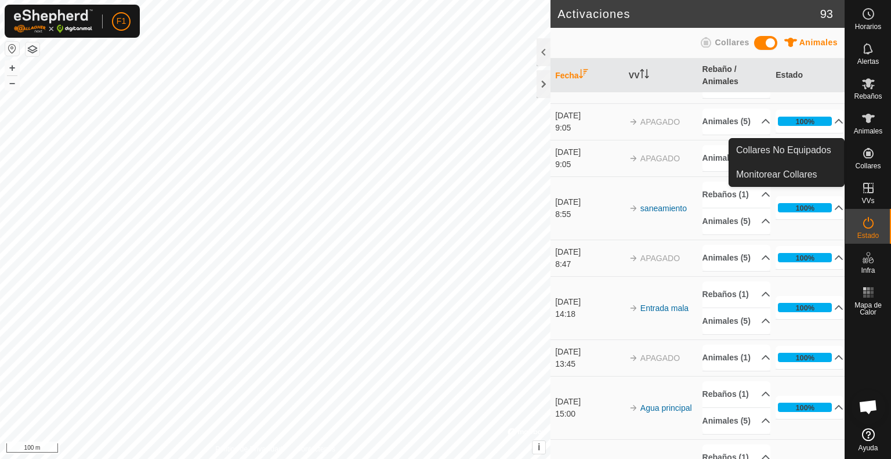
scroll to position [209, 0]
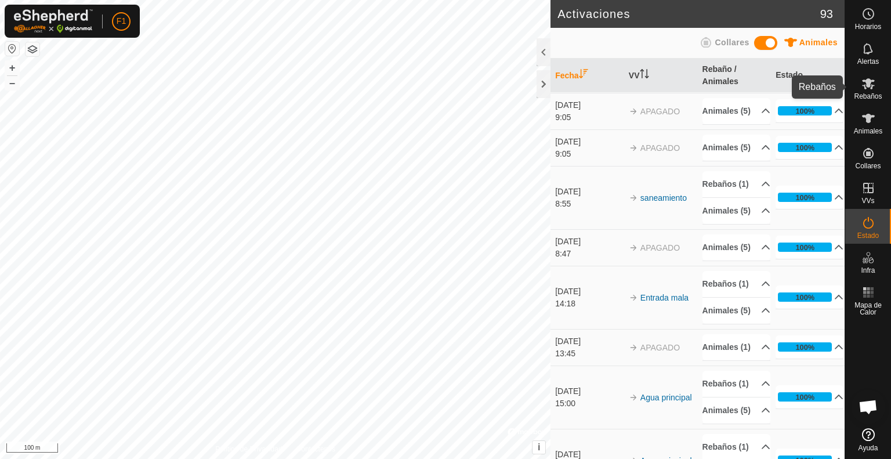
click at [872, 87] on icon at bounding box center [868, 83] width 13 height 11
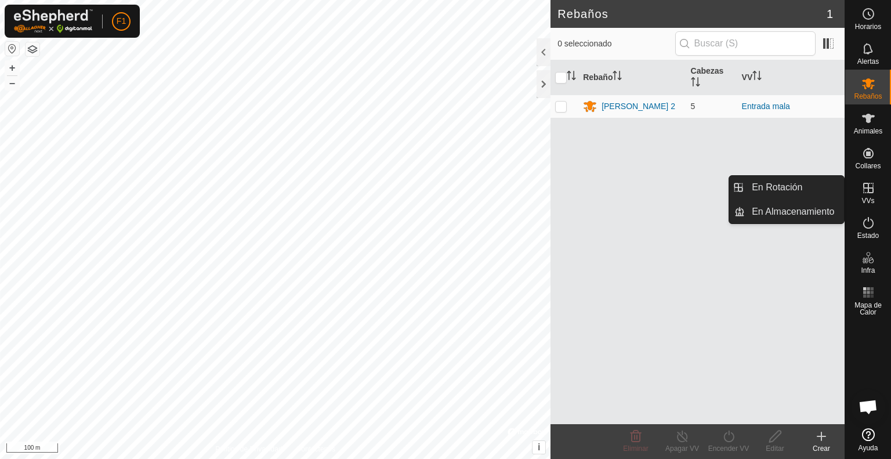
click at [866, 193] on icon at bounding box center [868, 188] width 10 height 10
click at [819, 189] on link "En Rotación" at bounding box center [794, 187] width 99 height 23
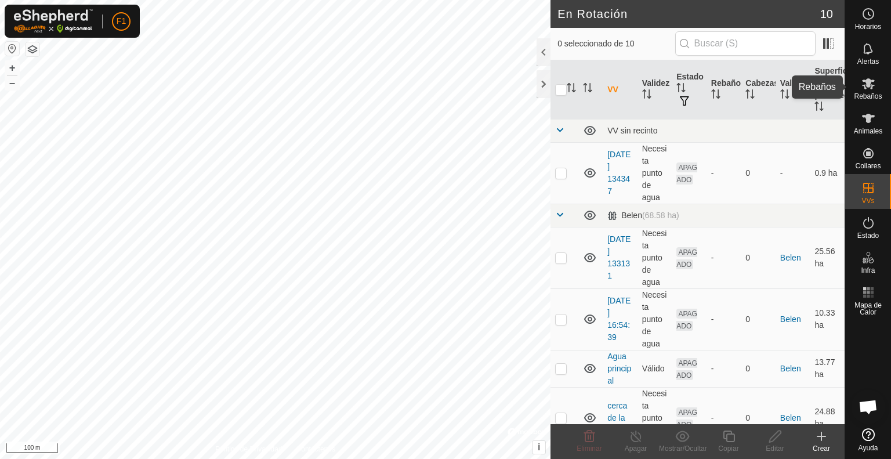
click at [870, 88] on icon at bounding box center [868, 83] width 13 height 11
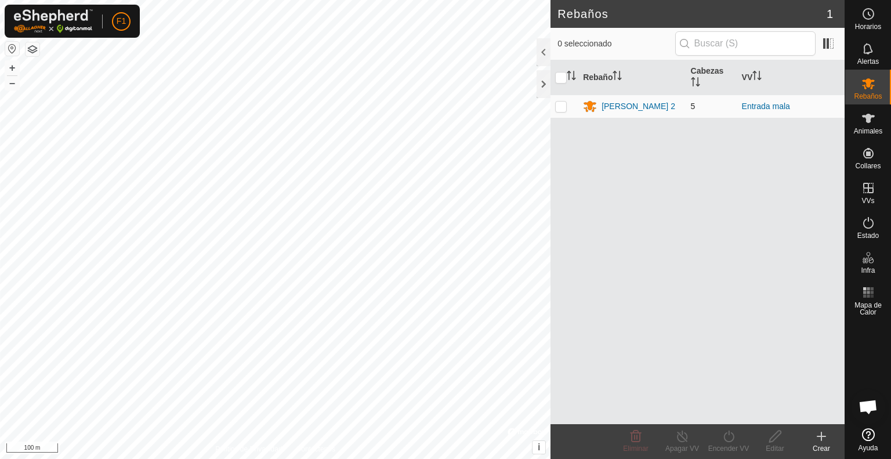
click at [558, 106] on p-checkbox at bounding box center [561, 106] width 12 height 9
checkbox input "true"
click at [562, 107] on p-checkbox at bounding box center [561, 106] width 12 height 9
checkbox input "false"
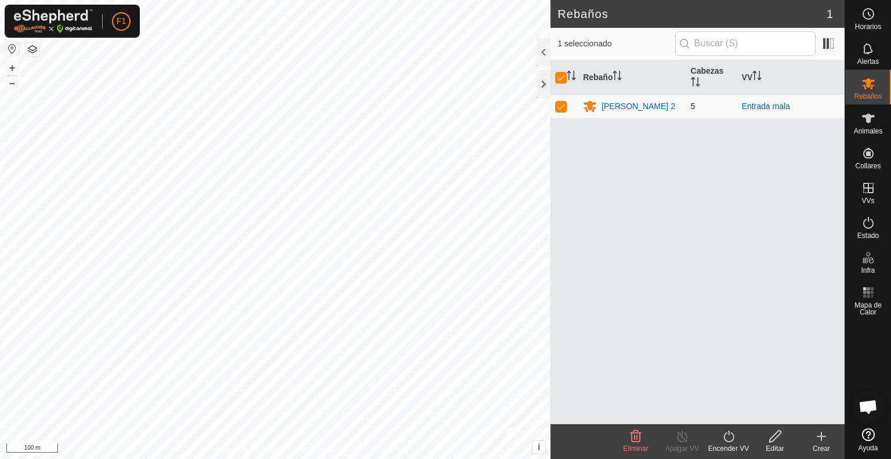
checkbox input "false"
click at [561, 75] on input "checkbox" at bounding box center [561, 78] width 12 height 12
checkbox input "true"
click at [562, 71] on th at bounding box center [565, 77] width 28 height 35
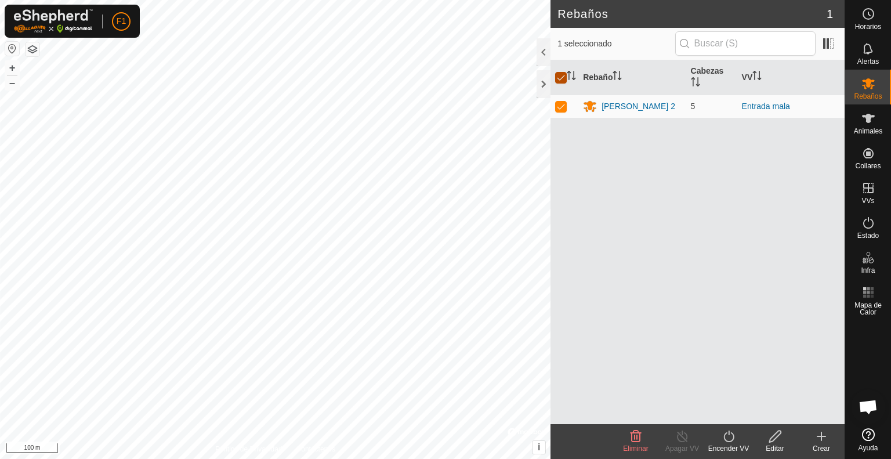
click at [559, 76] on input "checkbox" at bounding box center [561, 78] width 12 height 12
checkbox input "false"
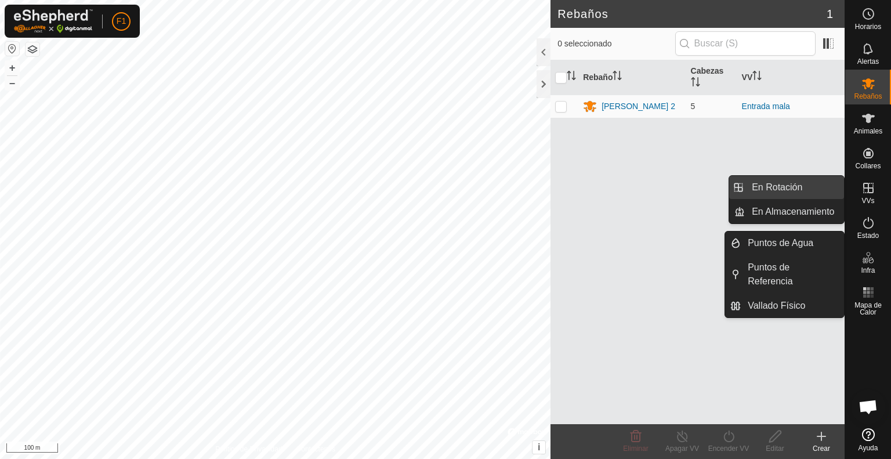
click at [800, 185] on link "En Rotación" at bounding box center [794, 187] width 99 height 23
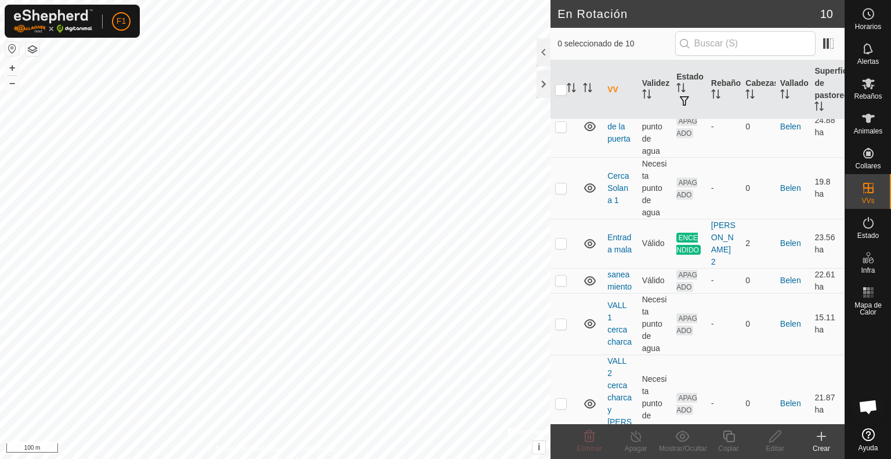
scroll to position [302, 0]
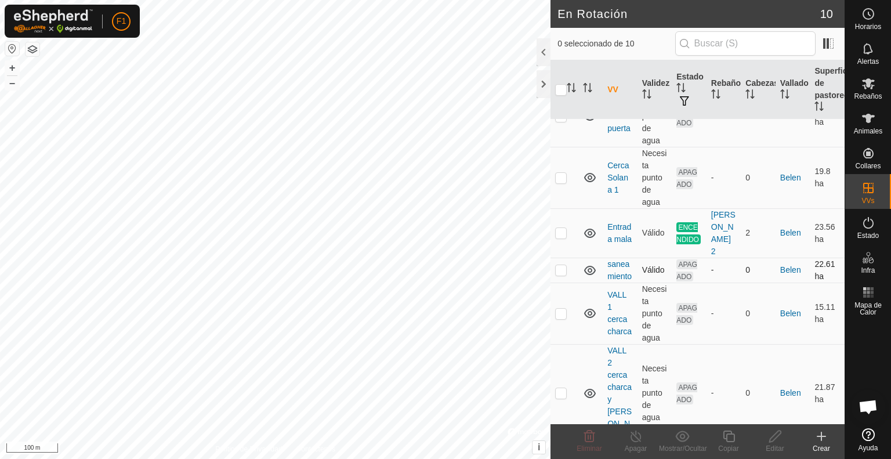
click at [562, 274] on p-checkbox at bounding box center [561, 269] width 12 height 9
click at [563, 274] on p-checkbox at bounding box center [561, 269] width 12 height 9
checkbox input "false"
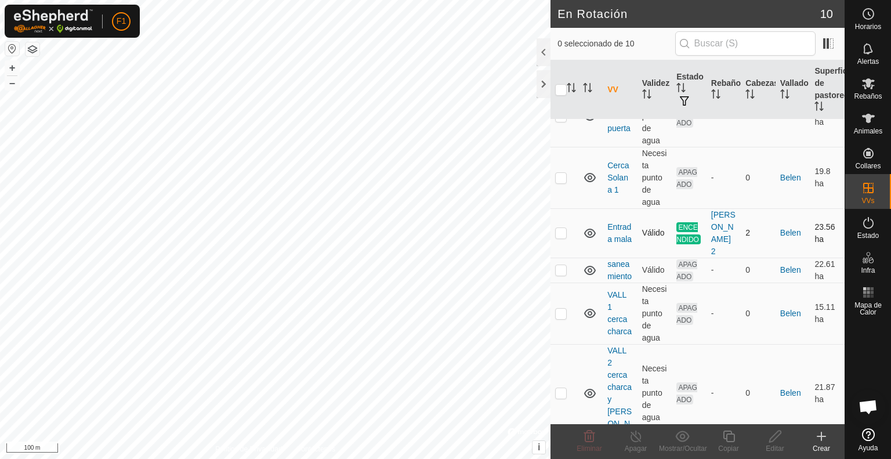
click at [560, 229] on p-checkbox at bounding box center [561, 232] width 12 height 9
checkbox input "true"
click at [635, 438] on icon at bounding box center [636, 436] width 15 height 14
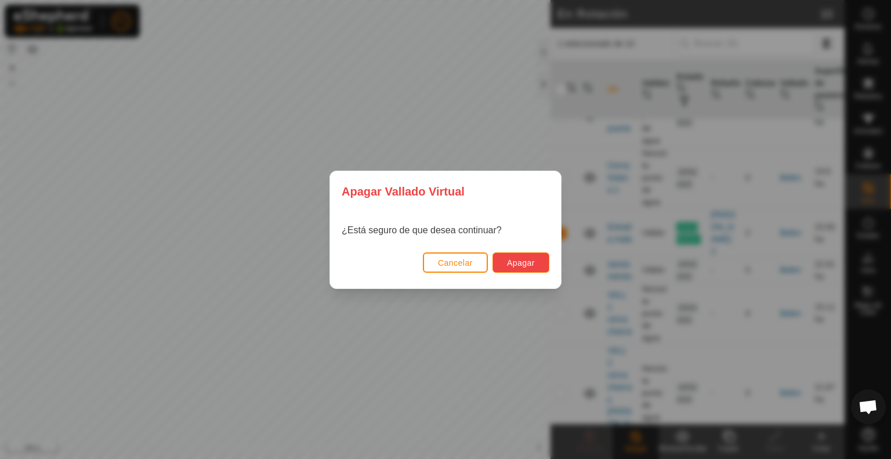
click at [536, 261] on button "Apagar" at bounding box center [521, 262] width 57 height 20
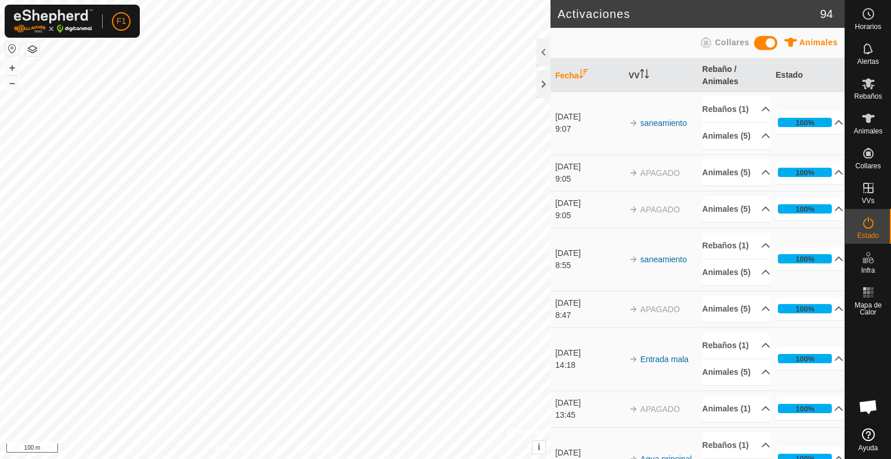
scroll to position [186, 0]
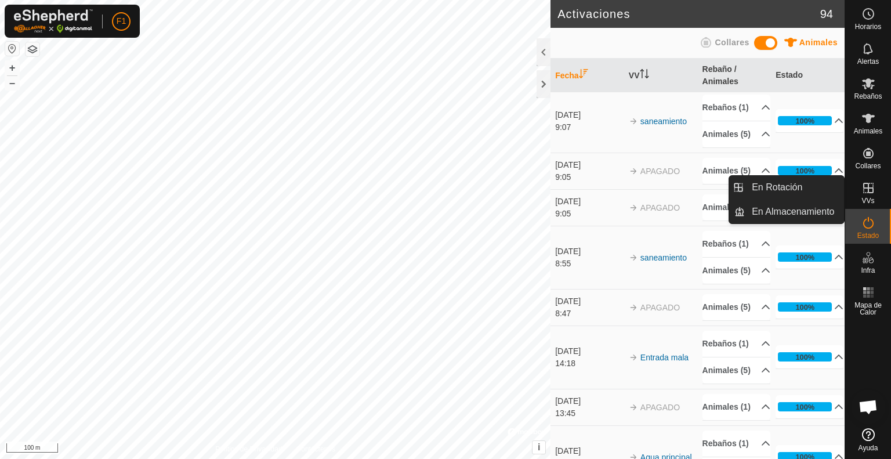
click at [873, 191] on icon at bounding box center [868, 188] width 10 height 10
click at [807, 191] on link "En Rotación" at bounding box center [794, 187] width 99 height 23
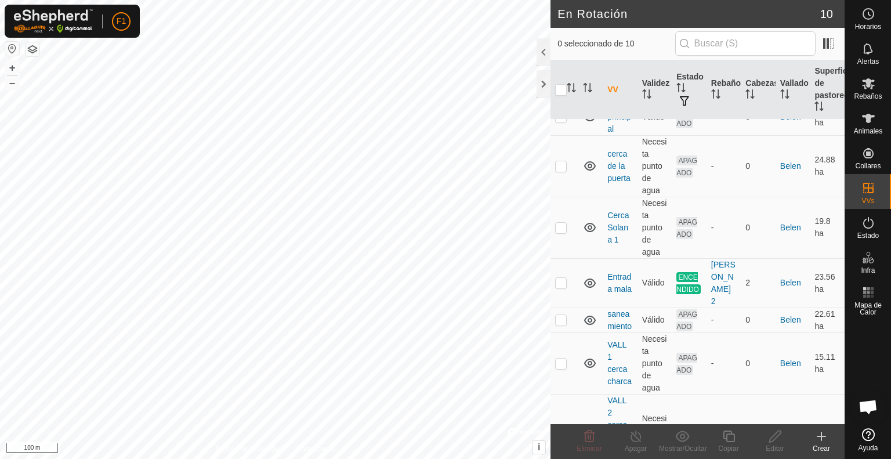
scroll to position [255, 0]
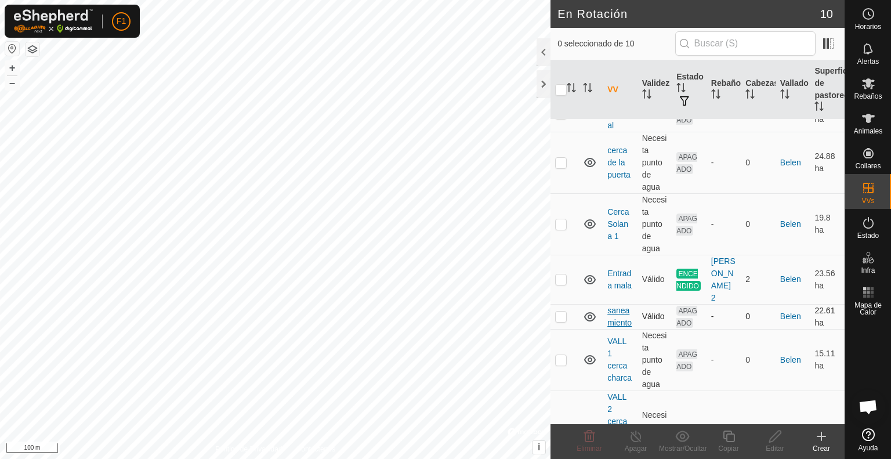
click at [622, 317] on link "saneamiento" at bounding box center [620, 316] width 24 height 21
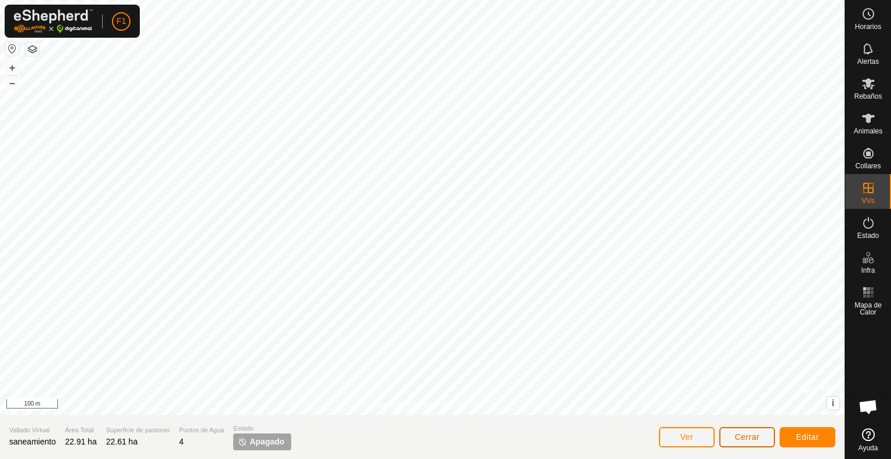
click at [743, 434] on span "Cerrar" at bounding box center [747, 436] width 25 height 9
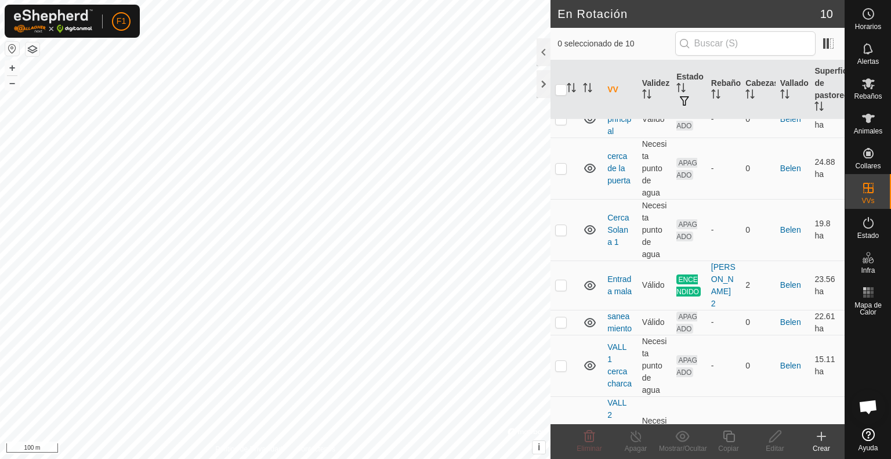
scroll to position [255, 0]
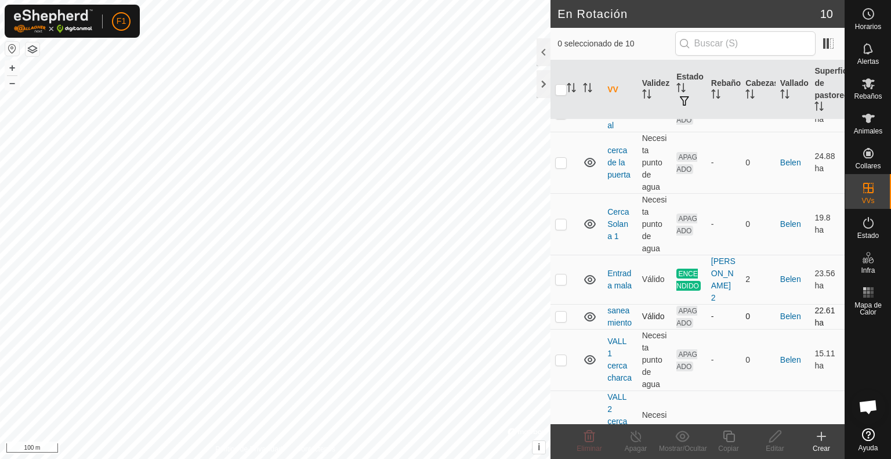
click at [559, 321] on p-checkbox at bounding box center [561, 316] width 12 height 9
checkbox input "true"
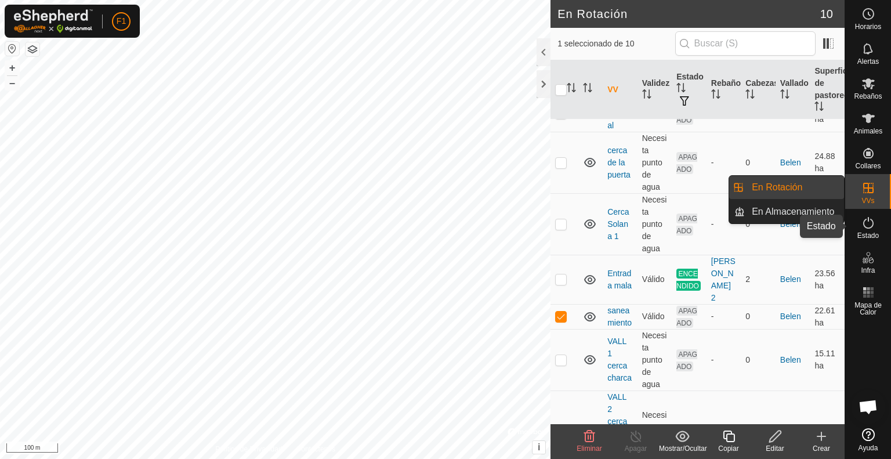
click at [868, 226] on icon at bounding box center [869, 223] width 14 height 14
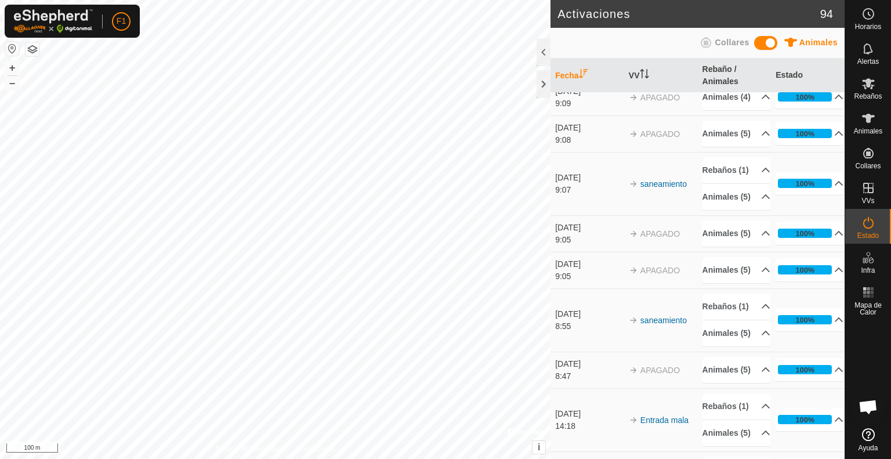
scroll to position [139, 0]
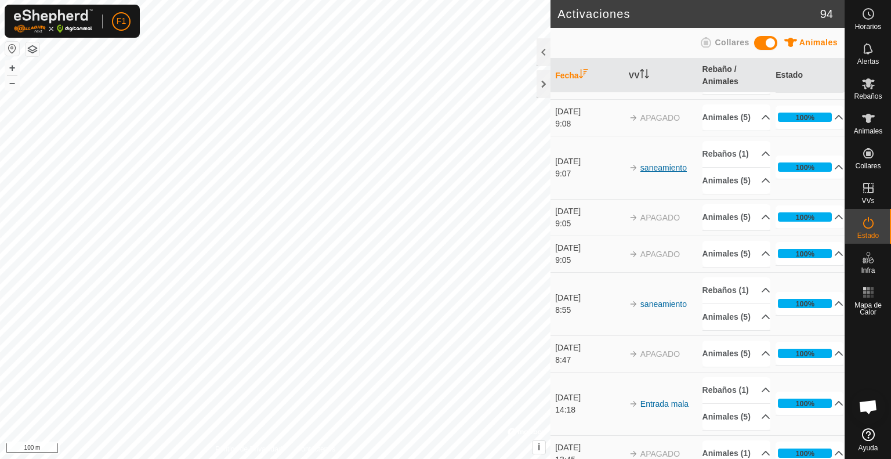
click at [658, 172] on link "saneamiento" at bounding box center [664, 167] width 46 height 9
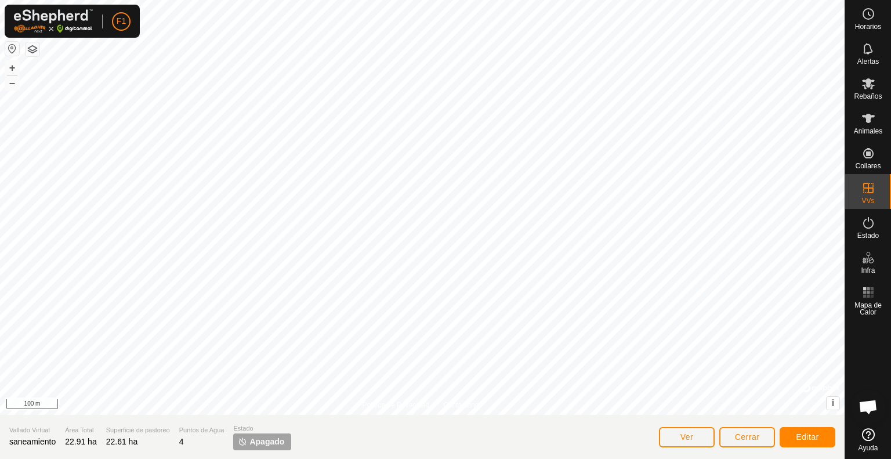
click at [256, 439] on span "Apagado" at bounding box center [267, 442] width 35 height 12
click at [866, 59] on span "Alertas" at bounding box center [868, 61] width 21 height 7
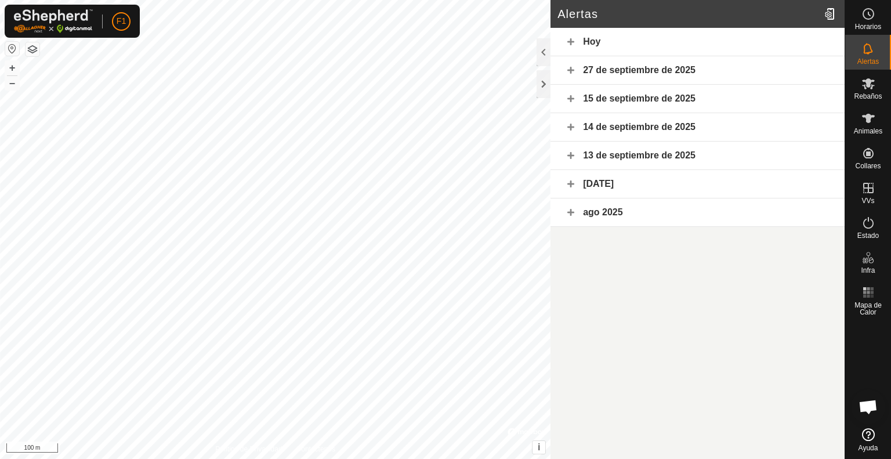
click at [589, 42] on div "Hoy" at bounding box center [698, 42] width 294 height 28
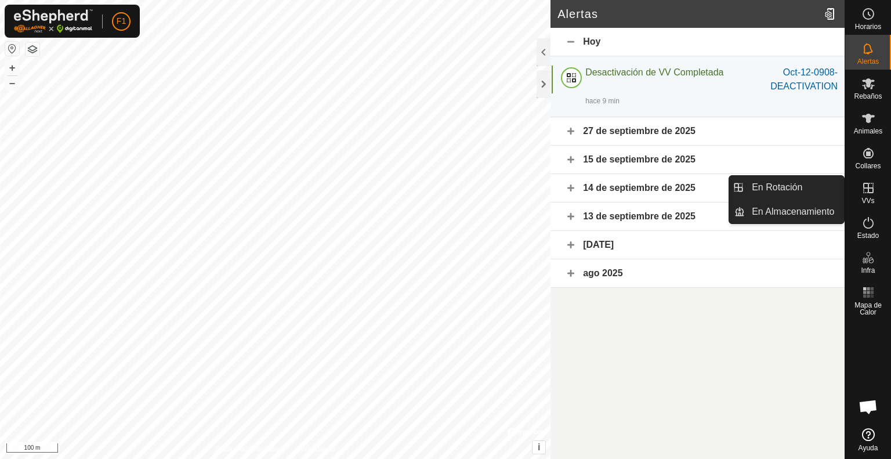
click at [866, 186] on icon at bounding box center [869, 188] width 14 height 14
click at [800, 179] on link "En Rotación" at bounding box center [794, 187] width 99 height 23
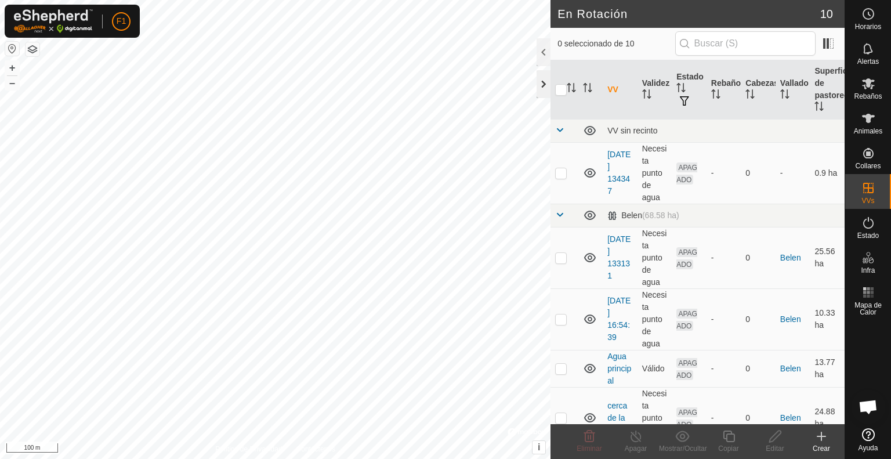
click at [544, 78] on div at bounding box center [544, 84] width 14 height 28
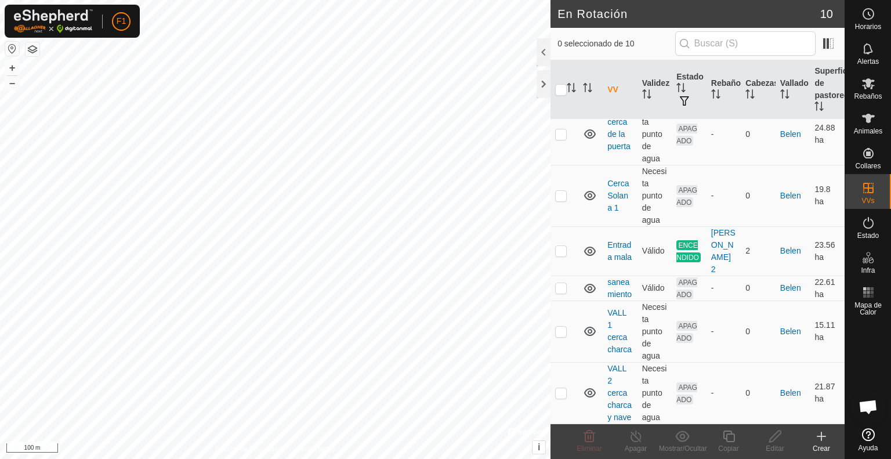
scroll to position [302, 0]
click at [613, 241] on link "Entrada mala" at bounding box center [620, 250] width 24 height 21
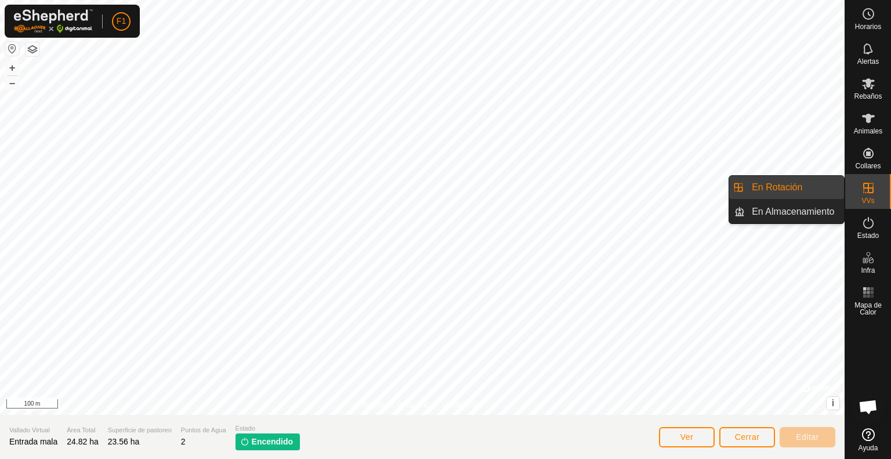
click at [866, 193] on icon at bounding box center [868, 188] width 10 height 10
click at [812, 183] on link "En Rotación" at bounding box center [794, 187] width 99 height 23
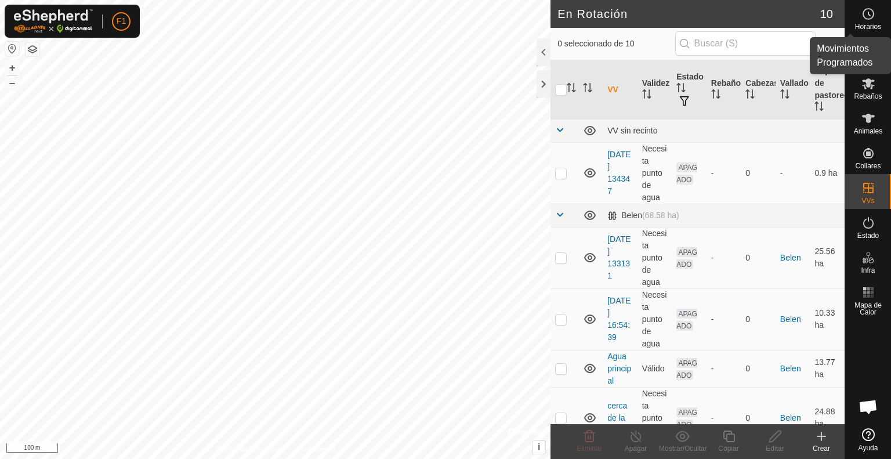
click at [870, 19] on icon at bounding box center [869, 14] width 14 height 14
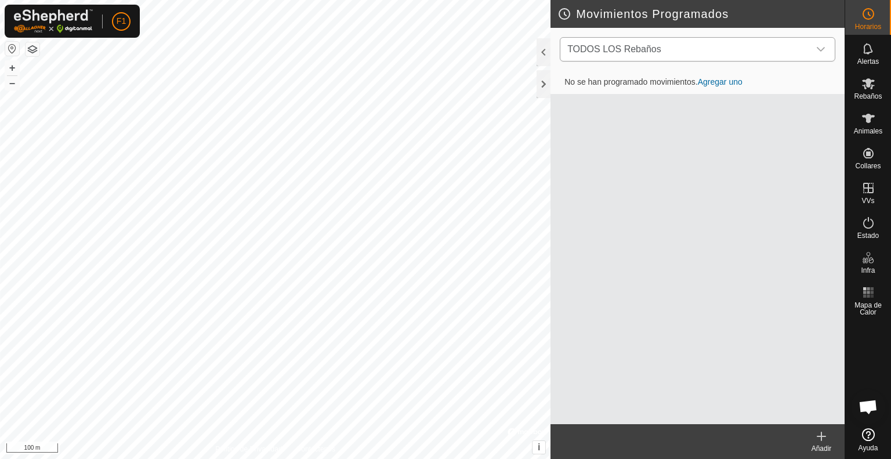
click at [821, 48] on icon "dropdown trigger" at bounding box center [820, 49] width 9 height 9
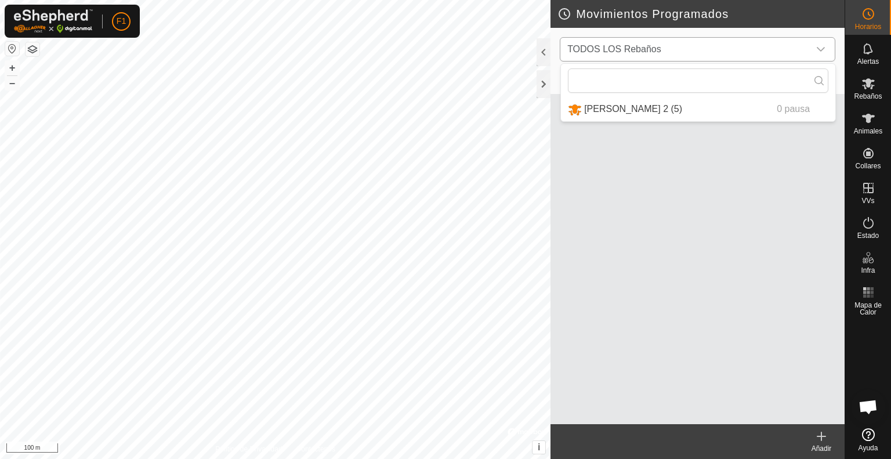
click at [821, 48] on icon "dropdown trigger" at bounding box center [820, 49] width 9 height 9
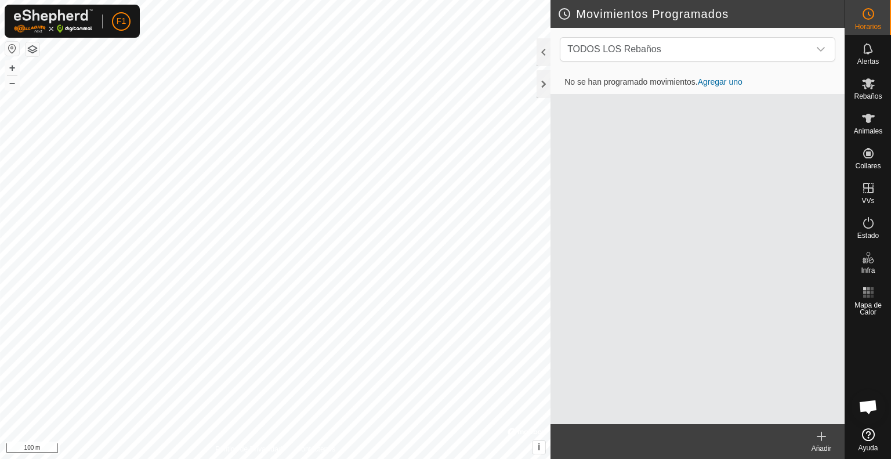
click at [727, 81] on link "Agregar uno" at bounding box center [720, 81] width 45 height 9
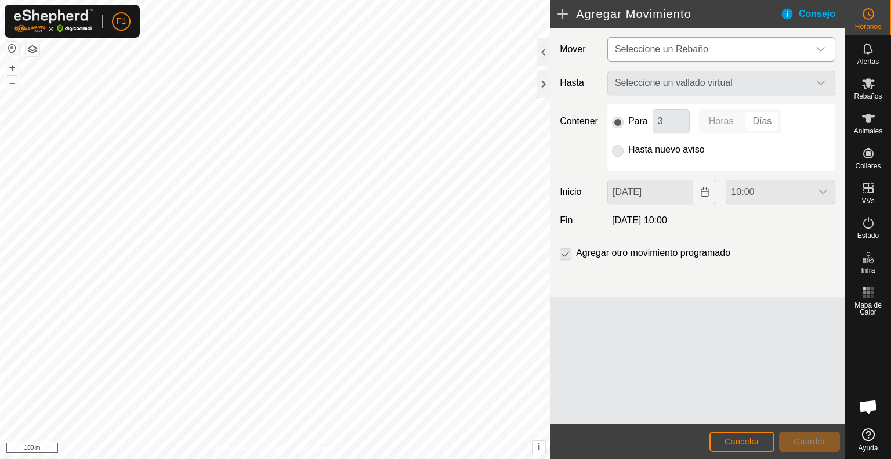
click at [823, 48] on icon "dropdown trigger" at bounding box center [821, 49] width 8 height 5
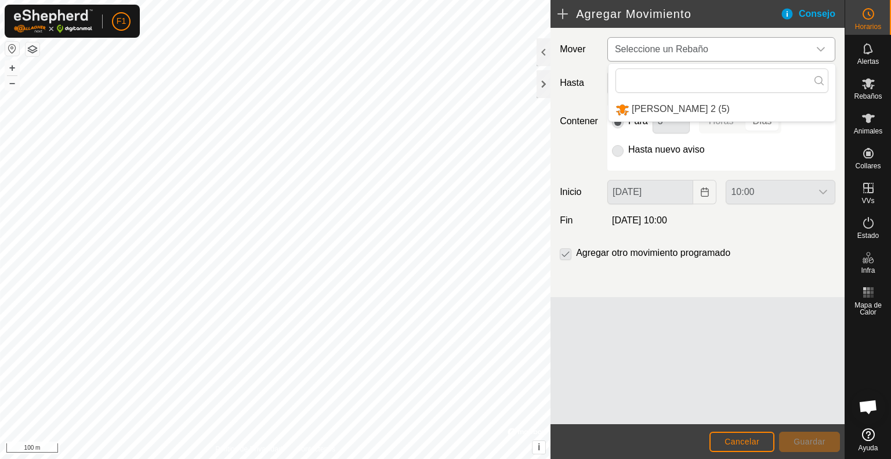
click at [732, 104] on li "[PERSON_NAME] 2 (5)" at bounding box center [722, 109] width 227 height 24
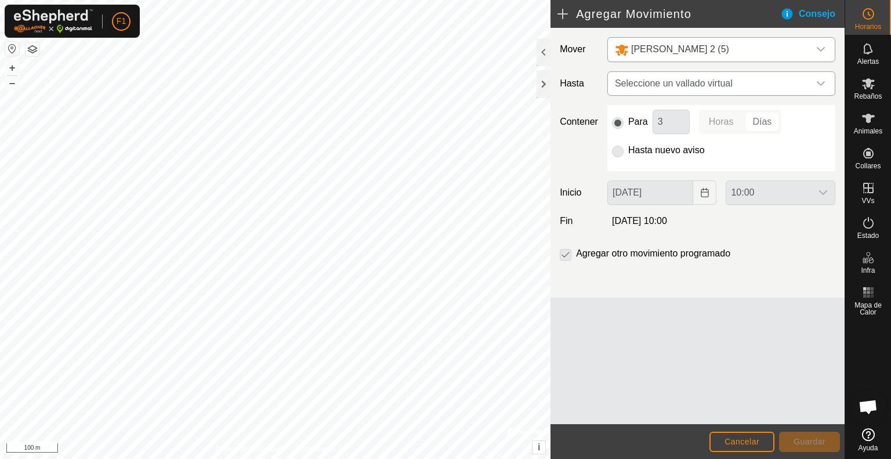
click at [821, 81] on icon "dropdown trigger" at bounding box center [820, 83] width 9 height 9
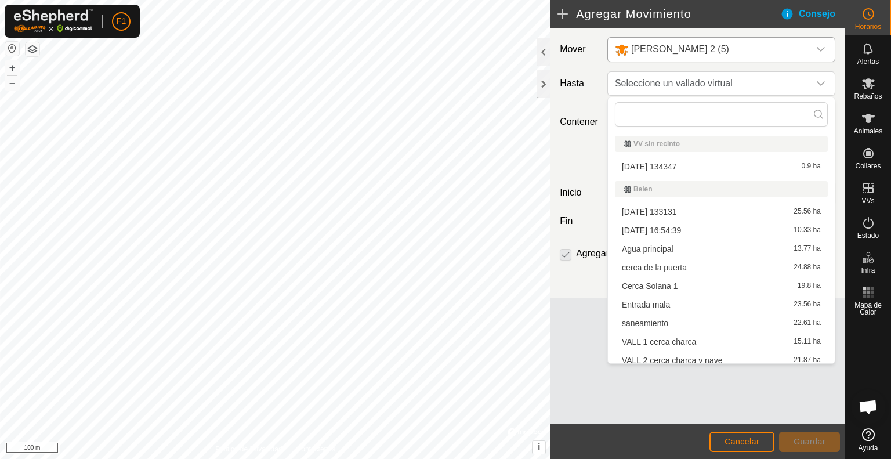
click at [760, 320] on li "saneamiento 22.61 ha" at bounding box center [721, 323] width 213 height 17
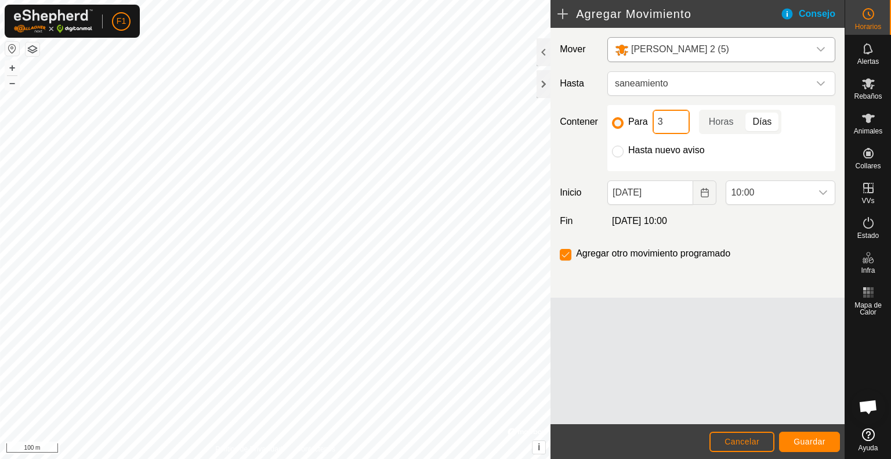
click at [667, 118] on input "3" at bounding box center [671, 122] width 37 height 24
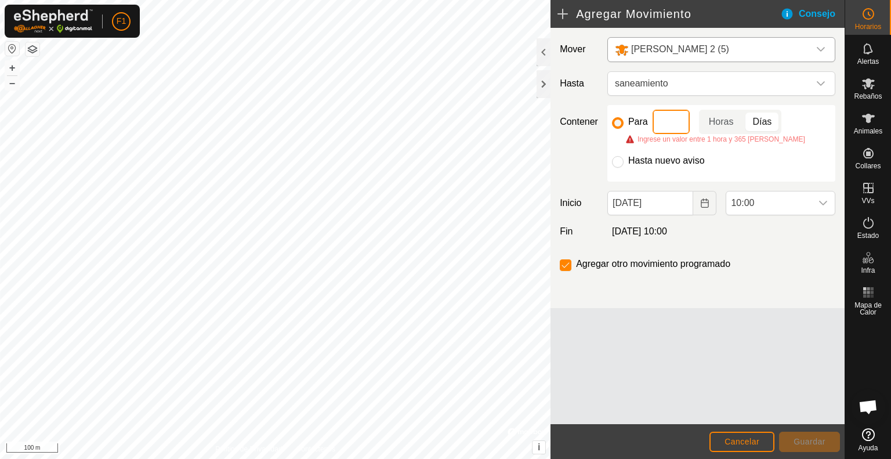
type input "5"
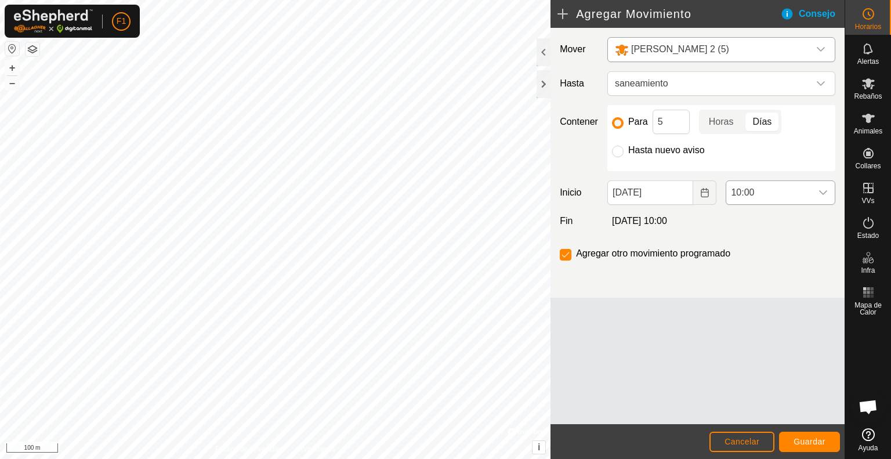
click at [822, 190] on icon "dropdown trigger" at bounding box center [823, 192] width 9 height 9
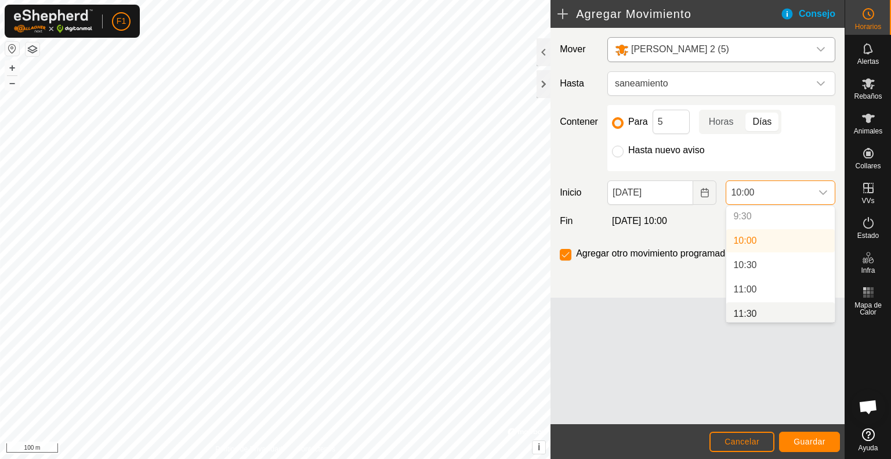
scroll to position [468, 0]
click at [783, 234] on li "10:00" at bounding box center [781, 237] width 109 height 23
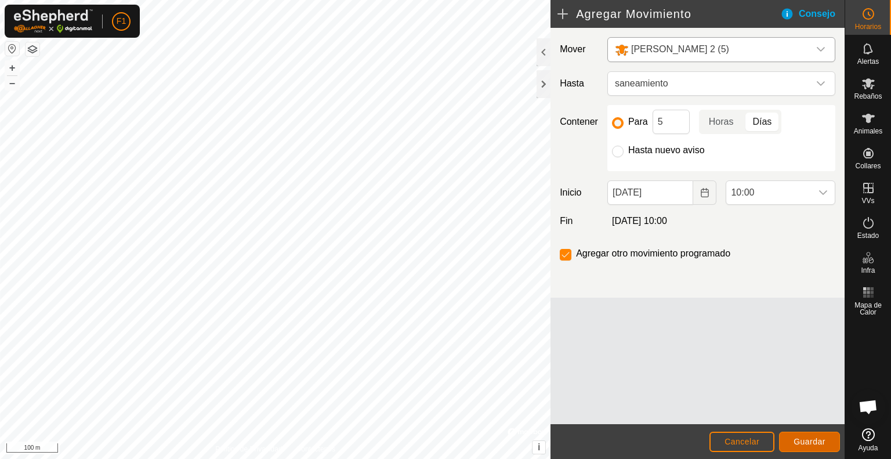
click at [810, 437] on span "Guardar" at bounding box center [810, 441] width 32 height 9
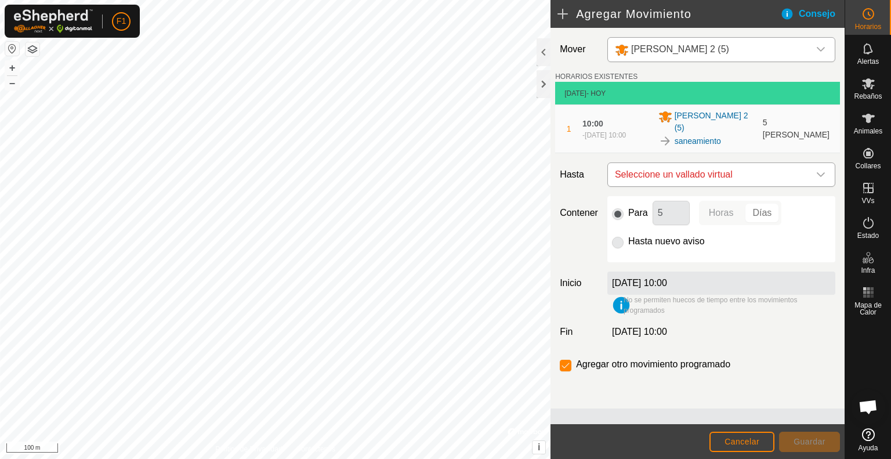
click at [819, 170] on icon "dropdown trigger" at bounding box center [820, 174] width 9 height 9
type input "sa"
click at [567, 360] on input "checkbox" at bounding box center [566, 366] width 12 height 12
checkbox input "false"
click at [742, 441] on span "Cancelar" at bounding box center [742, 441] width 35 height 9
